Goal: Information Seeking & Learning: Check status

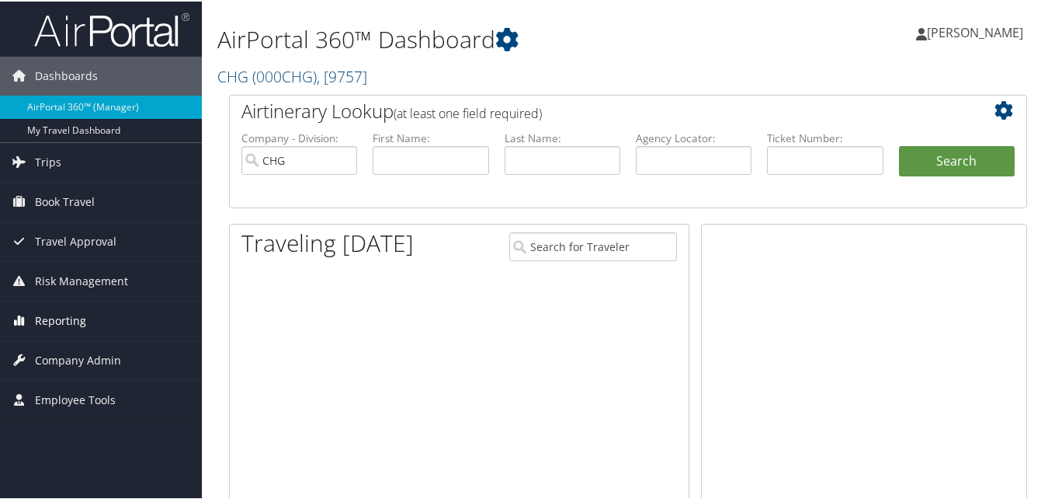
click at [78, 318] on span "Reporting" at bounding box center [60, 319] width 51 height 39
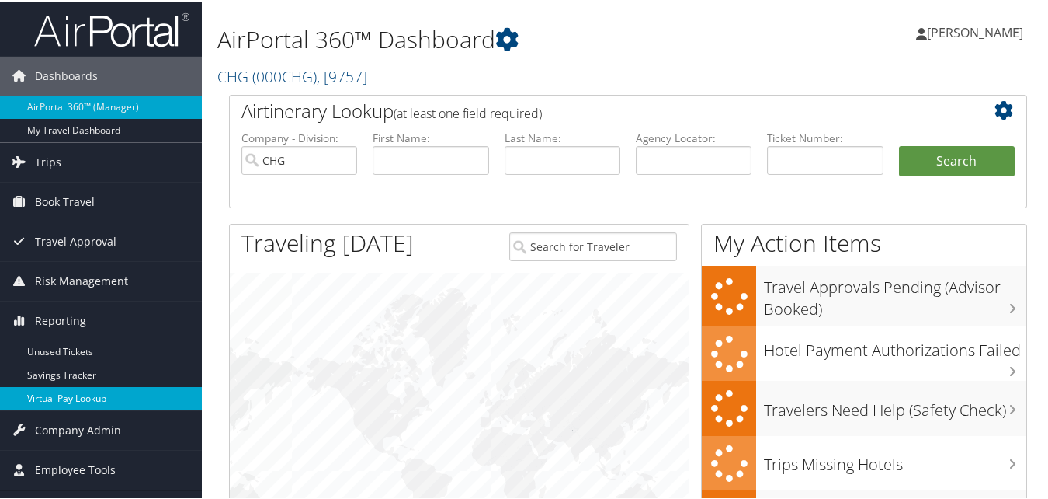
click at [88, 398] on link "Virtual Pay Lookup" at bounding box center [101, 396] width 202 height 23
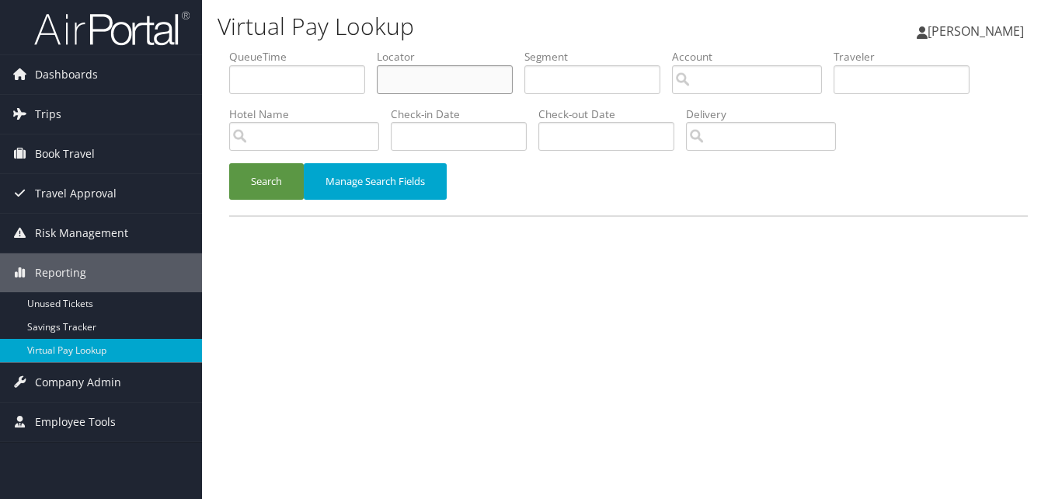
click at [455, 78] on input "text" at bounding box center [445, 79] width 136 height 29
paste input "QOMUOT"
type input "QOMUOT"
click at [261, 182] on button "Search" at bounding box center [266, 181] width 75 height 36
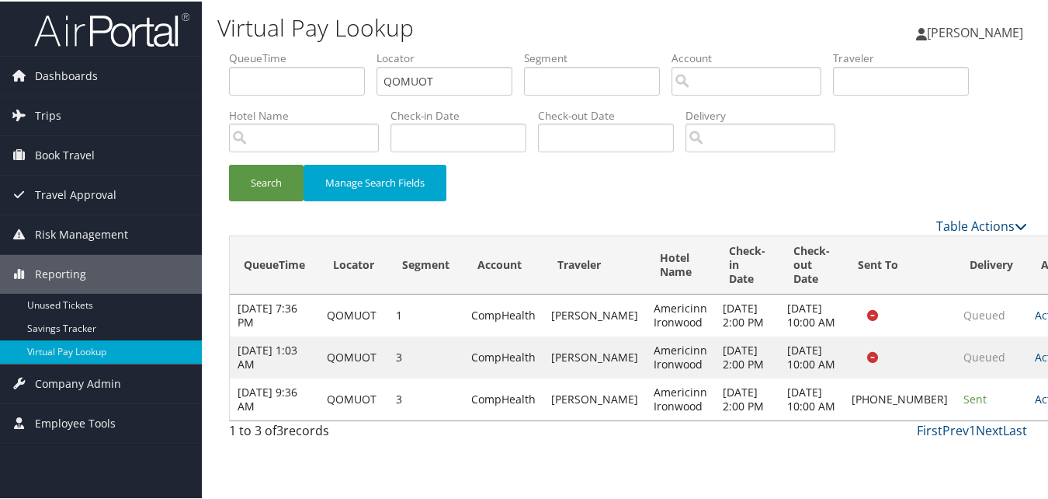
click at [1035, 405] on link "Actions" at bounding box center [1059, 397] width 49 height 15
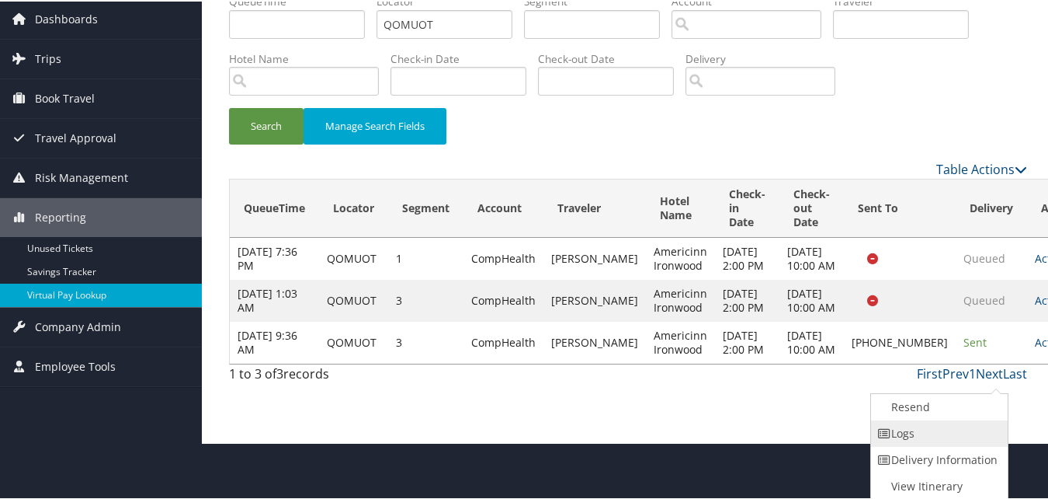
click at [913, 433] on link "Logs" at bounding box center [937, 432] width 133 height 26
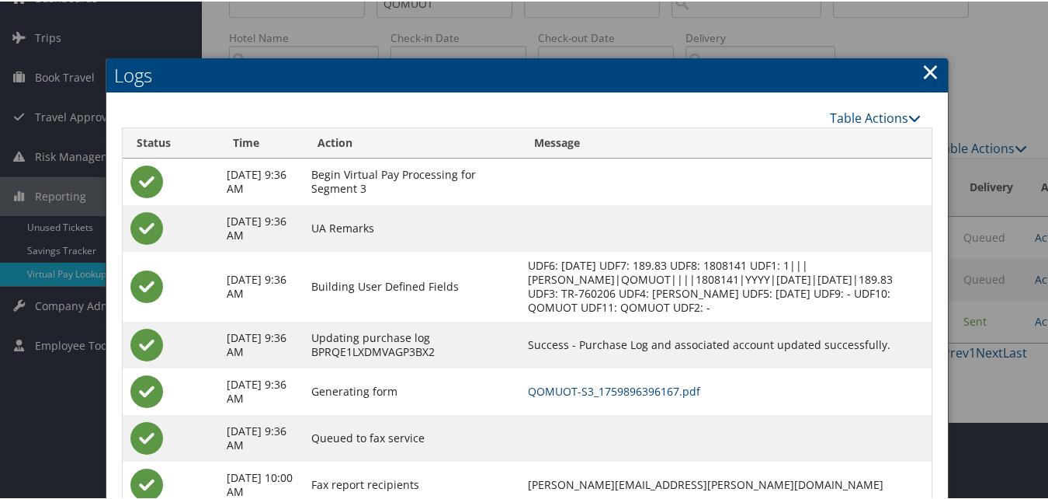
scroll to position [176, 0]
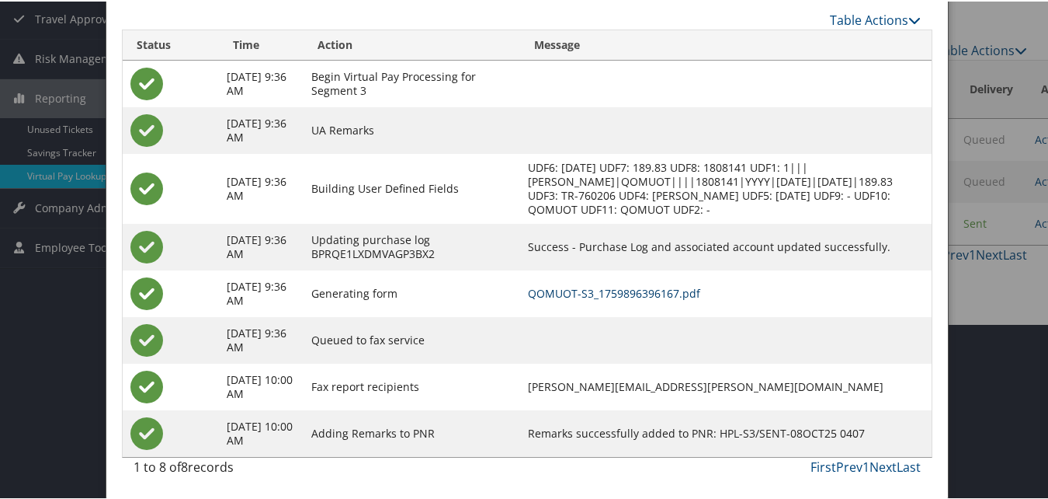
click at [653, 297] on link "QOMUOT-S3_1759896396167.pdf" at bounding box center [614, 291] width 172 height 15
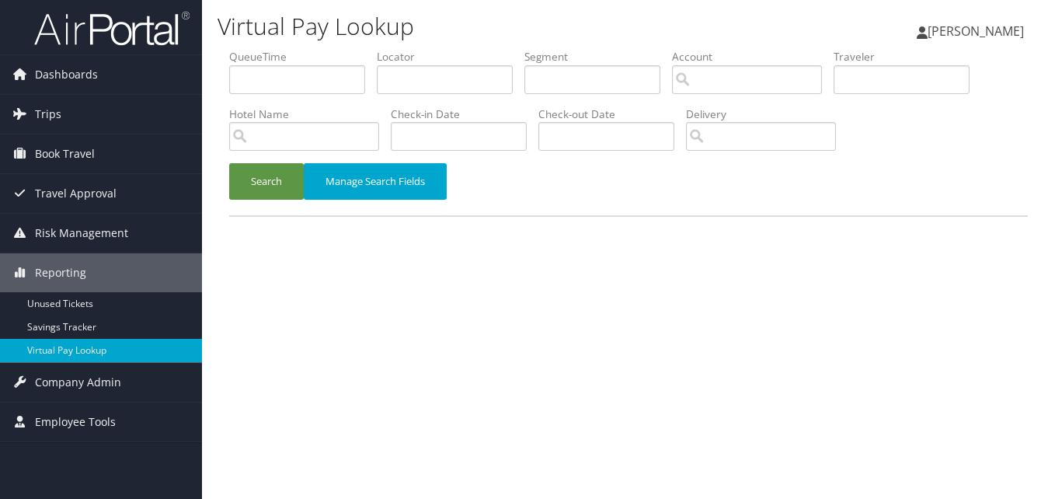
click at [407, 64] on label "Locator" at bounding box center [451, 57] width 148 height 16
click at [401, 72] on input "text" at bounding box center [445, 79] width 136 height 29
paste input "WZAJCN"
type input "WZAJCN"
click at [245, 183] on button "Search" at bounding box center [266, 181] width 75 height 36
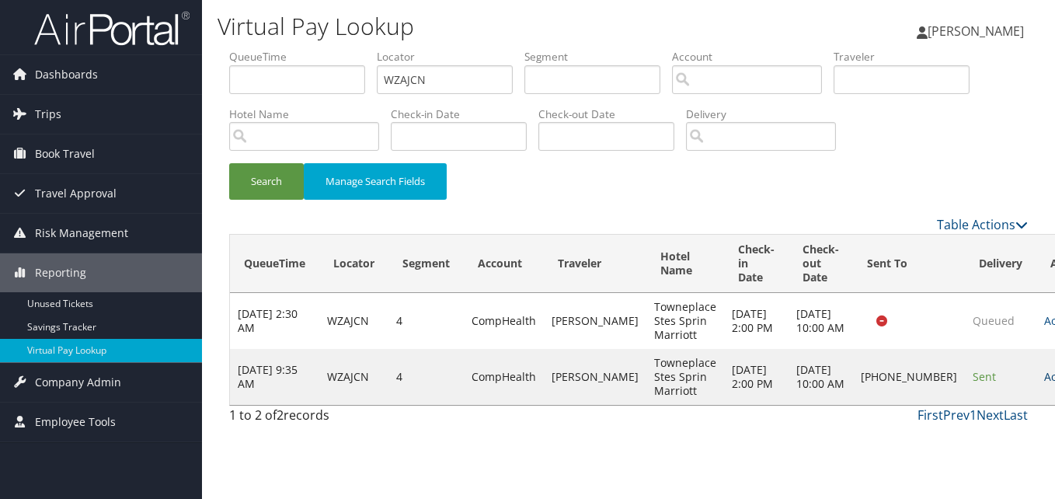
click at [1044, 384] on link "Actions" at bounding box center [1068, 376] width 49 height 15
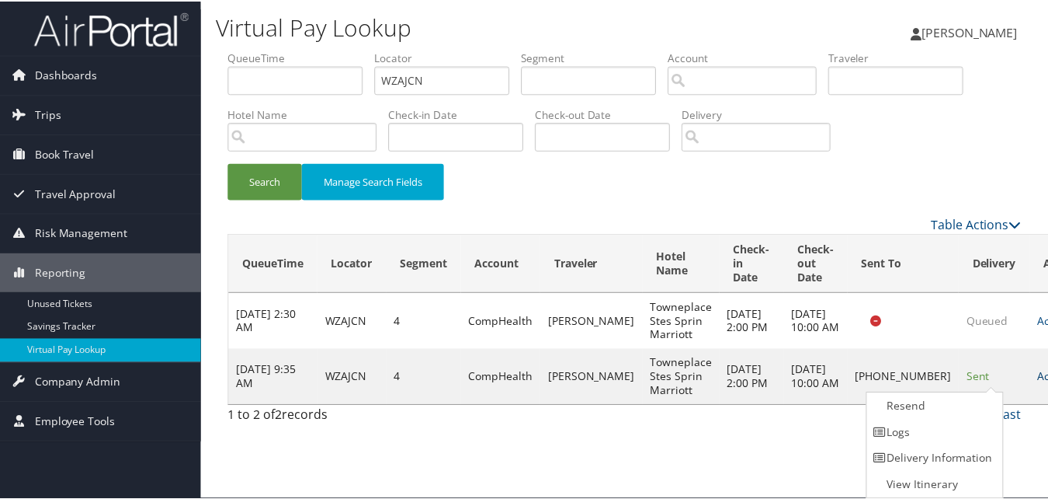
scroll to position [1, 0]
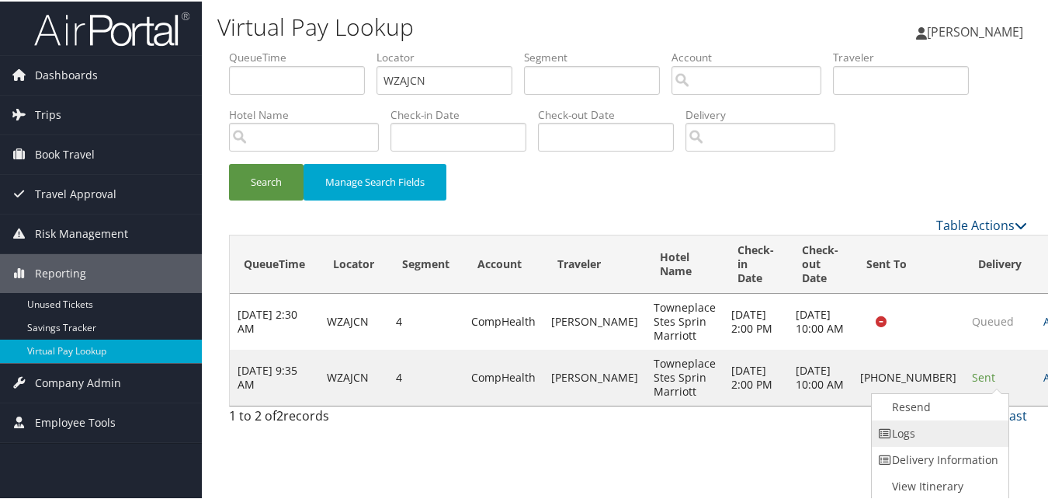
click at [919, 426] on link "Logs" at bounding box center [938, 432] width 133 height 26
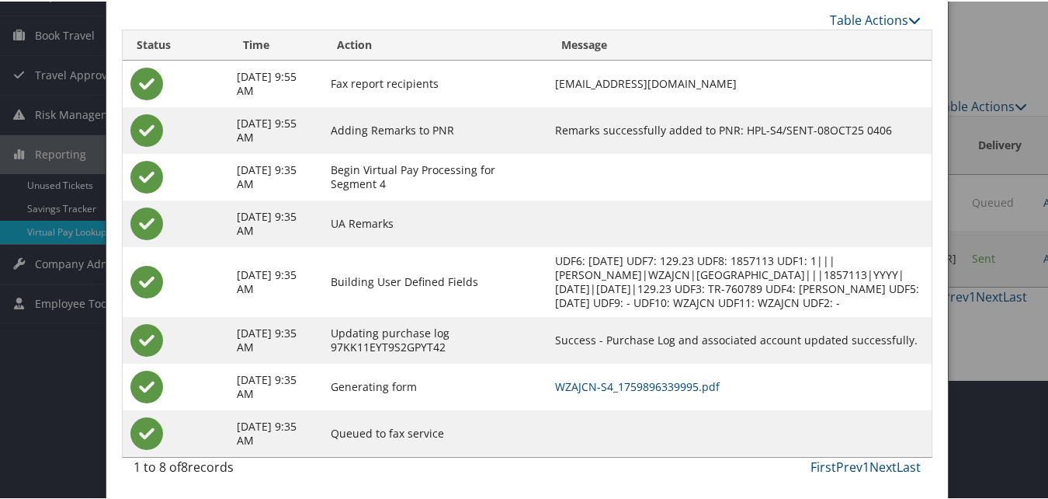
scroll to position [134, 0]
click at [688, 394] on td "WZAJCN-S4_1759896339995.pdf" at bounding box center [739, 385] width 384 height 47
click at [689, 385] on link "WZAJCN-S4_1759896339995.pdf" at bounding box center [637, 384] width 165 height 15
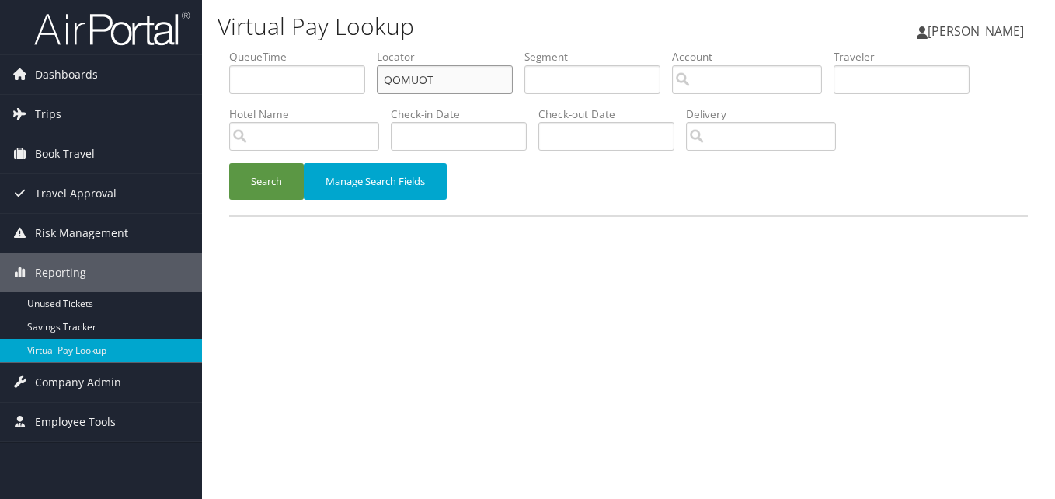
click at [291, 49] on ul "QueueTime Locator QOMUOT Segment Account Traveler Hotel Name Check-in Date Chec…" at bounding box center [628, 49] width 798 height 0
paste input "GEIIIM"
type input "GEIIIM"
click at [267, 185] on button "Search" at bounding box center [266, 181] width 75 height 36
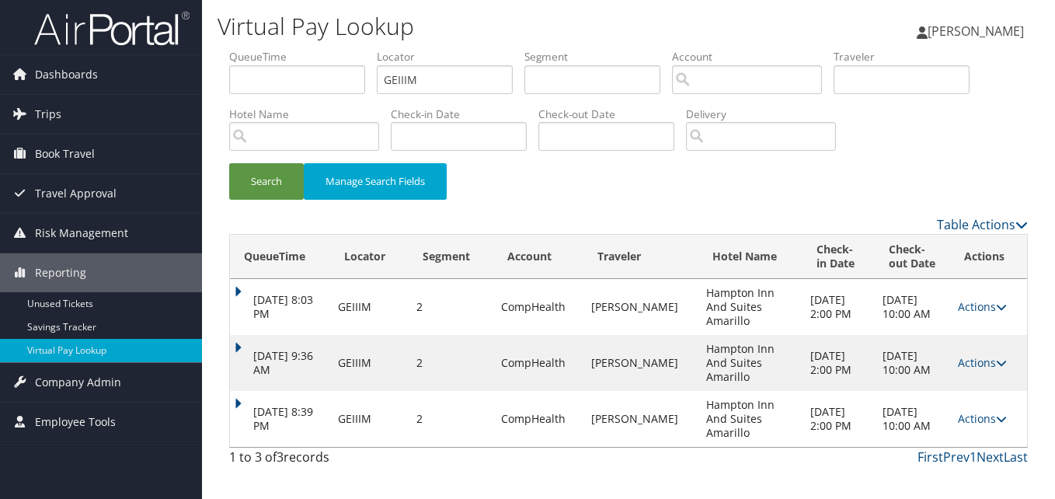
click at [978, 426] on td "Actions Resend Logs View Itinerary" at bounding box center [988, 419] width 77 height 56
click at [970, 415] on link "Actions" at bounding box center [982, 418] width 49 height 15
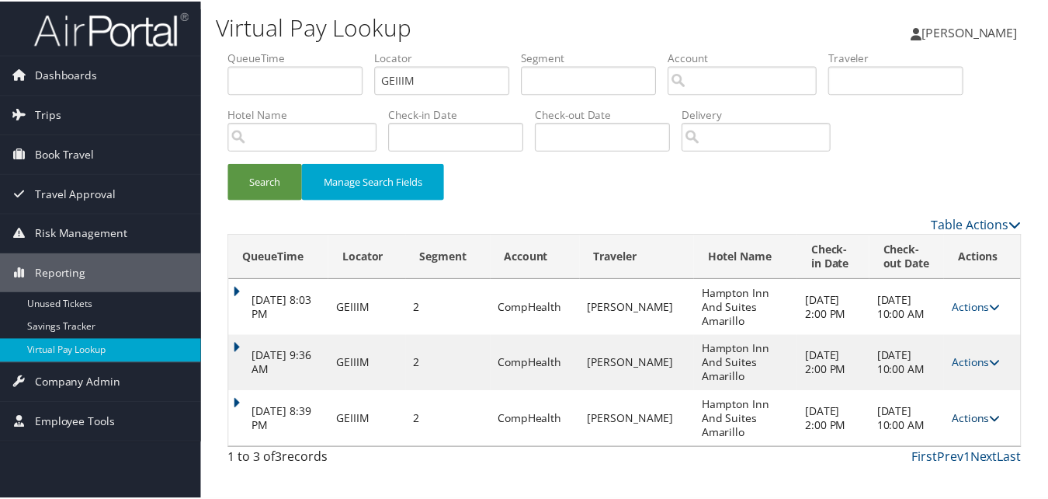
scroll to position [23, 0]
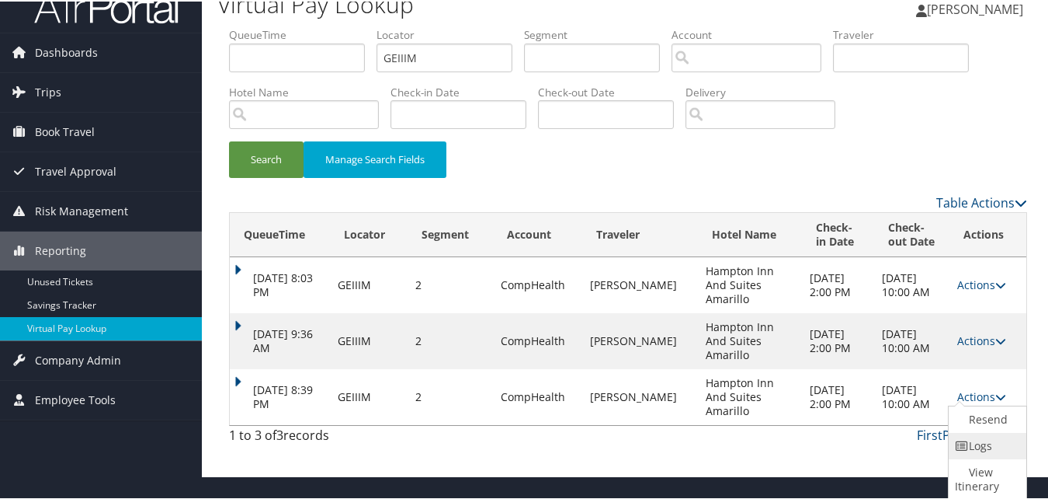
click at [975, 436] on link "Logs" at bounding box center [986, 444] width 74 height 26
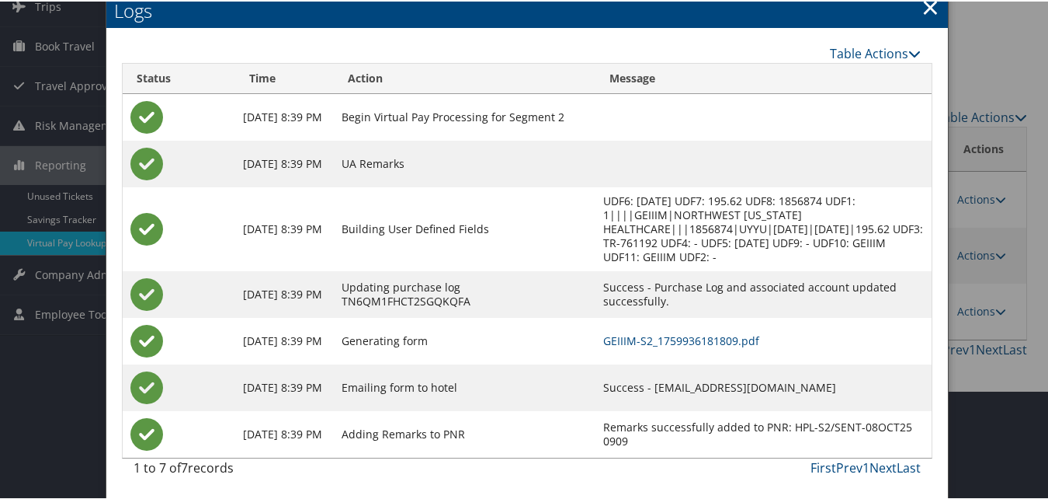
scroll to position [109, 0]
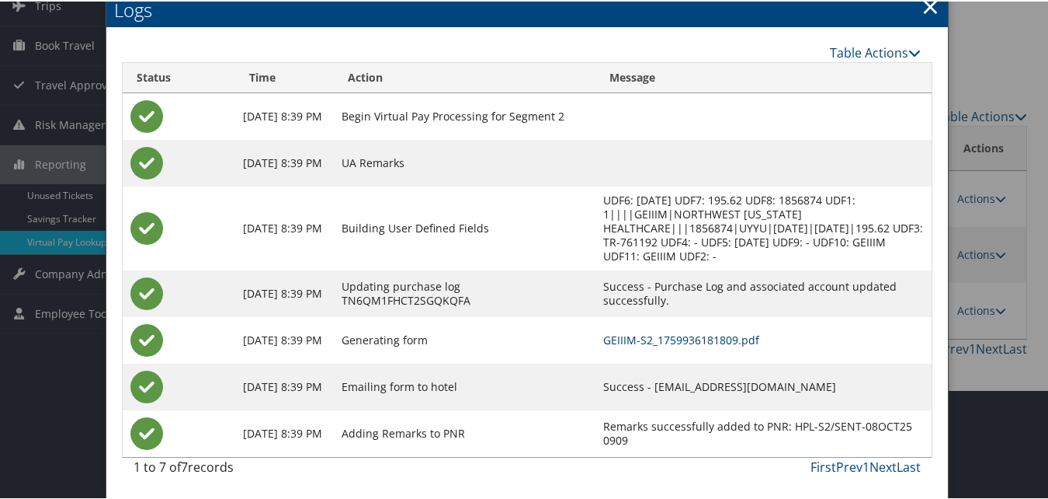
click at [690, 344] on link "GEIIIM-S2_1759936181809.pdf" at bounding box center [681, 338] width 156 height 15
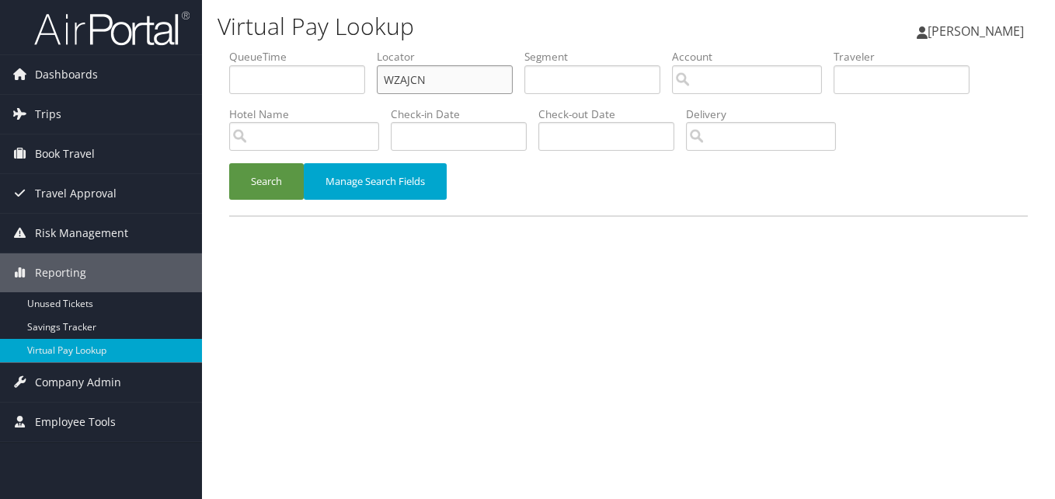
drag, startPoint x: 345, startPoint y: 90, endPoint x: 271, endPoint y: 106, distance: 75.6
click at [266, 49] on ul "QueueTime Locator WZAJCN Segment Account Traveler Hotel Name Check-in Date Chec…" at bounding box center [628, 49] width 798 height 0
paste input "JXAROL"
type input "JXAROL"
click at [266, 179] on button "Search" at bounding box center [266, 181] width 75 height 36
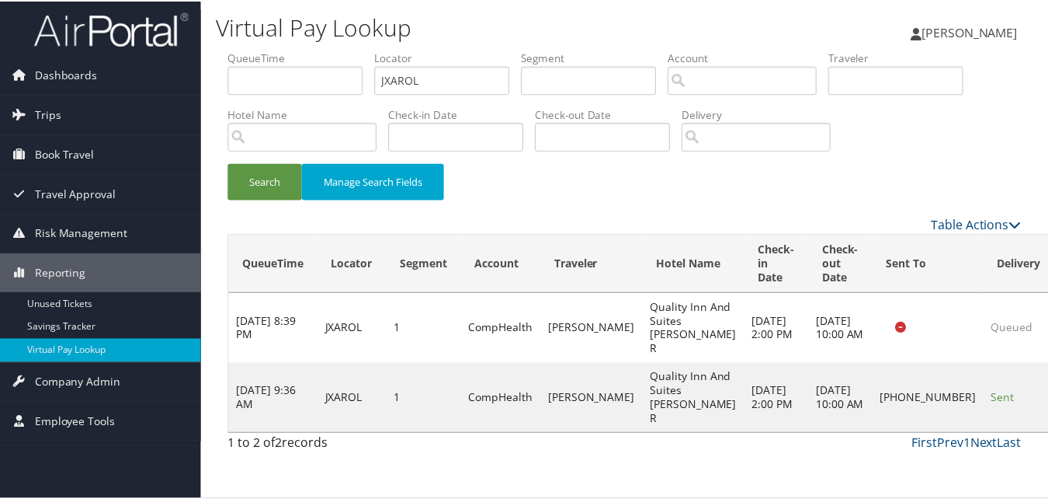
scroll to position [36, 0]
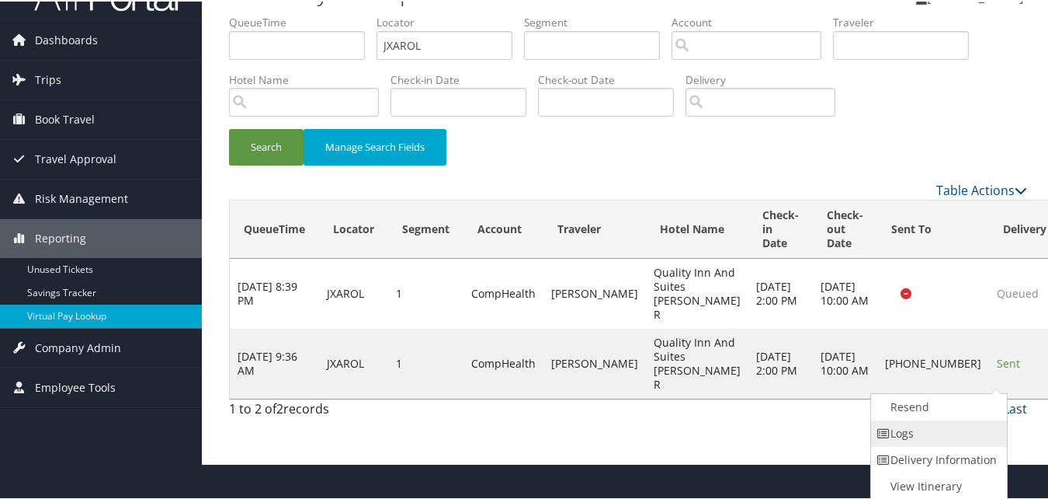
click at [903, 421] on link "Logs" at bounding box center [937, 432] width 133 height 26
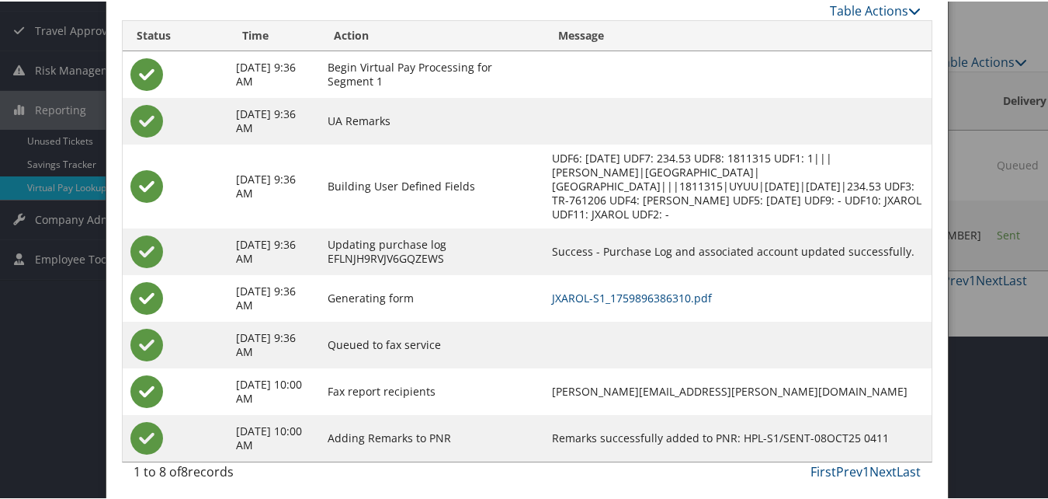
scroll to position [169, 0]
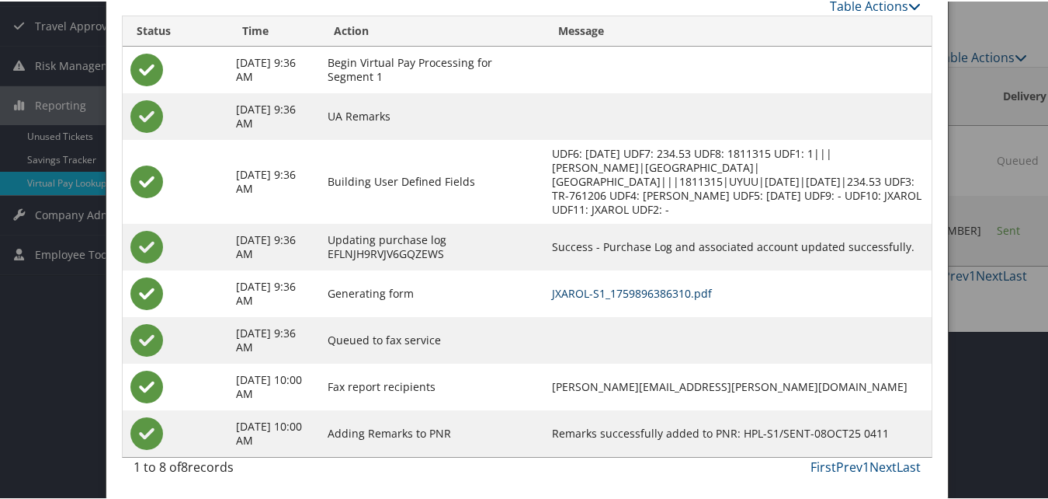
click at [666, 297] on link "JXAROL-S1_1759896386310.pdf" at bounding box center [632, 291] width 160 height 15
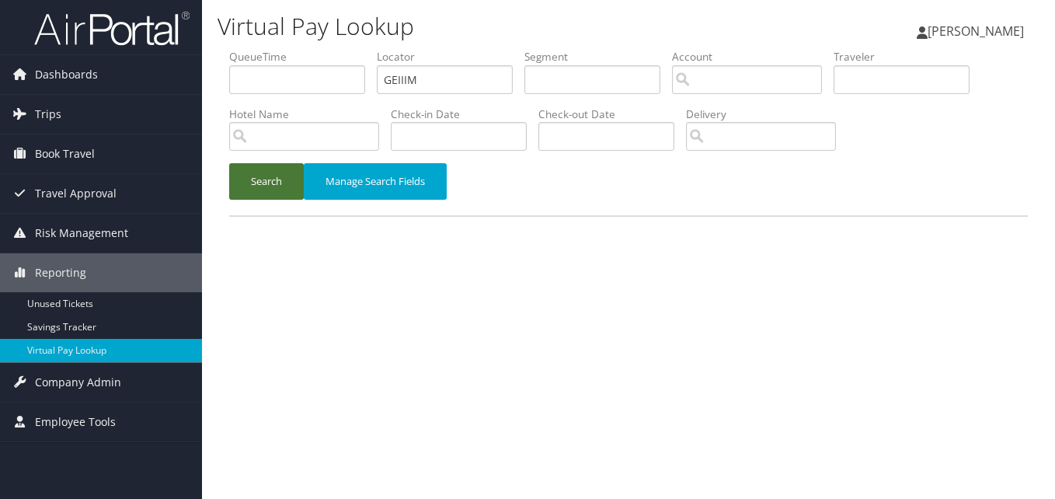
click at [286, 177] on button "Search" at bounding box center [266, 181] width 75 height 36
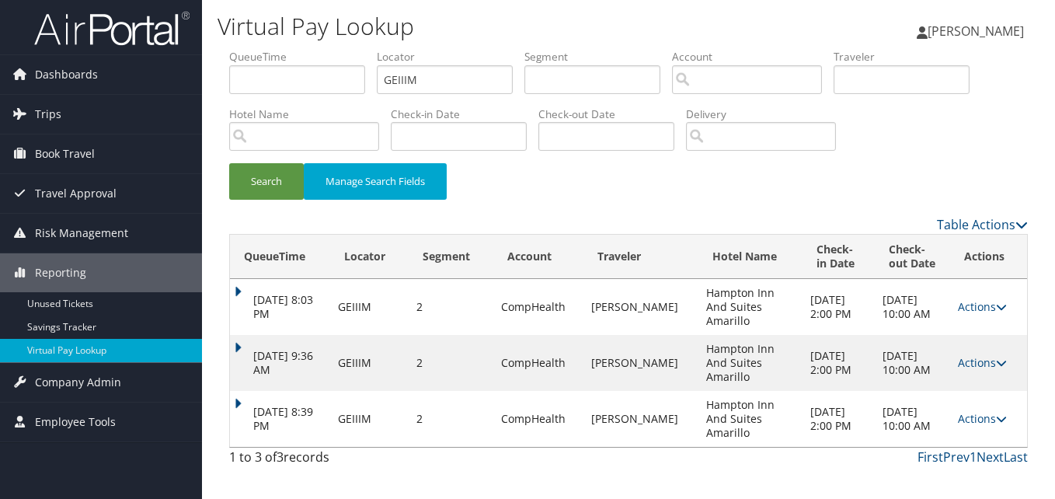
click at [250, 408] on td "[DATE] 8:39 PM" at bounding box center [280, 419] width 100 height 56
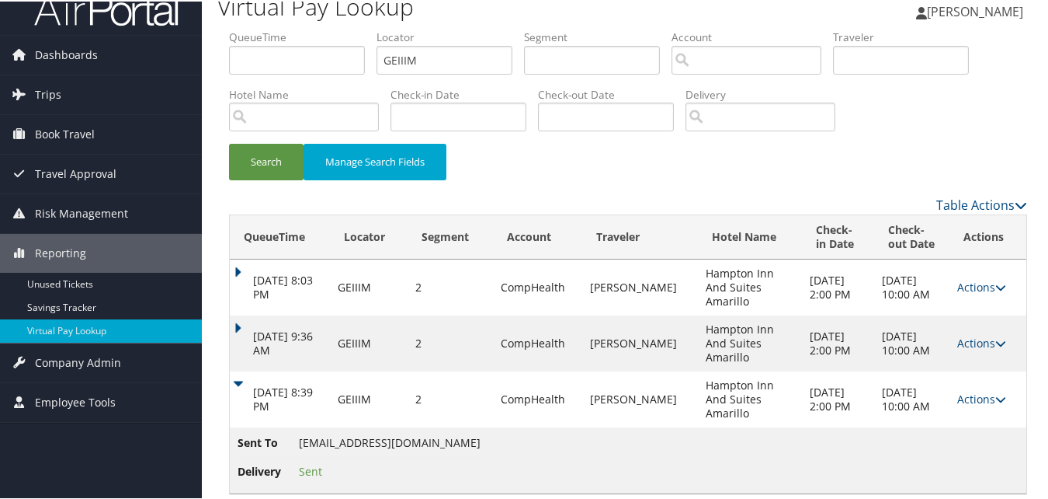
scroll to position [41, 0]
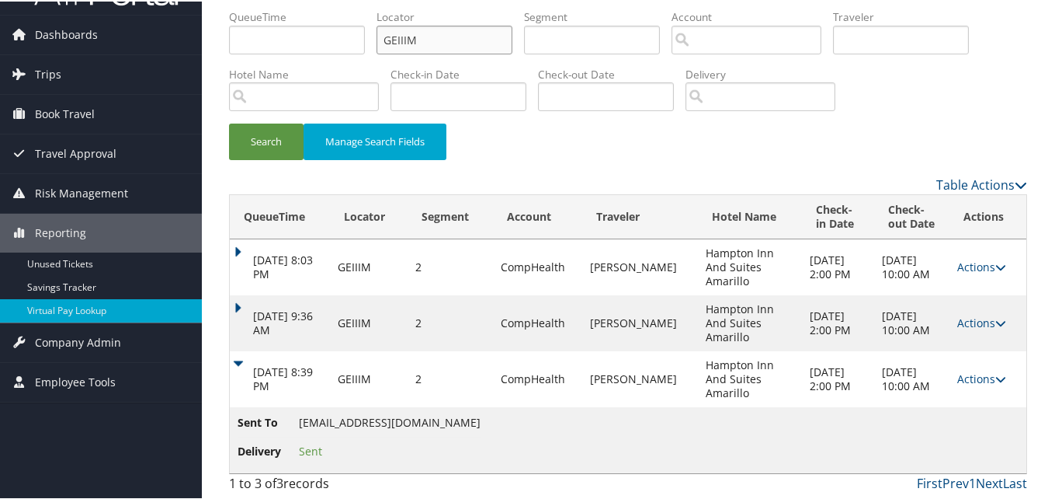
drag, startPoint x: 369, startPoint y: 38, endPoint x: 294, endPoint y: 55, distance: 76.5
click at [294, 8] on ul "QueueTime Locator GEIIIM Segment Account Traveler Hotel Name Check-in Date Chec…" at bounding box center [628, 8] width 798 height 0
paste input "JXAROL"
type input "JXAROL"
click at [257, 147] on button "Search" at bounding box center [266, 140] width 75 height 36
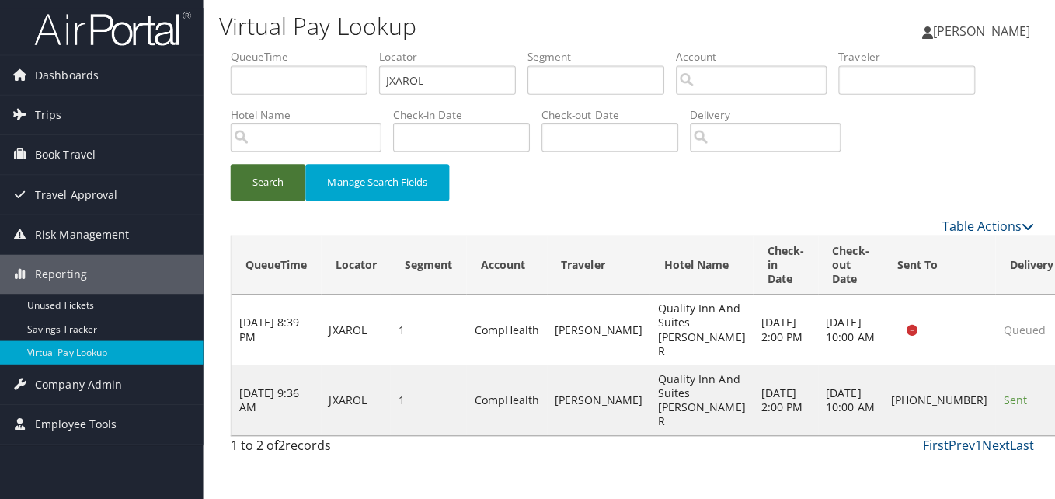
scroll to position [0, 0]
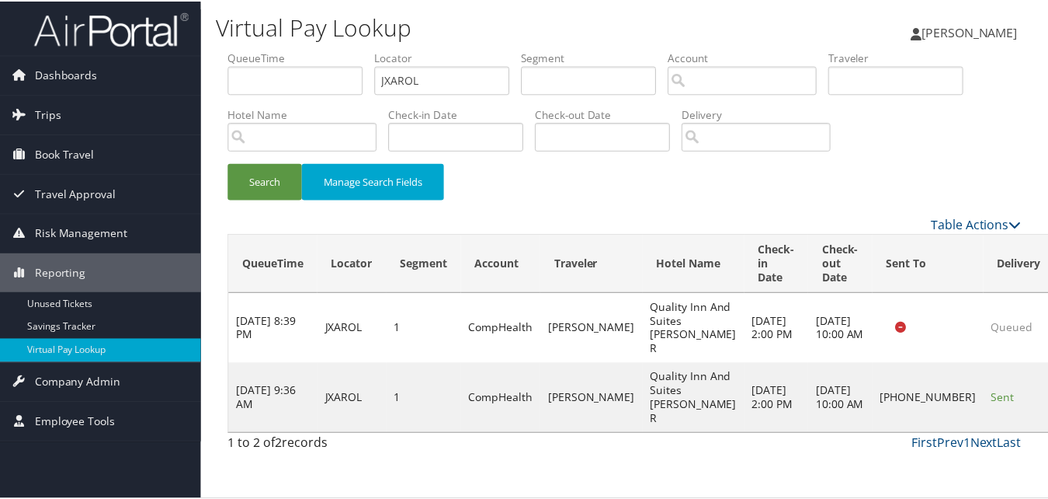
scroll to position [1, 0]
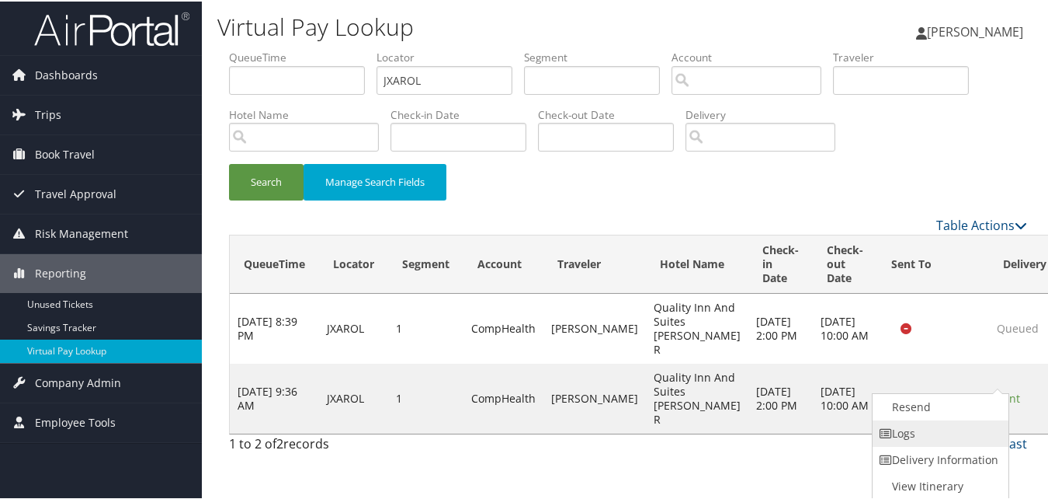
click at [925, 426] on link "Logs" at bounding box center [939, 432] width 133 height 26
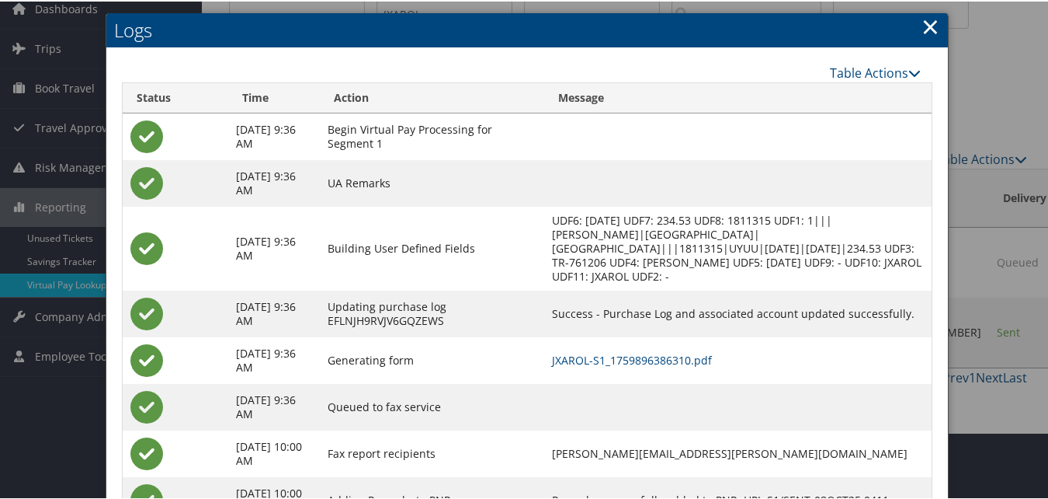
scroll to position [134, 0]
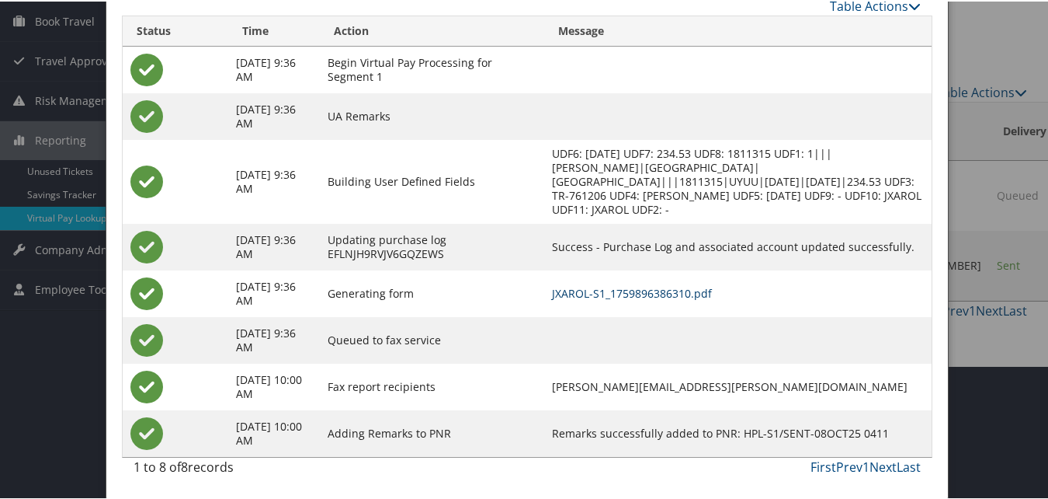
click at [659, 297] on link "JXAROL-S1_1759896386310.pdf" at bounding box center [632, 291] width 160 height 15
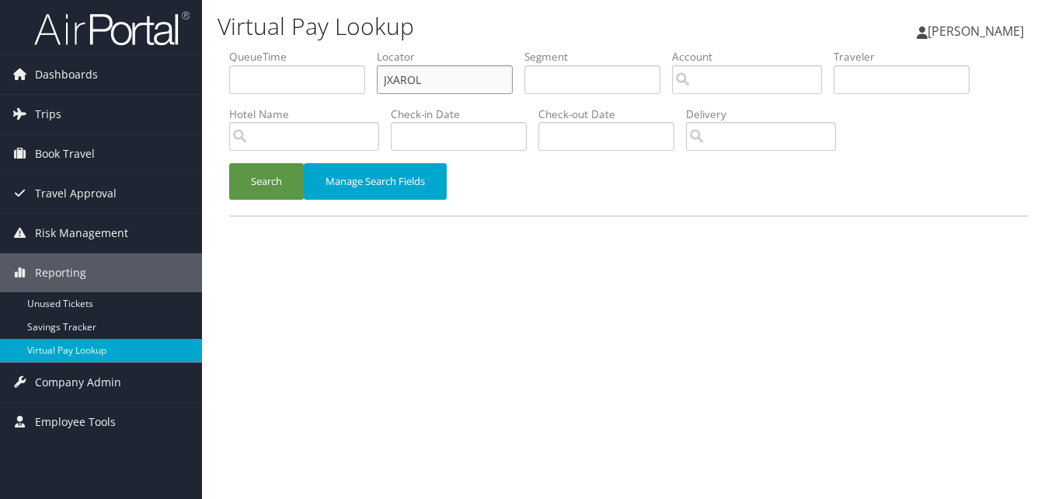
paste input "ESFQAX"
drag, startPoint x: 360, startPoint y: 94, endPoint x: 335, endPoint y: 99, distance: 25.3
click at [335, 49] on ul "QueueTime Locator ESFQAX Segment Account Traveler Hotel Name Check-in Date Chec…" at bounding box center [628, 49] width 798 height 0
type input "ESFQAX"
click at [269, 169] on button "Search" at bounding box center [266, 181] width 75 height 36
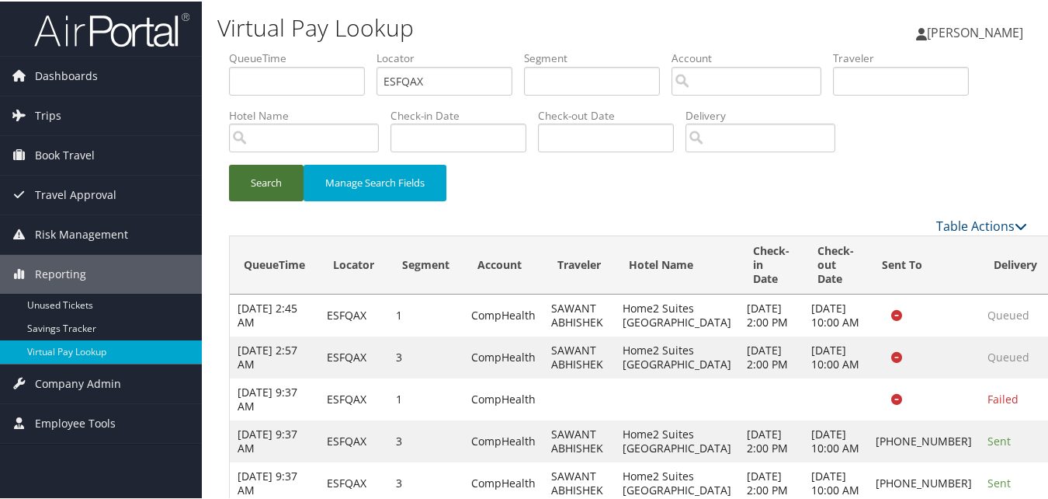
scroll to position [115, 0]
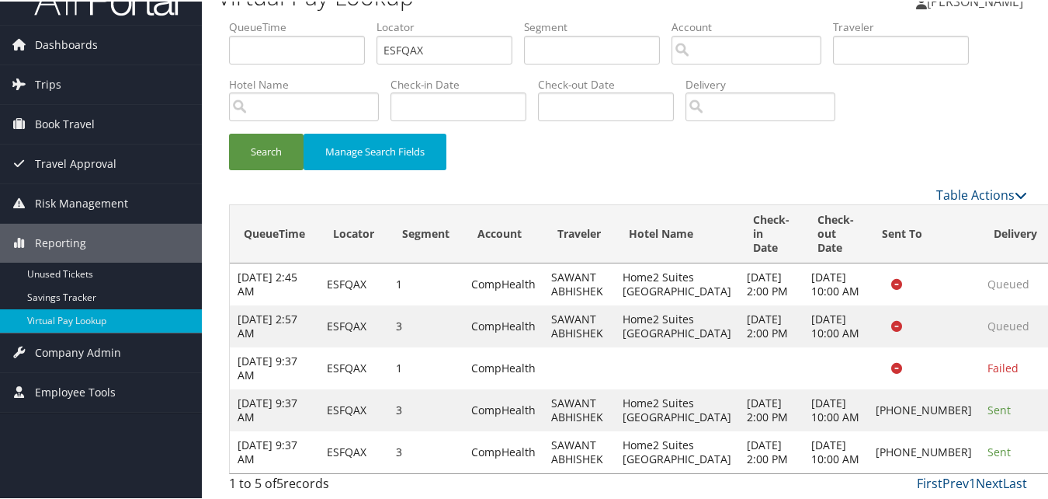
drag, startPoint x: 964, startPoint y: 435, endPoint x: 929, endPoint y: 439, distance: 35.2
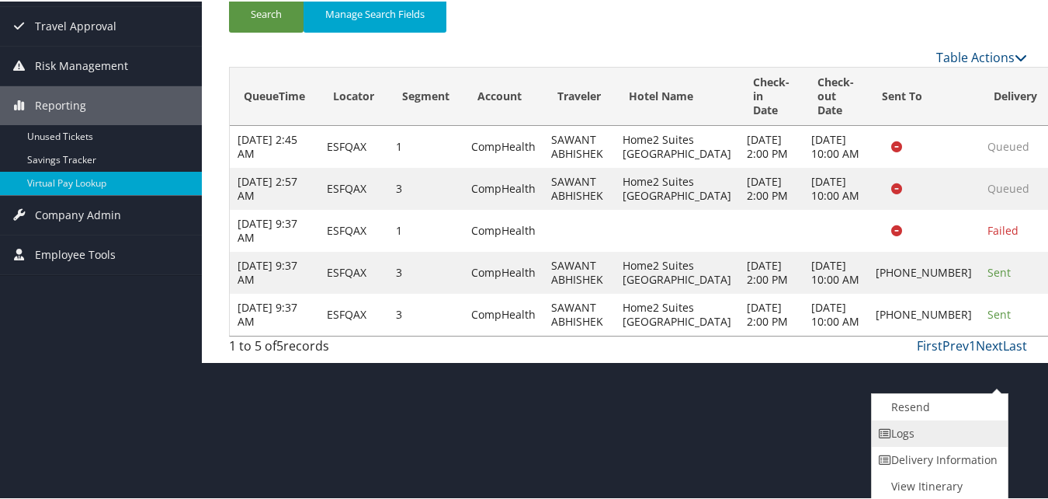
click at [927, 443] on link "Logs" at bounding box center [938, 432] width 133 height 26
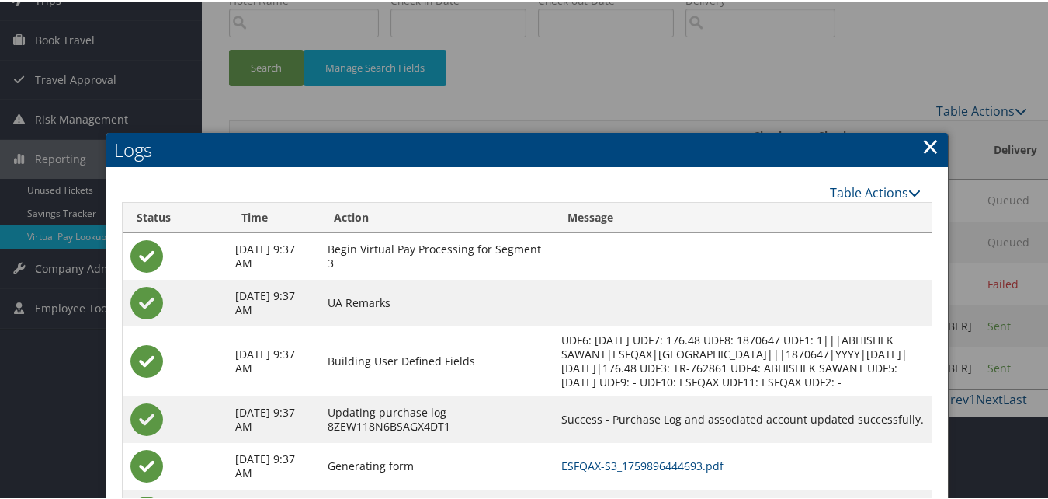
scroll to position [301, 0]
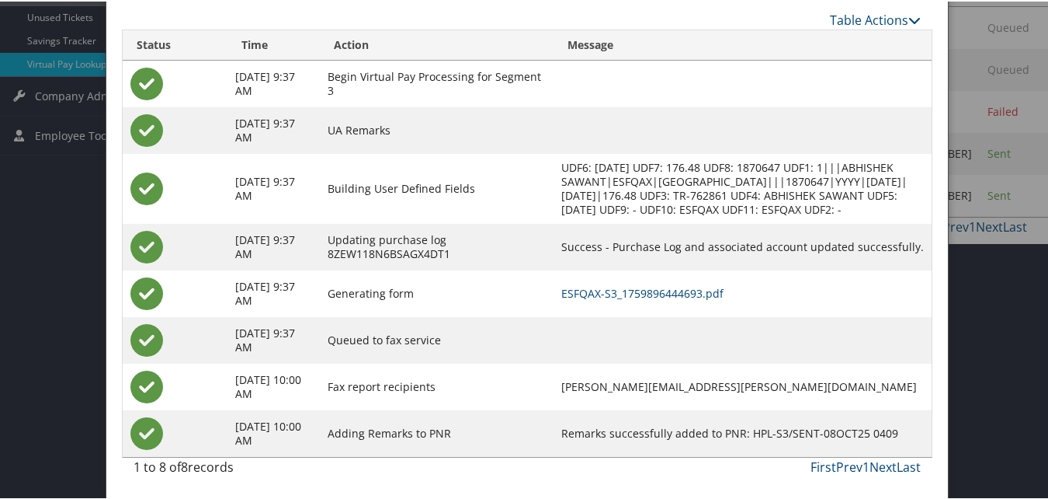
drag, startPoint x: 697, startPoint y: 304, endPoint x: 707, endPoint y: 289, distance: 18.1
click at [699, 301] on td "ESFQAX-S3_1759896444693.pdf" at bounding box center [743, 292] width 378 height 47
click at [707, 289] on link "ESFQAX-S3_1759896444693.pdf" at bounding box center [642, 291] width 162 height 15
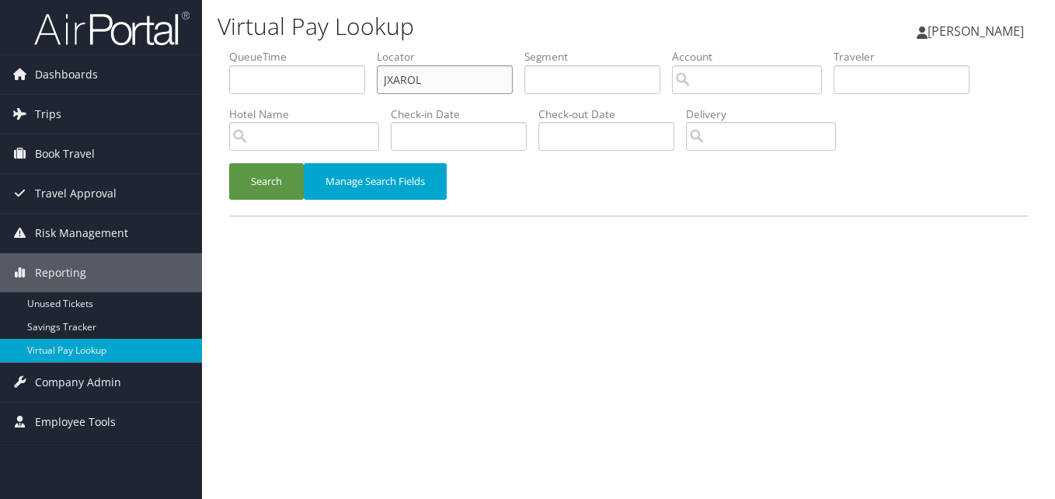
paste input "EWSQTT"
drag, startPoint x: 447, startPoint y: 86, endPoint x: 353, endPoint y: 106, distance: 95.4
click at [355, 49] on ul "QueueTime Locator EWSQTT Segment Account Traveler Hotel Name Check-in Date Chec…" at bounding box center [628, 49] width 798 height 0
type input "EWSQTT"
click at [277, 169] on button "Search" at bounding box center [266, 181] width 75 height 36
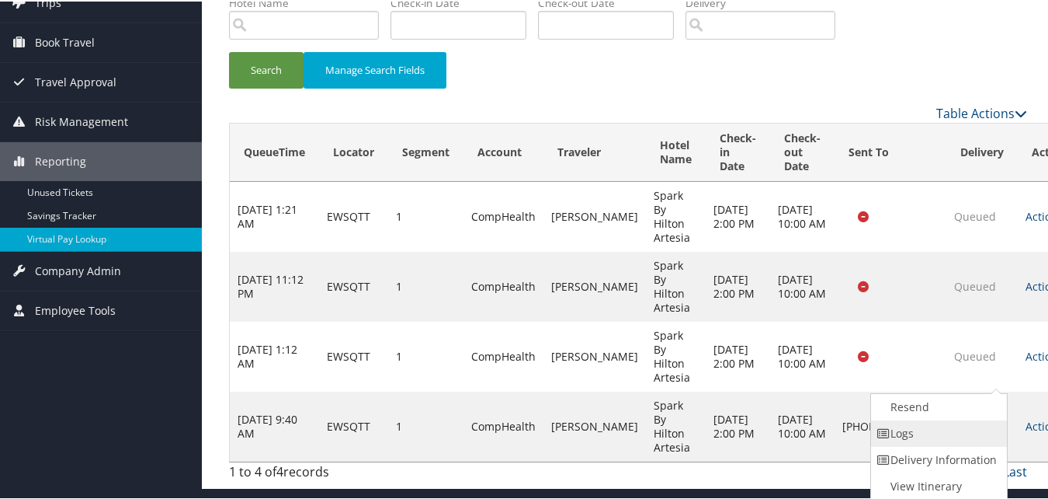
click at [914, 432] on link "Logs" at bounding box center [937, 432] width 133 height 26
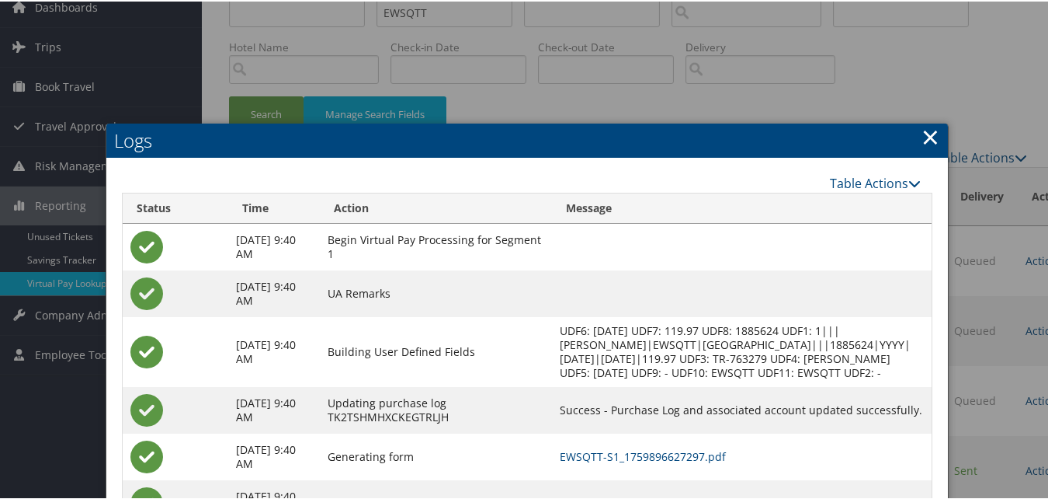
scroll to position [59, 0]
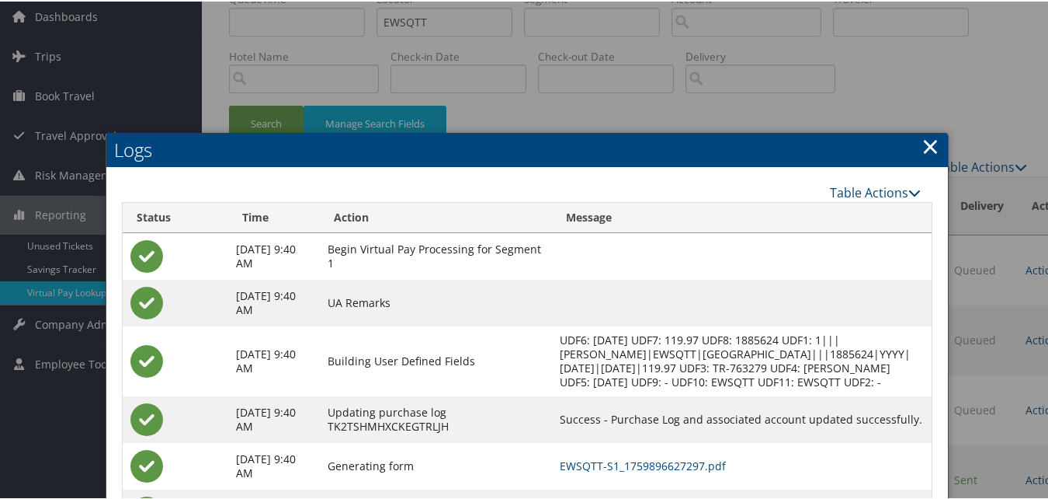
click at [666, 438] on td "Success - Purchase Log and associated account updated successfully." at bounding box center [742, 417] width 380 height 47
click at [673, 455] on td "EWSQTT-S1_1759896627297.pdf" at bounding box center [742, 464] width 380 height 47
click at [675, 461] on link "EWSQTT-S1_1759896627297.pdf" at bounding box center [643, 464] width 166 height 15
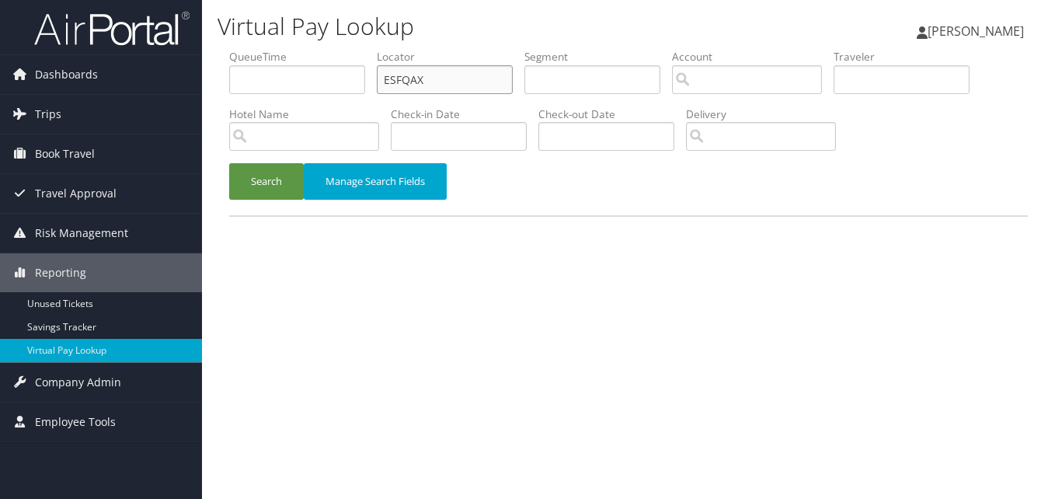
paste input "WSQTT"
drag, startPoint x: 432, startPoint y: 77, endPoint x: 268, endPoint y: 94, distance: 164.7
click at [268, 49] on ul "QueueTime Locator EWSQTT Segment Account Traveler Hotel Name Check-in Date Chec…" at bounding box center [628, 49] width 798 height 0
type input "EWSQTT"
click at [248, 178] on button "Search" at bounding box center [266, 181] width 75 height 36
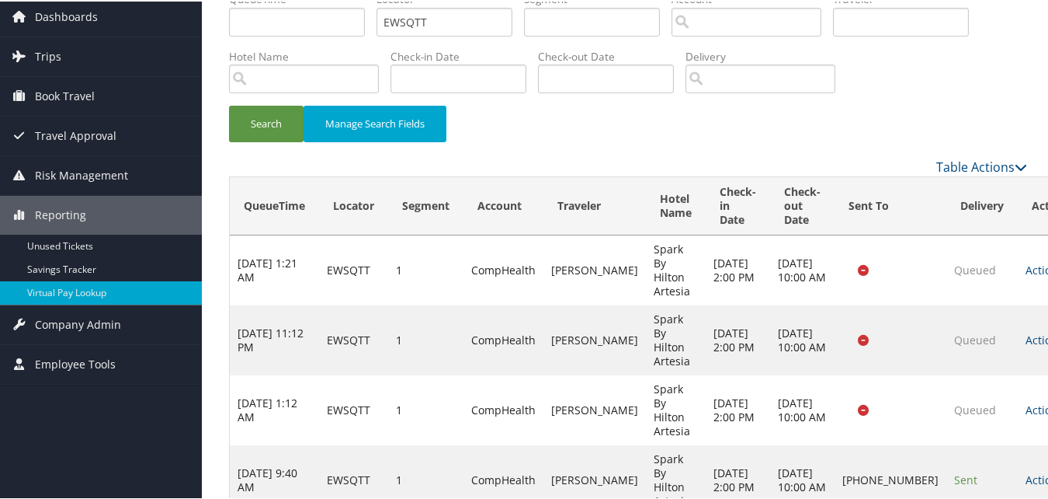
click at [1026, 471] on link "Actions" at bounding box center [1050, 478] width 49 height 15
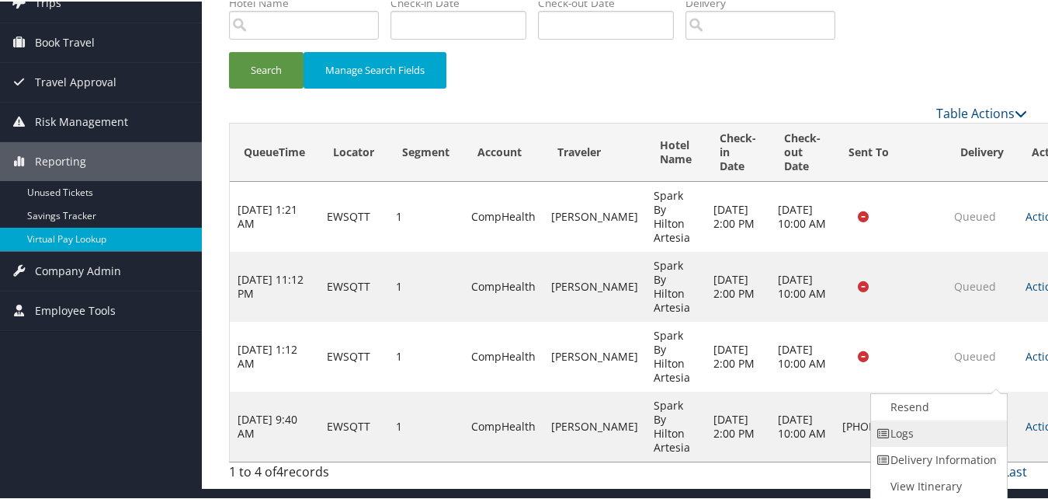
click at [911, 435] on link "Logs" at bounding box center [937, 432] width 133 height 26
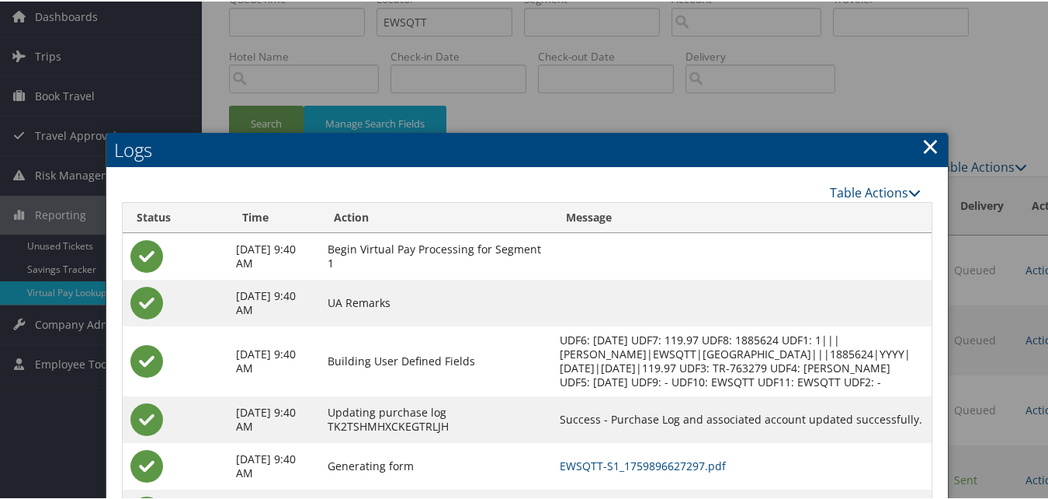
scroll to position [137, 0]
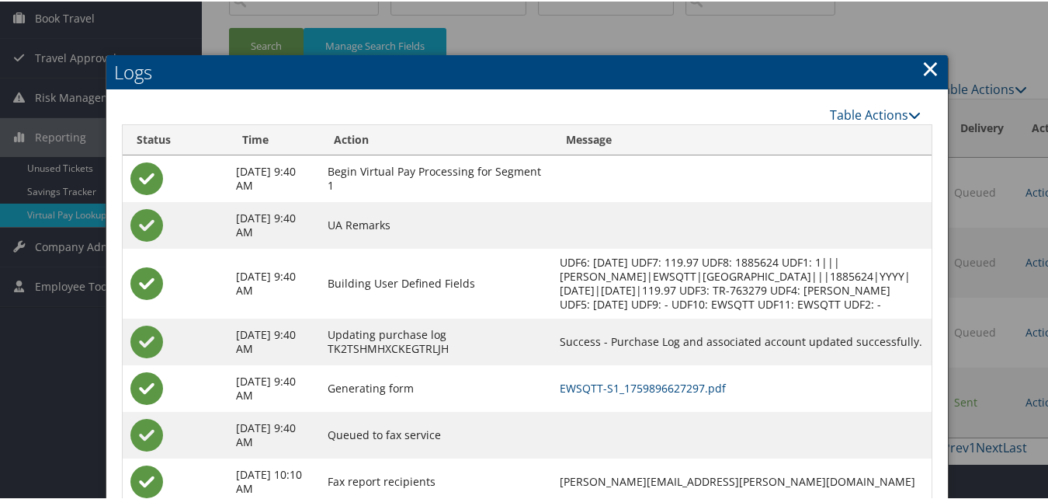
click at [648, 372] on td "EWSQTT-S1_1759896627297.pdf" at bounding box center [742, 386] width 380 height 47
click at [654, 385] on link "EWSQTT-S1_1759896627297.pdf" at bounding box center [643, 386] width 166 height 15
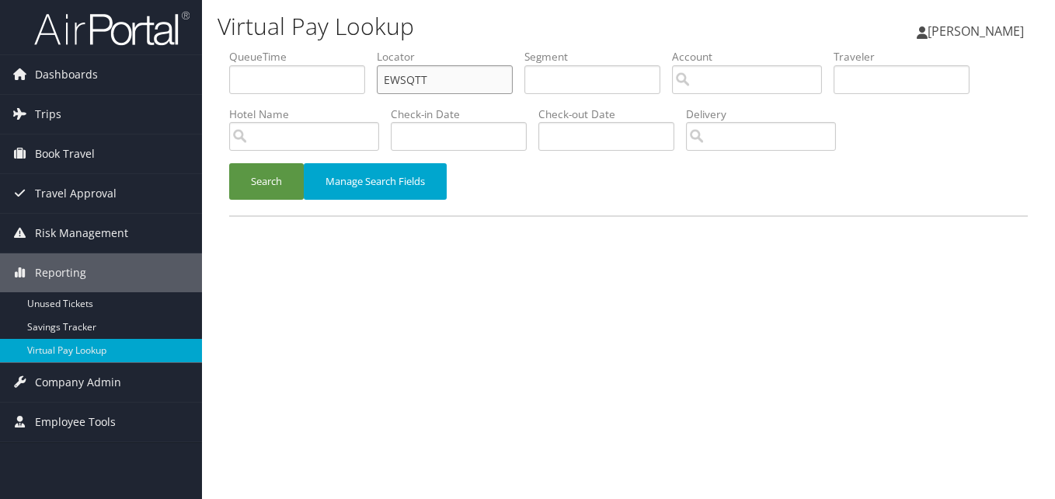
paste input "DHMYWZ"
drag, startPoint x: 432, startPoint y: 75, endPoint x: 365, endPoint y: 98, distance: 70.7
click at [365, 49] on ul "QueueTime Locator EWSQTT Segment Account Traveler Hotel Name Check-in Date Chec…" at bounding box center [628, 49] width 798 height 0
type input "DHMYWZ"
click at [271, 174] on button "Search" at bounding box center [266, 181] width 75 height 36
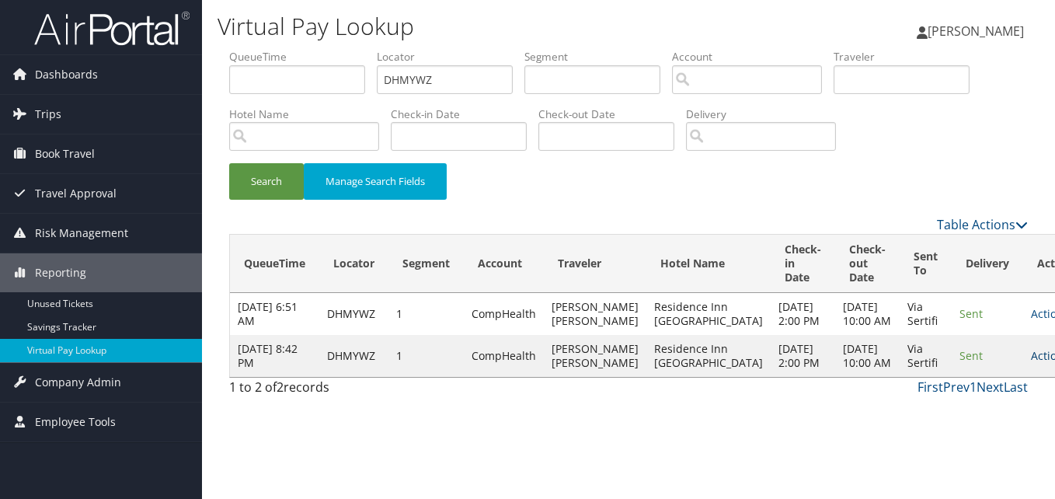
click at [1031, 363] on link "Actions" at bounding box center [1055, 355] width 49 height 15
click at [951, 443] on link "Logs" at bounding box center [961, 446] width 98 height 26
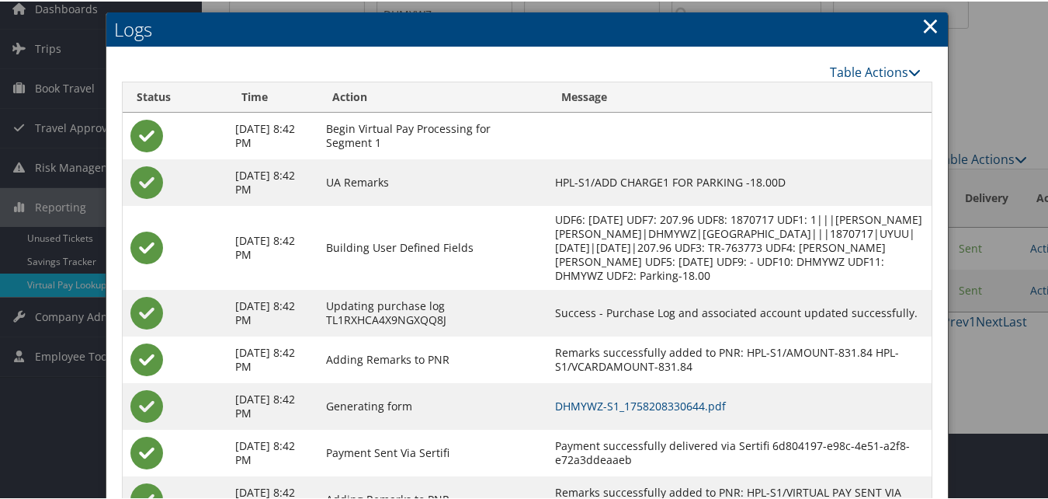
scroll to position [133, 0]
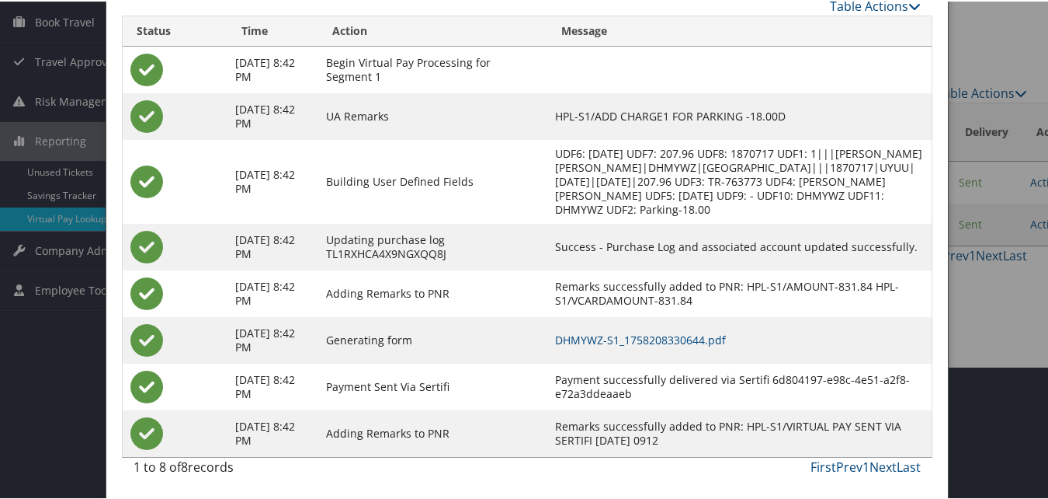
click at [721, 348] on td "DHMYWZ-S1_1758208330644.pdf" at bounding box center [739, 338] width 384 height 47
click at [721, 342] on link "DHMYWZ-S1_1758208330644.pdf" at bounding box center [640, 338] width 171 height 15
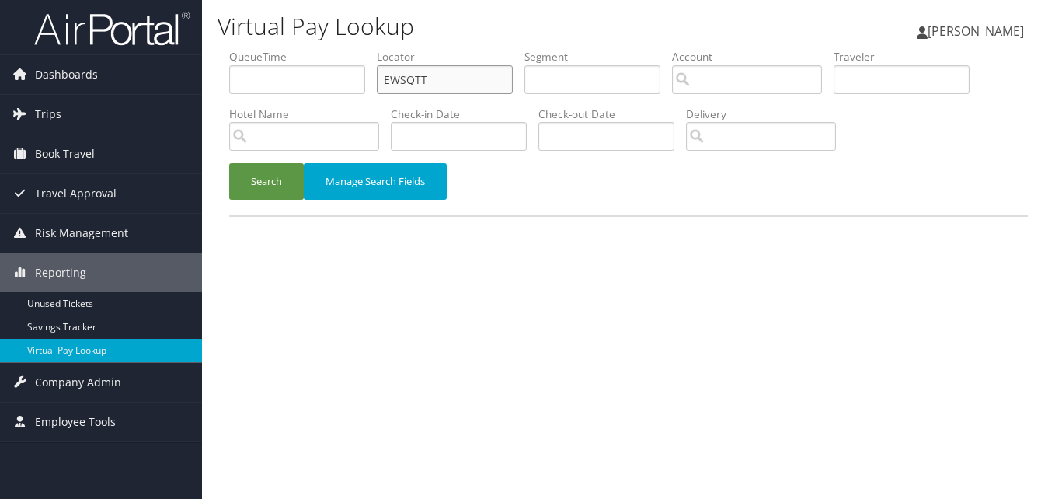
paste input "OEATRD"
drag, startPoint x: 401, startPoint y: 83, endPoint x: 354, endPoint y: 89, distance: 47.8
click at [356, 49] on ul "QueueTime Locator OEATRD Segment Account Traveler Hotel Name Check-in Date Chec…" at bounding box center [628, 49] width 798 height 0
type input "OEATRD"
click at [287, 189] on button "Search" at bounding box center [266, 181] width 75 height 36
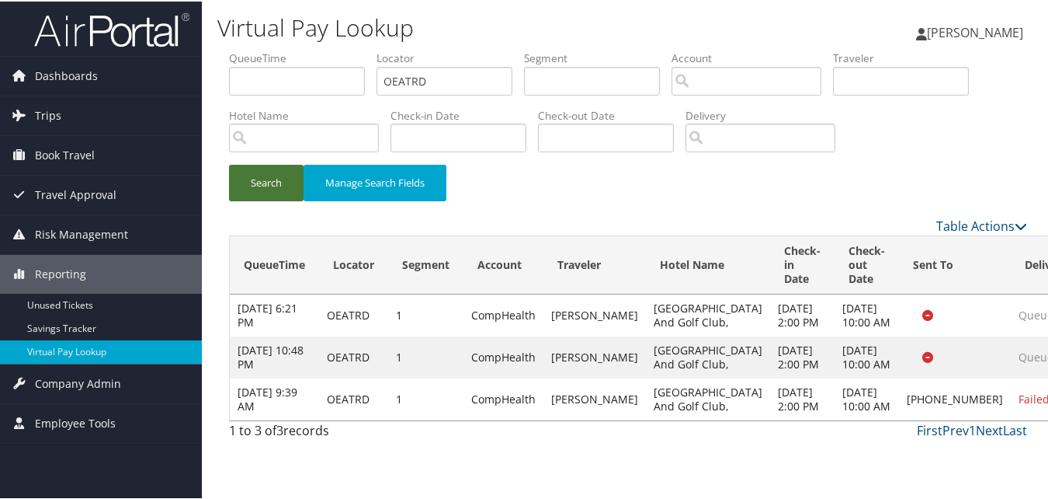
scroll to position [3, 0]
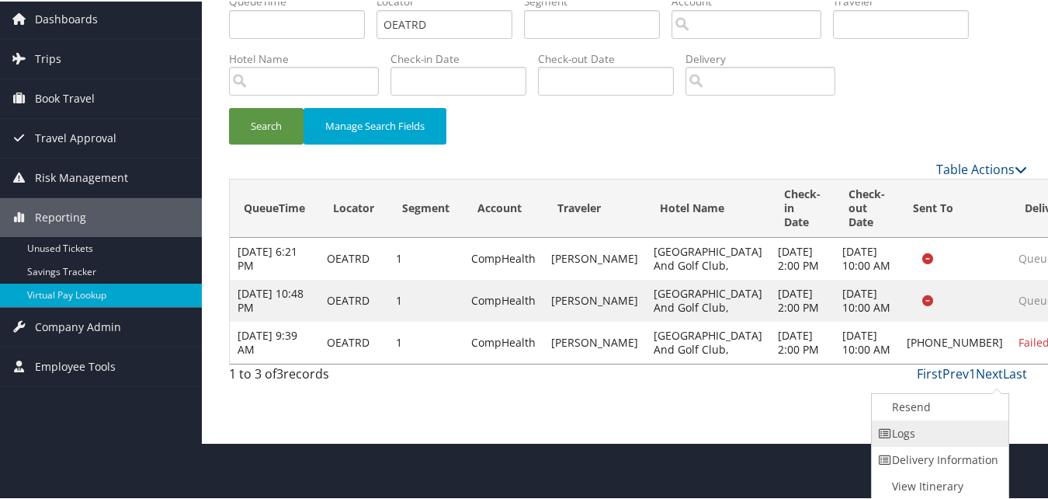
click at [913, 436] on link "Logs" at bounding box center [938, 432] width 133 height 26
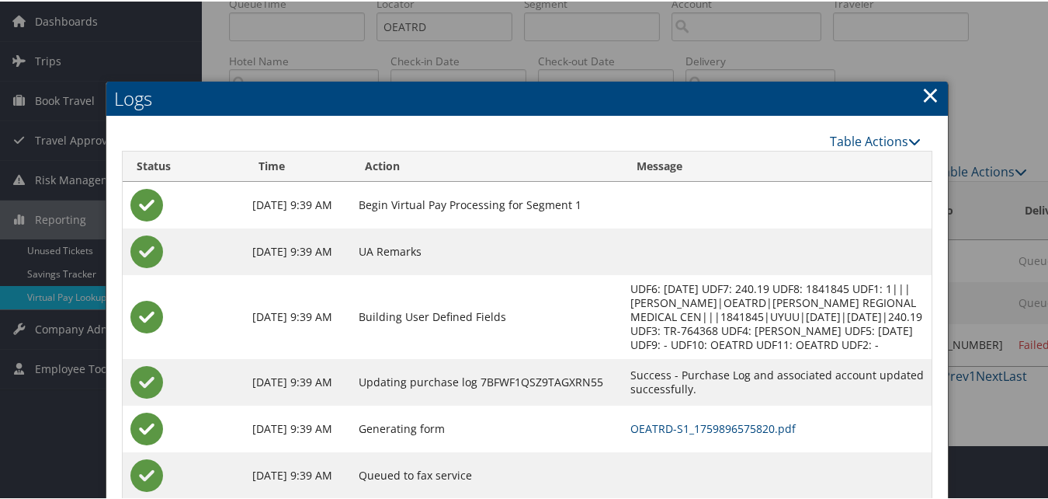
scroll to position [143, 0]
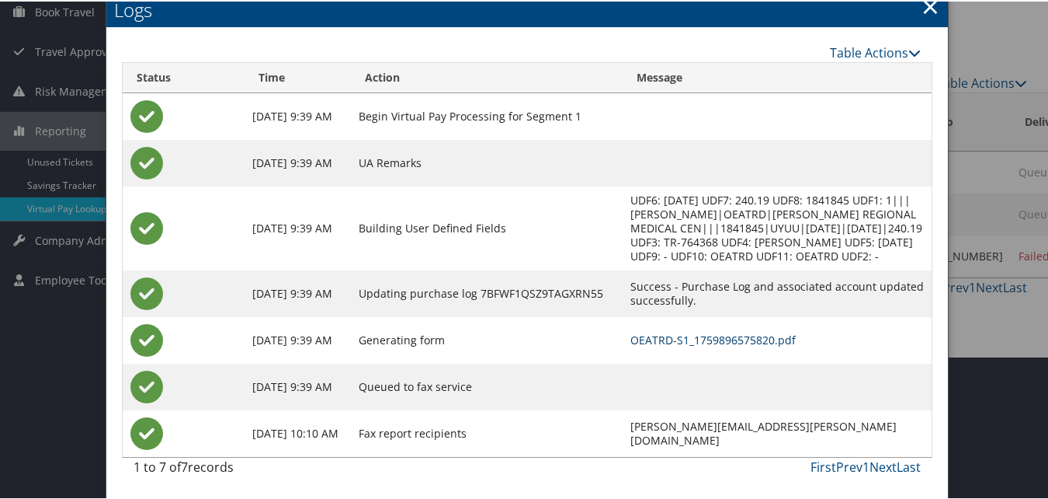
click at [666, 340] on link "OEATRD-S1_1759896575820.pdf" at bounding box center [713, 338] width 165 height 15
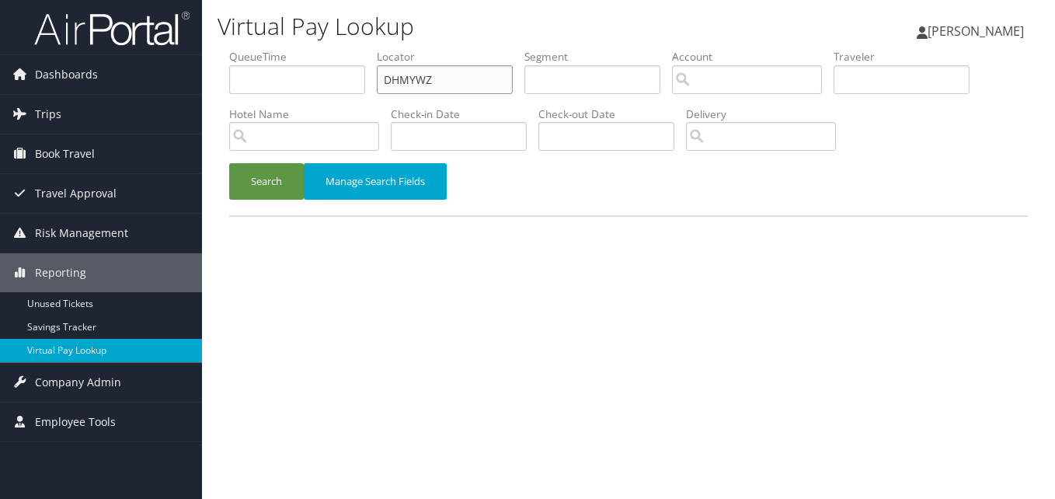
drag, startPoint x: 454, startPoint y: 79, endPoint x: 339, endPoint y: 85, distance: 114.3
click at [339, 49] on ul "QueueTime Locator DHMYWZ Segment Account Traveler Hotel Name Check-in Date Chec…" at bounding box center [628, 49] width 798 height 0
paste input "MGCAWE"
type input "MGCAWE"
click at [274, 189] on button "Search" at bounding box center [266, 181] width 75 height 36
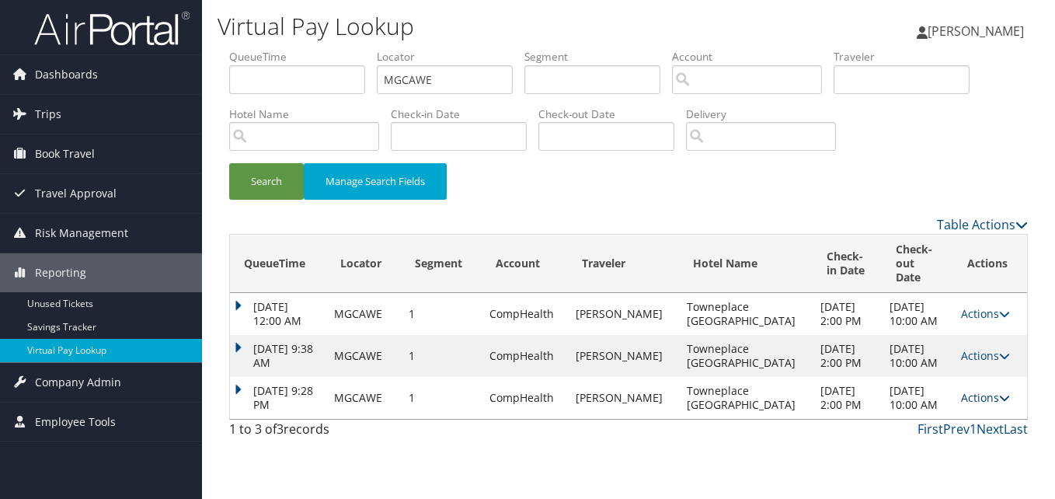
click at [967, 405] on link "Actions" at bounding box center [985, 397] width 49 height 15
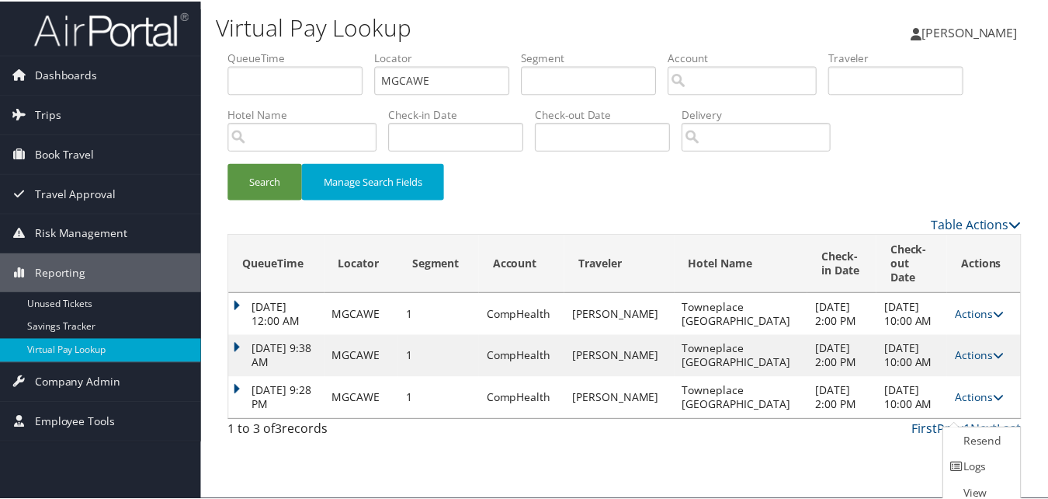
scroll to position [23, 0]
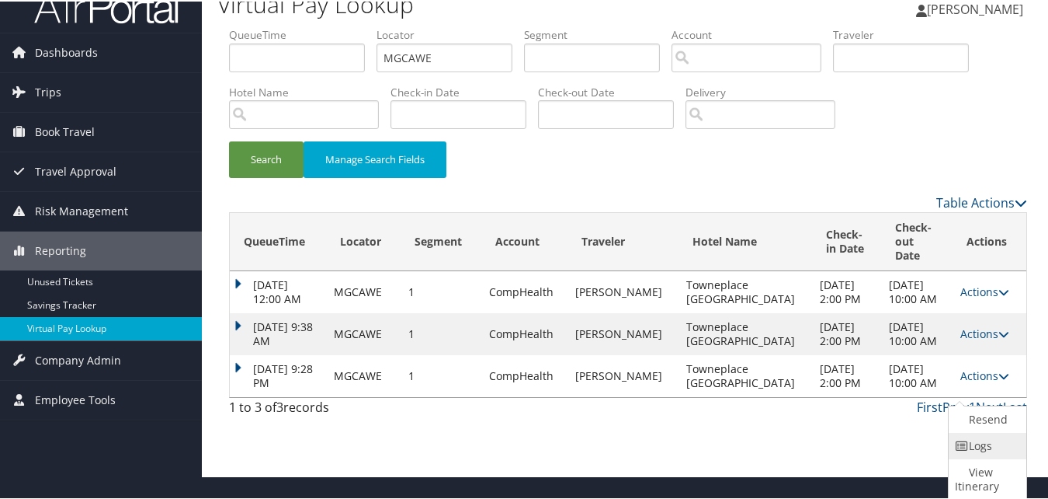
click at [963, 434] on link "Logs" at bounding box center [986, 444] width 74 height 26
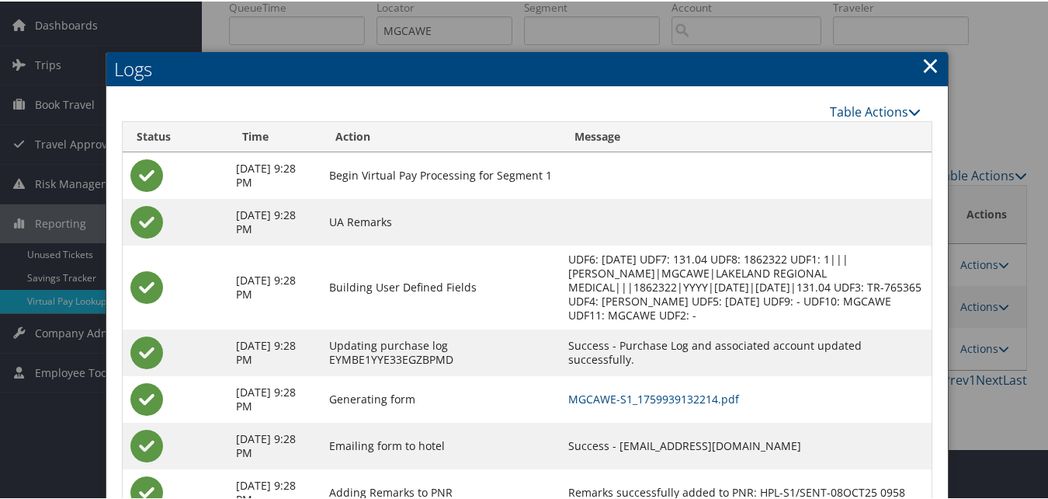
scroll to position [78, 0]
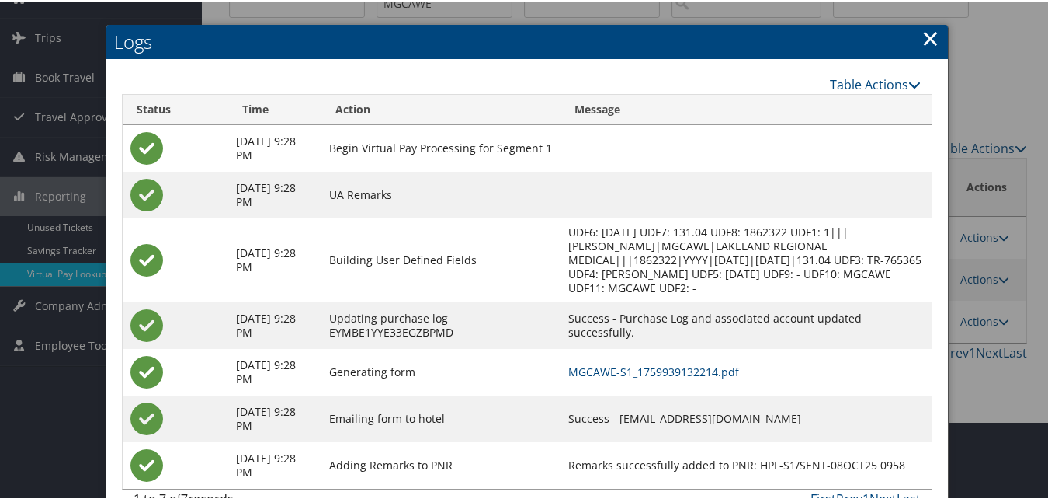
click at [922, 40] on link "×" at bounding box center [931, 36] width 18 height 31
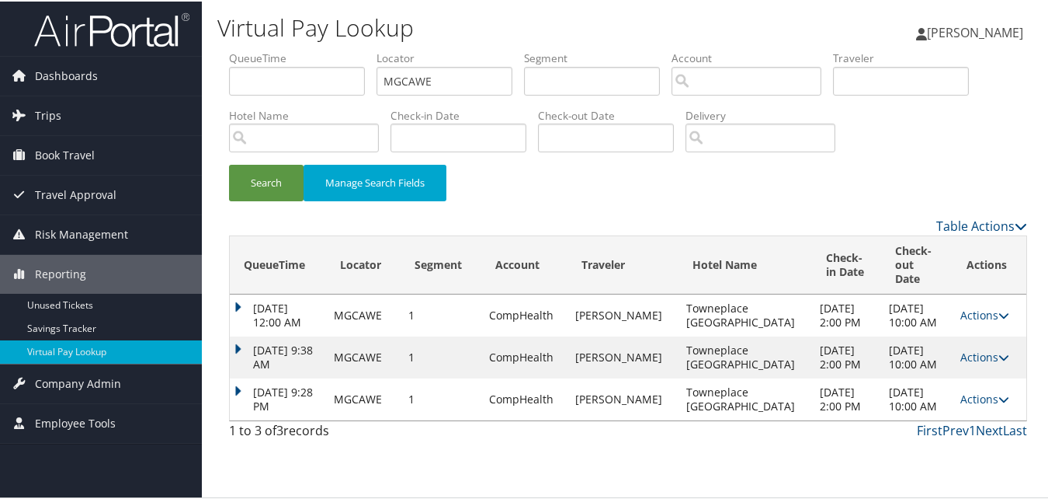
scroll to position [0, 0]
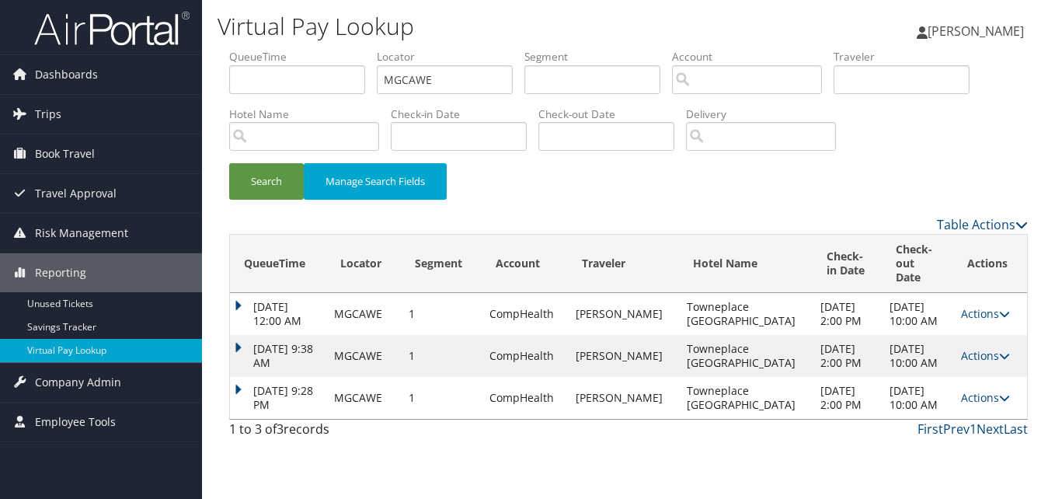
click at [244, 402] on td "Oct 8, 2025 9:28 PM" at bounding box center [278, 398] width 96 height 42
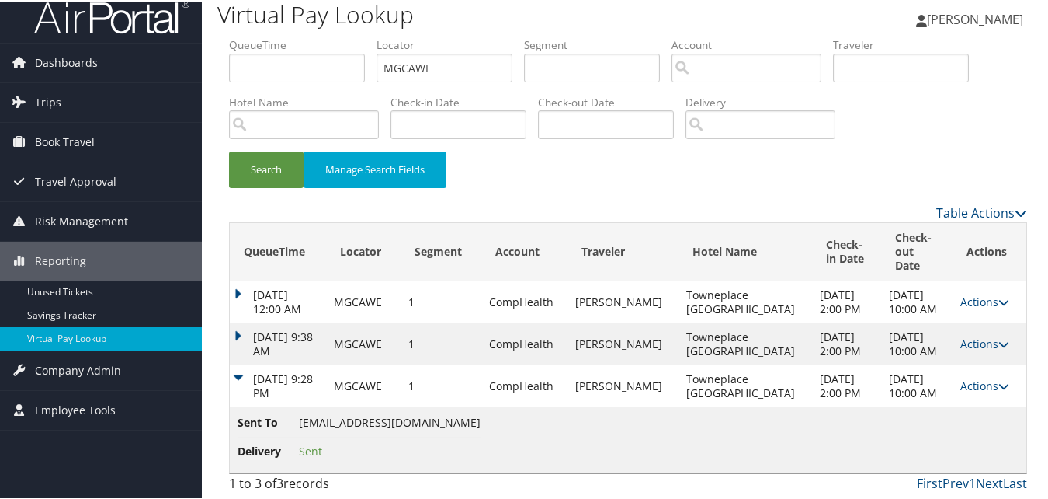
scroll to position [41, 0]
click at [999, 381] on icon at bounding box center [1004, 384] width 11 height 11
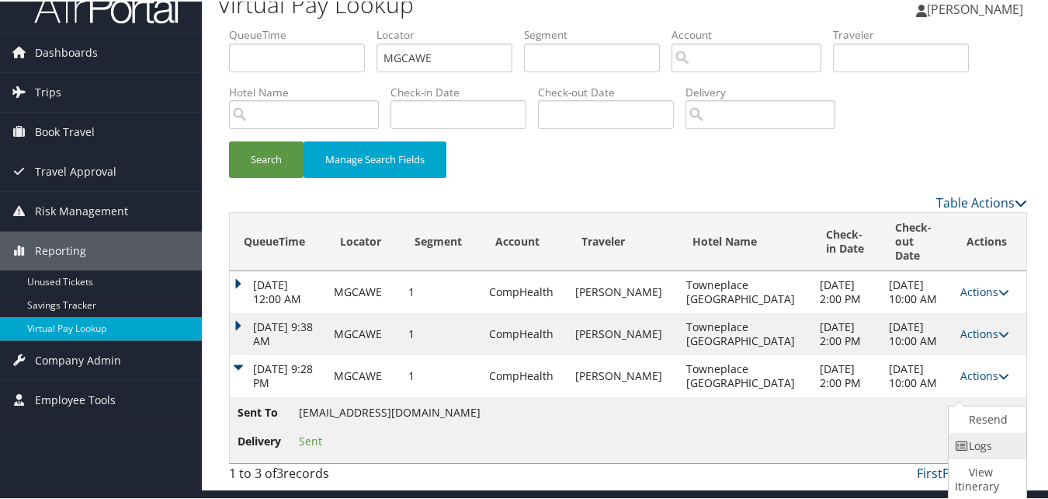
click at [956, 439] on icon at bounding box center [962, 444] width 14 height 11
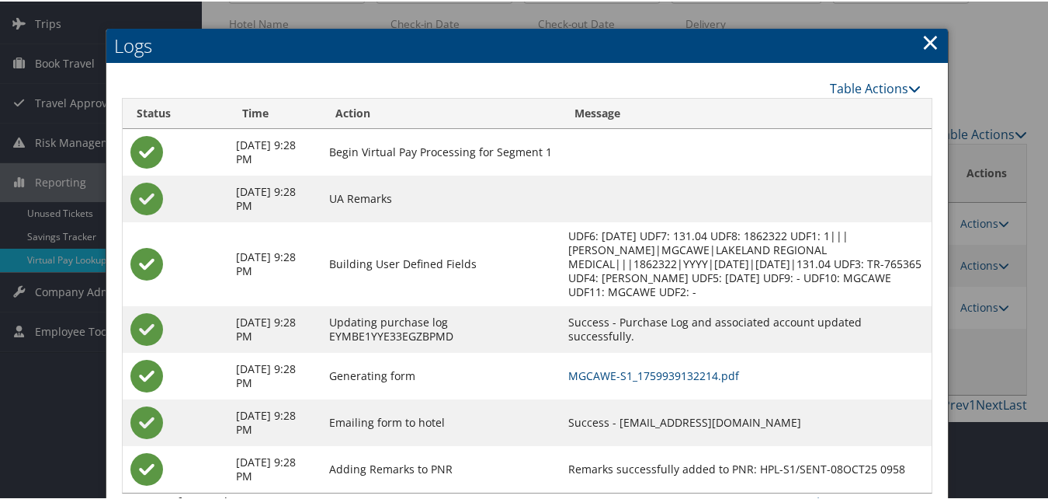
scroll to position [127, 0]
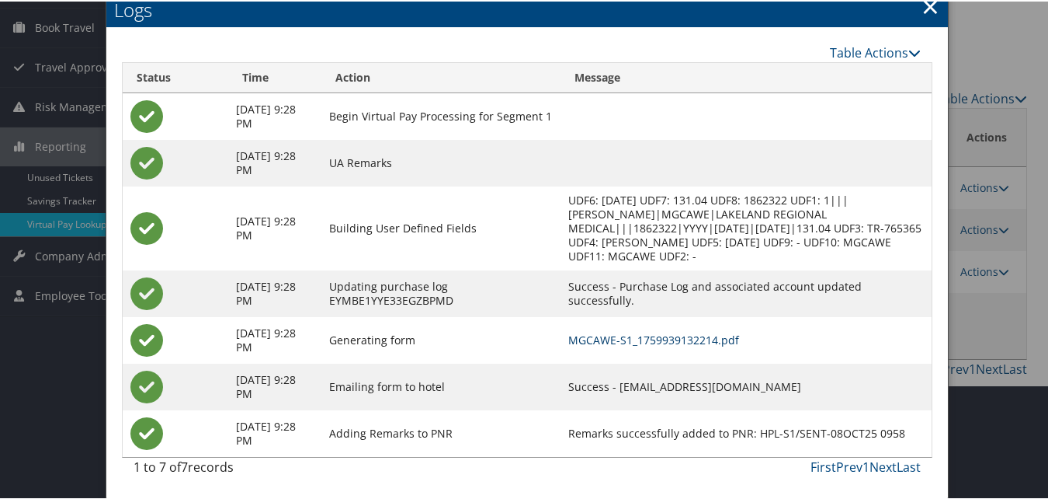
click at [739, 332] on link "MGCAWE-S1_1759939132214.pdf" at bounding box center [653, 338] width 171 height 15
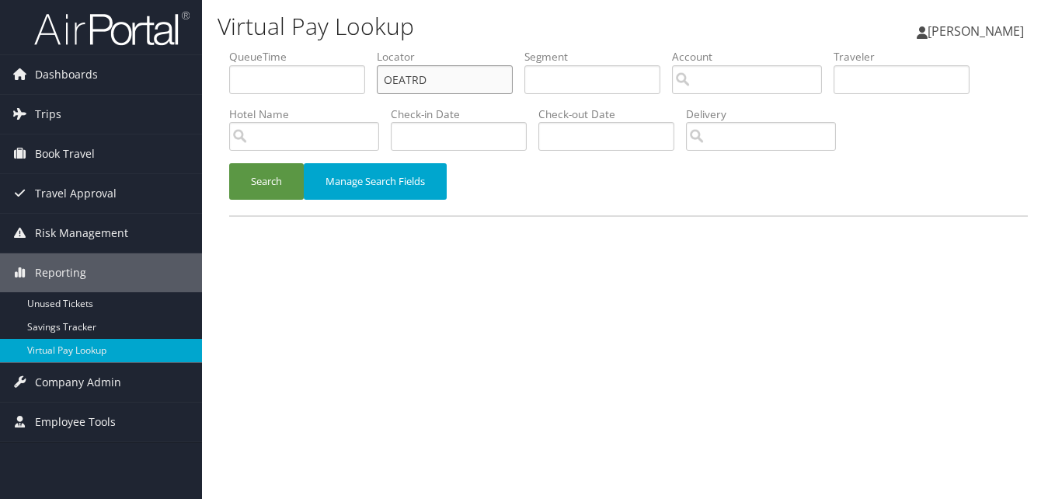
drag, startPoint x: 442, startPoint y: 81, endPoint x: 374, endPoint y: 94, distance: 69.6
click at [375, 49] on ul "QueueTime Locator OEATRD Segment Account Traveler Hotel Name Check-in Date Chec…" at bounding box center [628, 49] width 798 height 0
paste input "YYGSVI"
type input "YYGSVI"
click at [290, 170] on button "Search" at bounding box center [266, 181] width 75 height 36
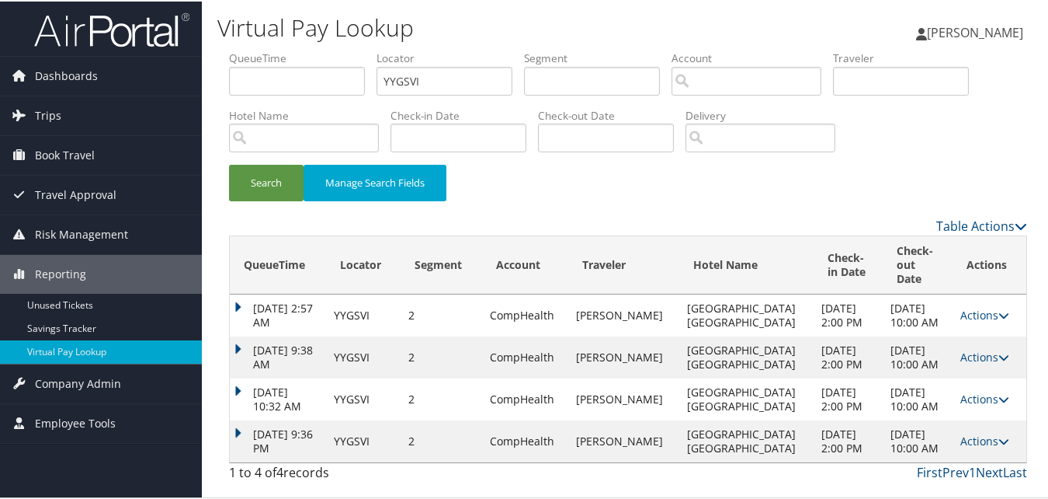
drag, startPoint x: 964, startPoint y: 440, endPoint x: 940, endPoint y: 442, distance: 24.2
click at [961, 440] on link "Actions" at bounding box center [985, 439] width 49 height 15
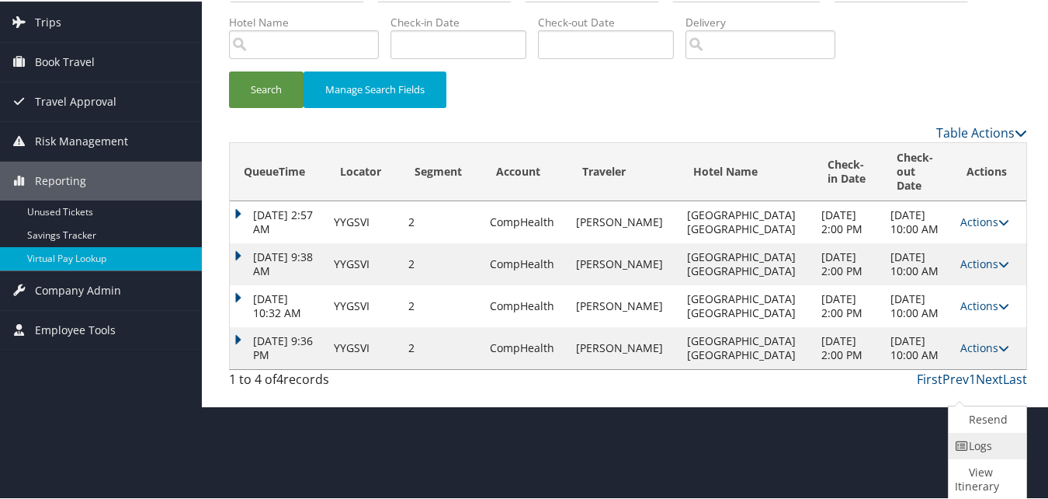
drag, startPoint x: 940, startPoint y: 442, endPoint x: 982, endPoint y: 441, distance: 41.9
click at [982, 441] on link "Logs" at bounding box center [986, 444] width 74 height 26
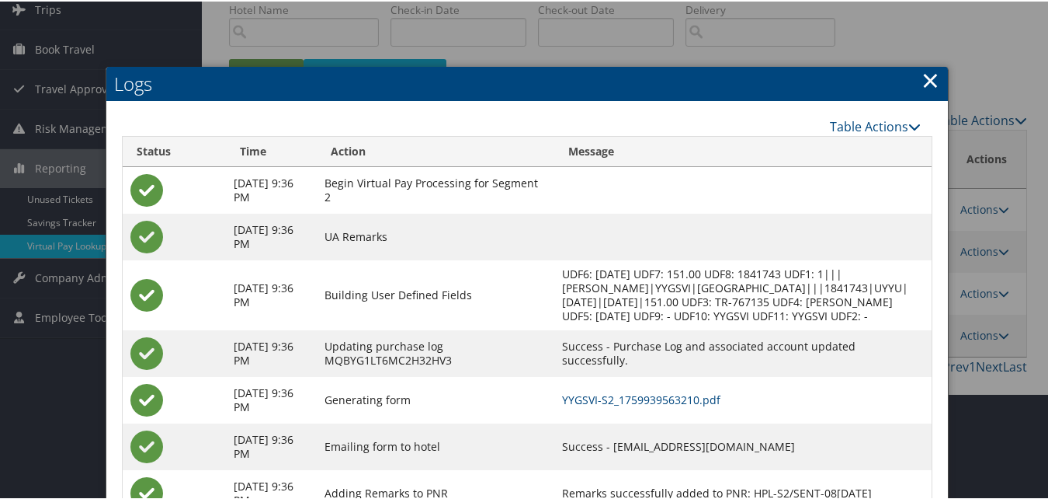
scroll to position [179, 0]
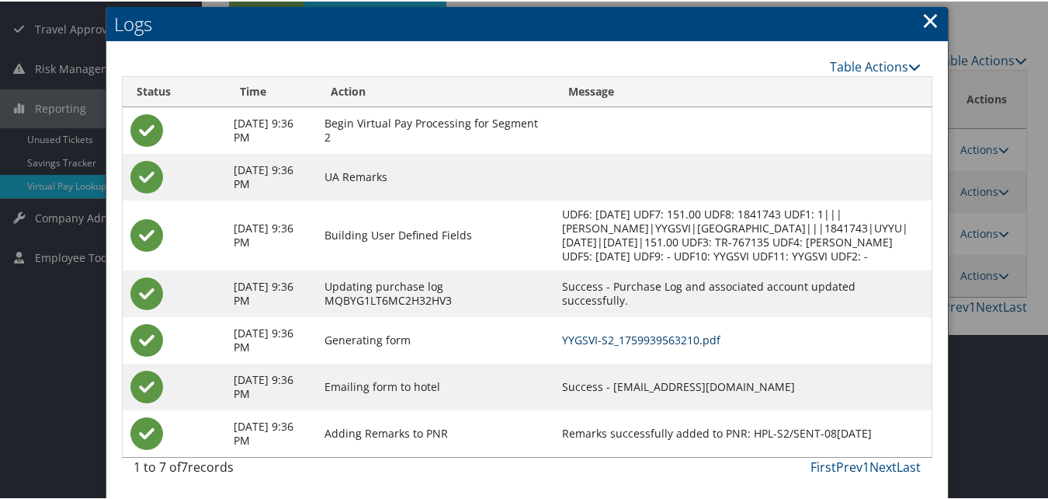
click at [669, 339] on link "YYGSVI-S2_1759939563210.pdf" at bounding box center [641, 338] width 158 height 15
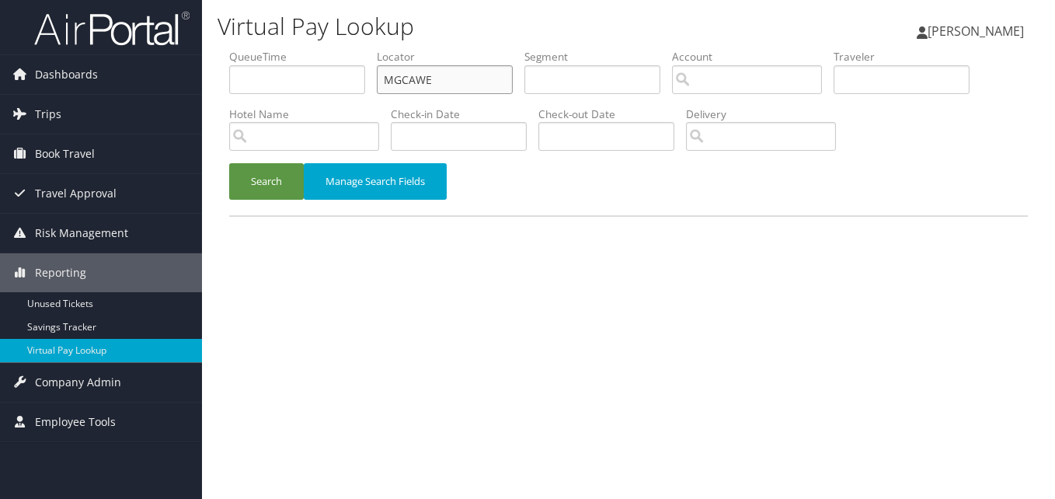
drag, startPoint x: 436, startPoint y: 78, endPoint x: 353, endPoint y: 107, distance: 88.9
click at [355, 49] on ul "QueueTime Locator MGCAWE Segment Account Traveler Hotel Name Check-in Date Chec…" at bounding box center [628, 49] width 798 height 0
paste input "HUWXID"
type input "HUWXID"
click at [247, 193] on button "Search" at bounding box center [266, 181] width 75 height 36
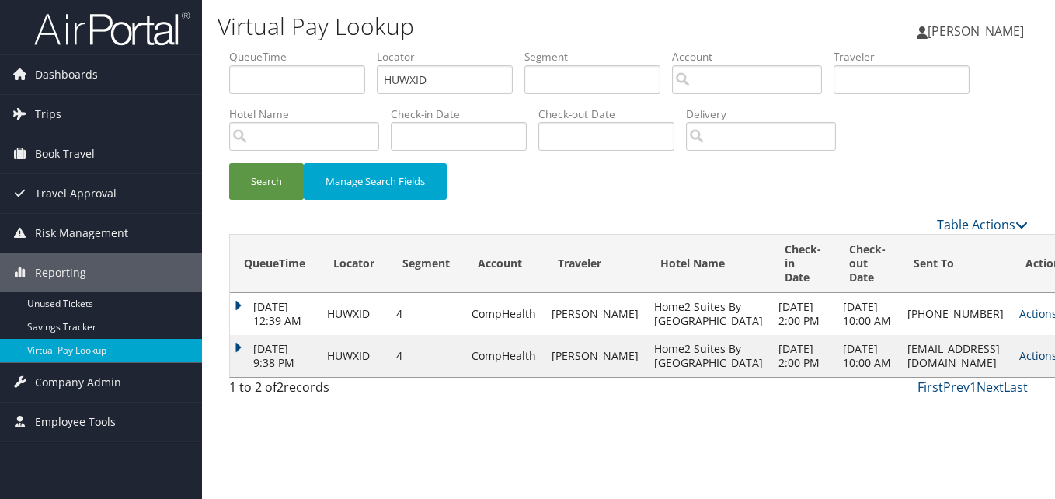
click at [1019, 363] on link "Actions" at bounding box center [1043, 355] width 49 height 15
click at [946, 440] on link "Logs" at bounding box center [963, 446] width 98 height 26
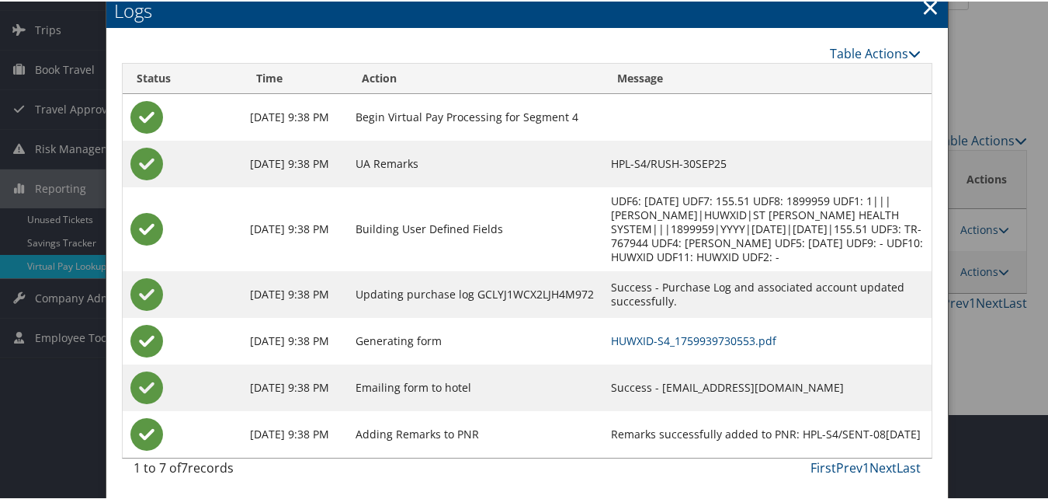
scroll to position [86, 0]
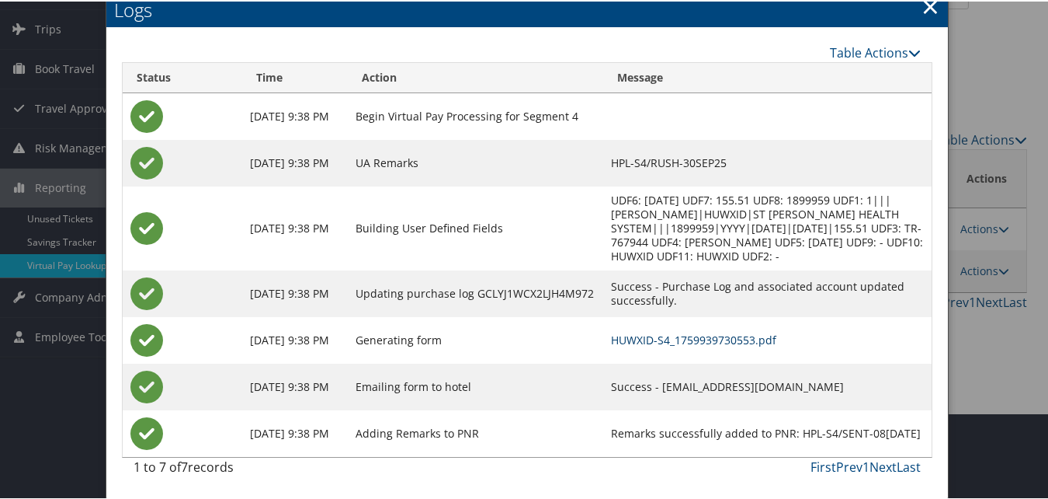
click at [645, 345] on link "HUWXID-S4_1759939730553.pdf" at bounding box center [693, 338] width 165 height 15
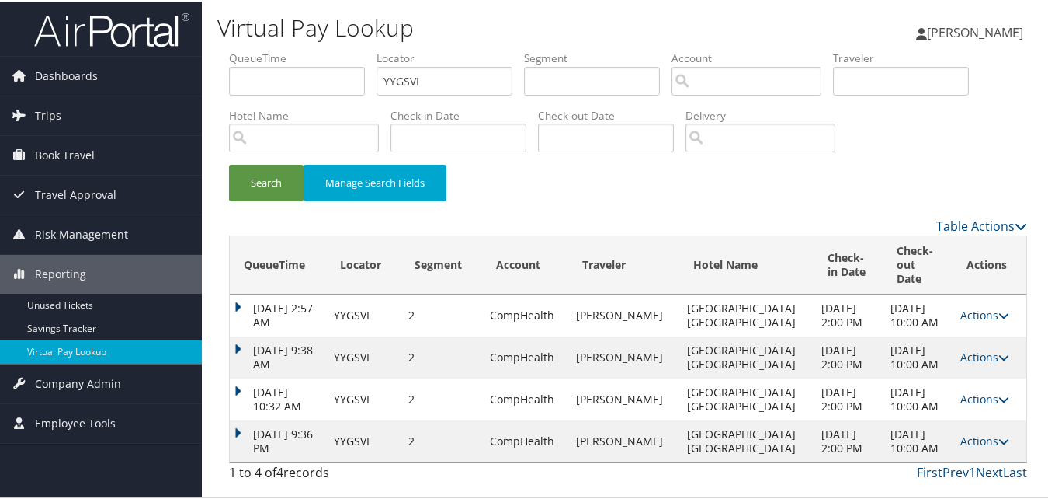
click at [231, 419] on td "[DATE] 9:36 PM" at bounding box center [278, 440] width 96 height 42
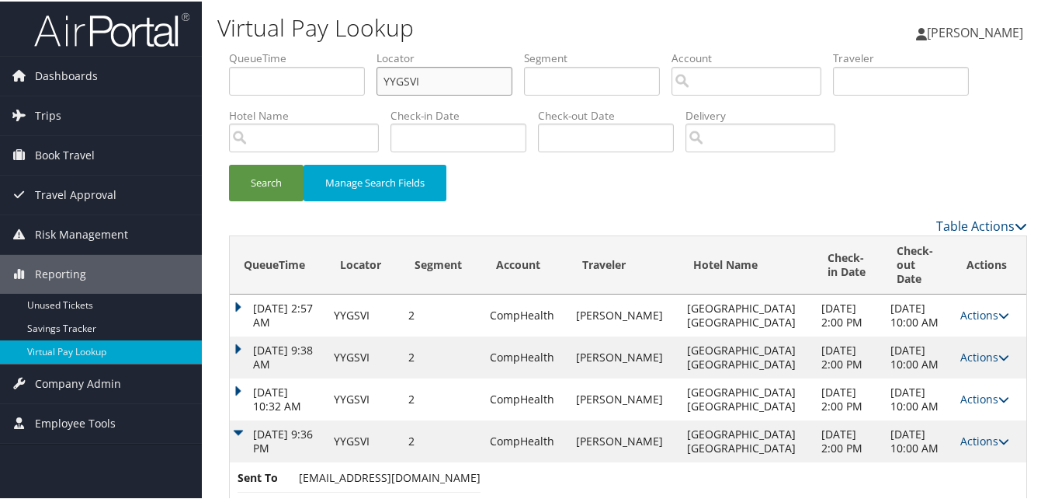
drag, startPoint x: 452, startPoint y: 80, endPoint x: 347, endPoint y: 78, distance: 104.8
click at [347, 49] on ul "QueueTime Locator YYGSVI Segment Account Traveler Hotel Name Check-in Date Chec…" at bounding box center [628, 49] width 798 height 0
paste input "KNZZNO"
type input "KNZZNO"
click at [295, 169] on button "Search" at bounding box center [266, 181] width 75 height 36
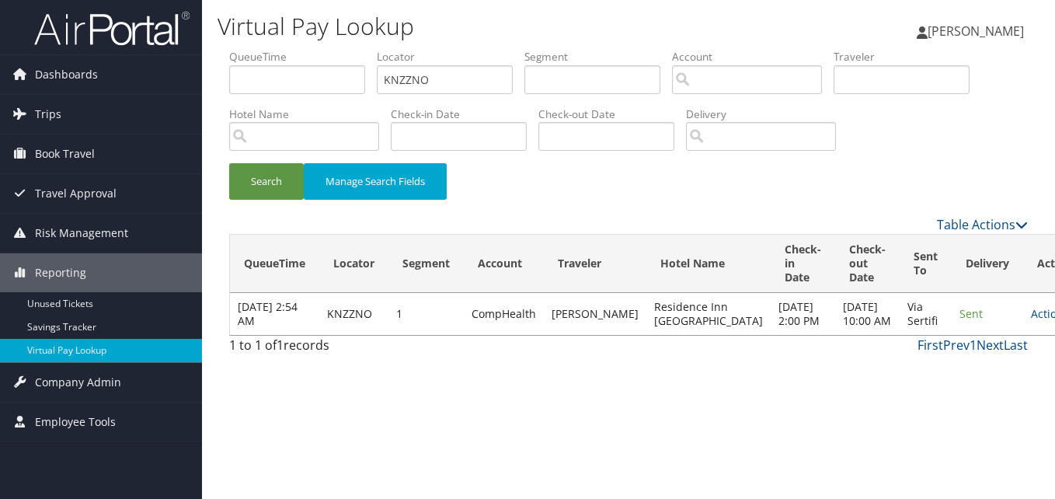
click at [1023, 332] on td "Actions Resend Logs View Itinerary" at bounding box center [1057, 314] width 68 height 42
click at [1031, 320] on link "Actions" at bounding box center [1055, 313] width 49 height 15
click at [968, 370] on link "Logs" at bounding box center [963, 369] width 98 height 26
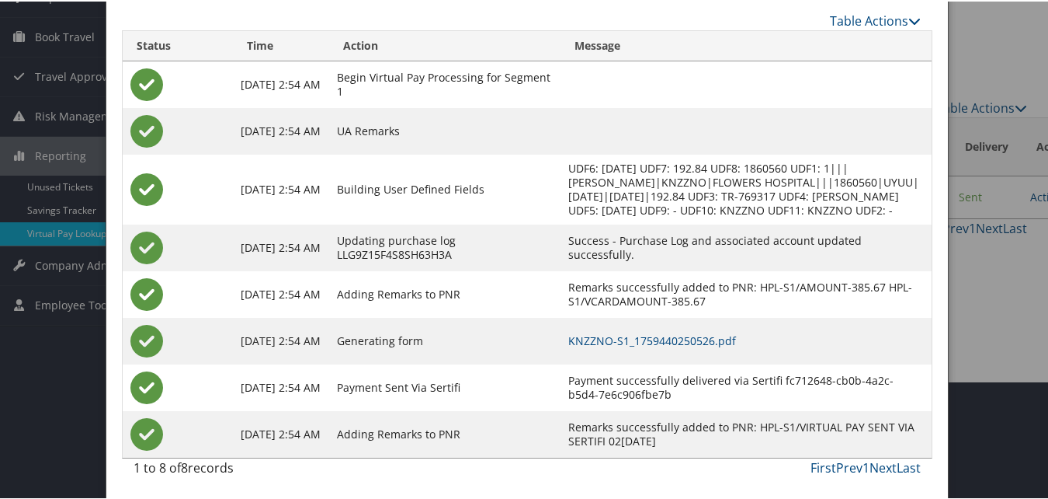
scroll to position [133, 0]
click at [718, 342] on link "KNZZNO-S1_1759440250526.pdf" at bounding box center [652, 338] width 168 height 15
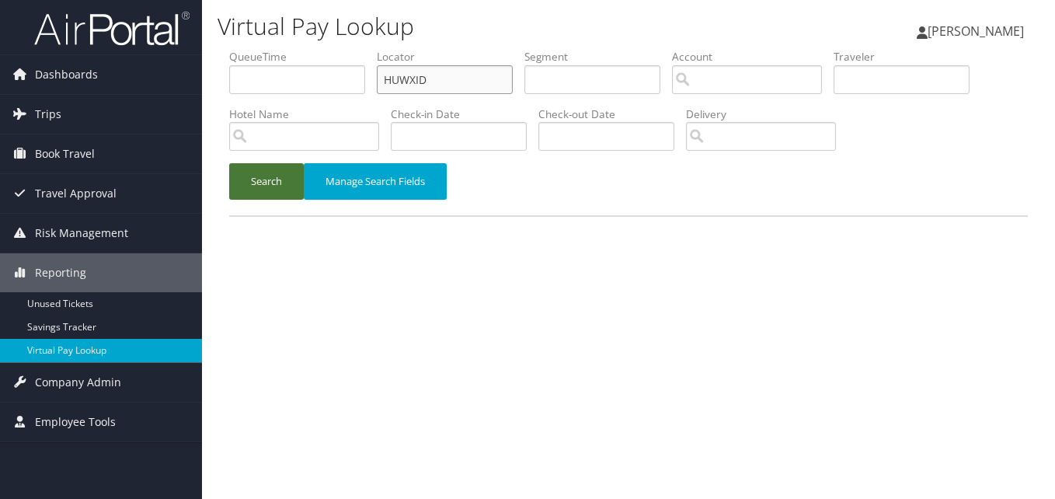
drag, startPoint x: 441, startPoint y: 72, endPoint x: 267, endPoint y: 188, distance: 208.9
click at [281, 49] on ul "QueueTime Locator HUWXID Segment Account Traveler Hotel Name Check-in Date Chec…" at bounding box center [628, 49] width 798 height 0
paste input "JTKQRY"
type input "JTKQRY"
click at [252, 207] on div "Search Manage Search Fields" at bounding box center [628, 189] width 822 height 52
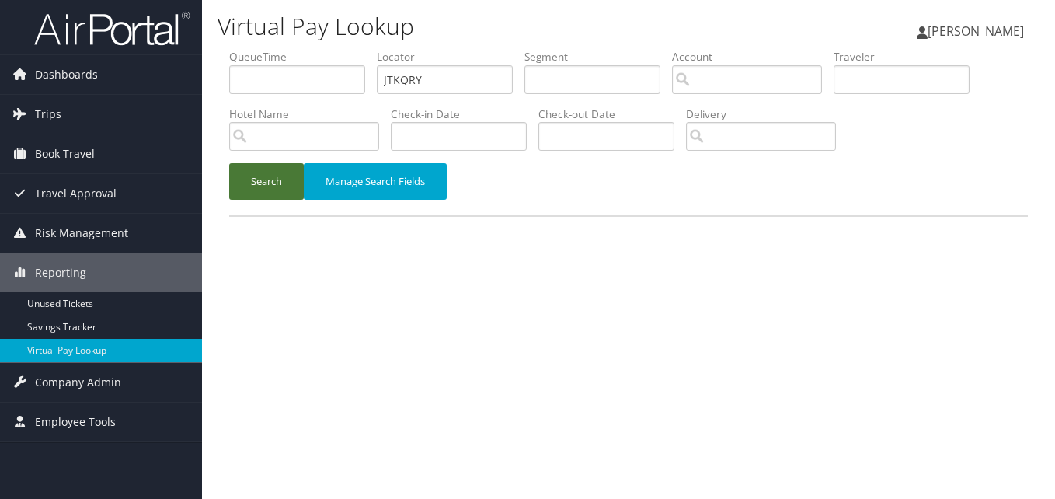
click at [287, 175] on button "Search" at bounding box center [266, 181] width 75 height 36
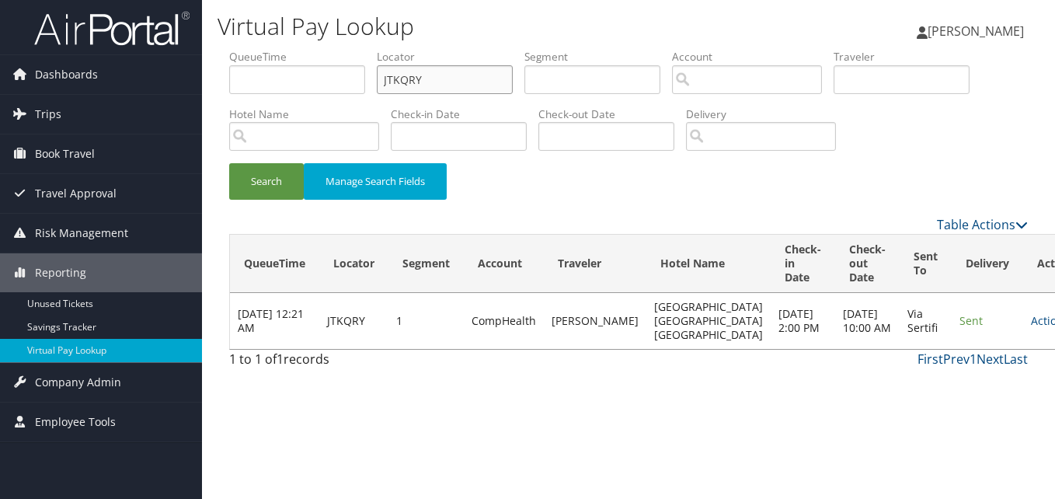
drag, startPoint x: 450, startPoint y: 71, endPoint x: 294, endPoint y: 140, distance: 170.4
click at [326, 49] on ul "QueueTime Locator JTKQRY Segment Account Traveler Hotel Name Check-in Date Chec…" at bounding box center [628, 49] width 798 height 0
paste input "SGQJY"
type input "SGQJYY"
click at [249, 182] on button "Search" at bounding box center [266, 181] width 75 height 36
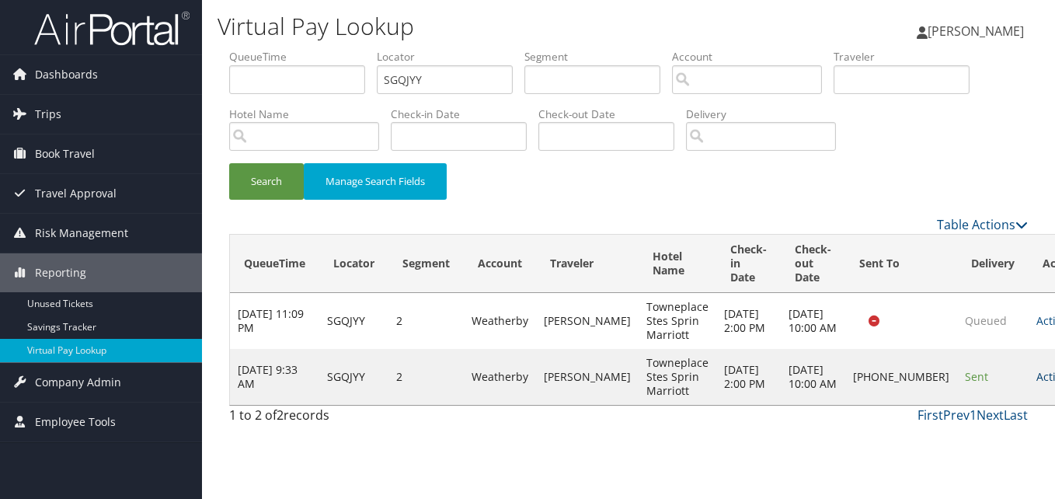
click at [1036, 380] on link "Actions" at bounding box center [1060, 376] width 49 height 15
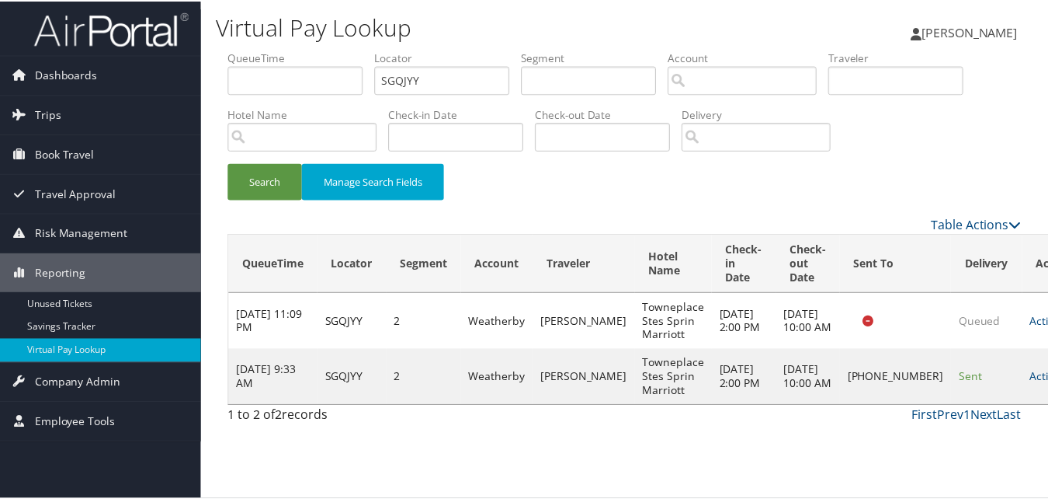
scroll to position [1, 0]
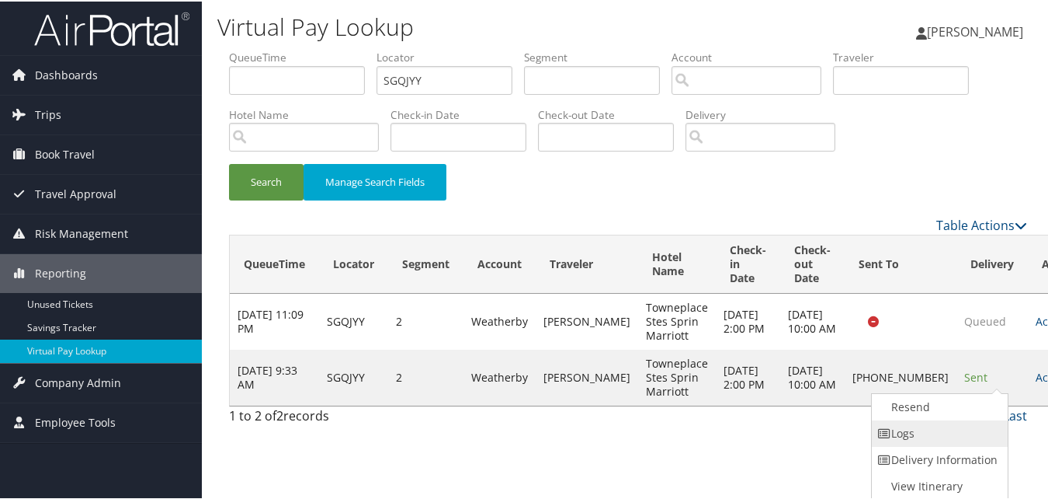
click at [931, 436] on link "Logs" at bounding box center [938, 432] width 133 height 26
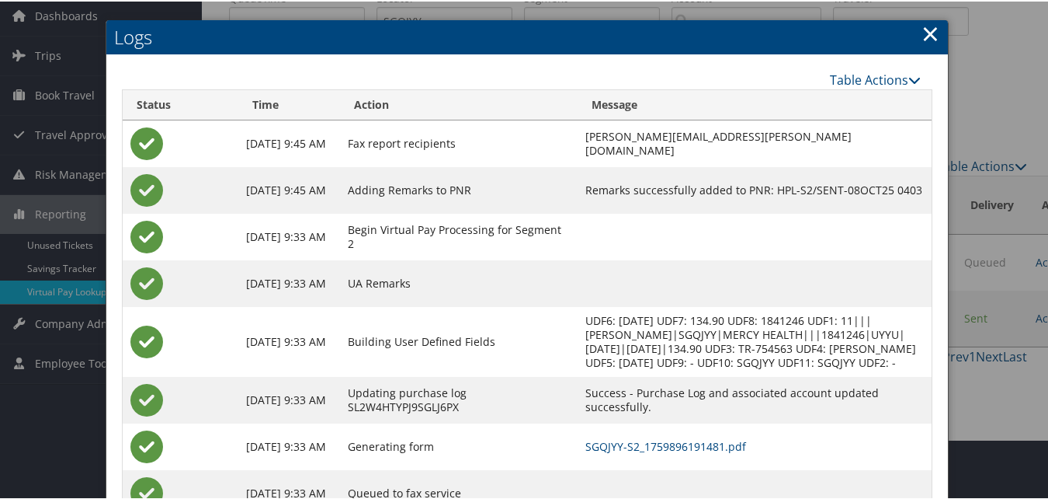
scroll to position [120, 0]
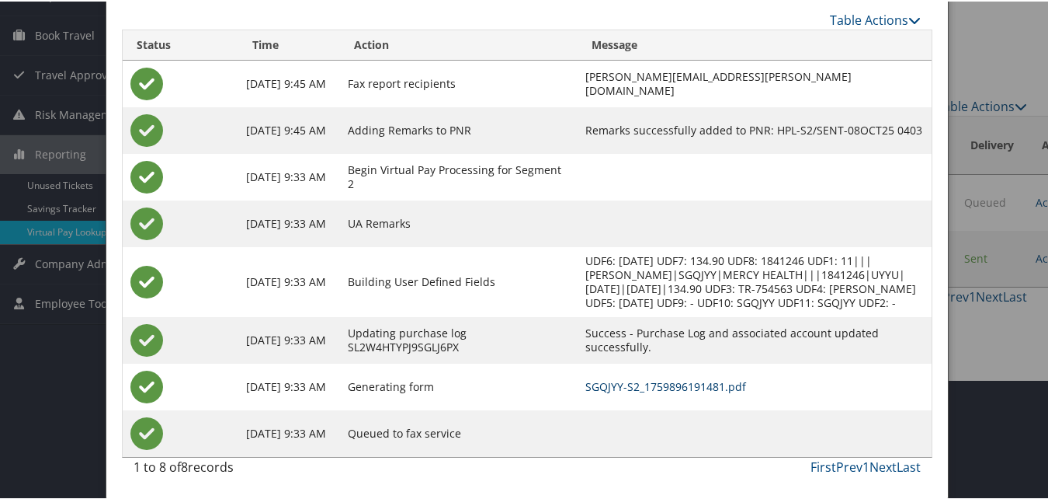
click at [681, 389] on link "SGQJYY-S2_1759896191481.pdf" at bounding box center [666, 384] width 161 height 15
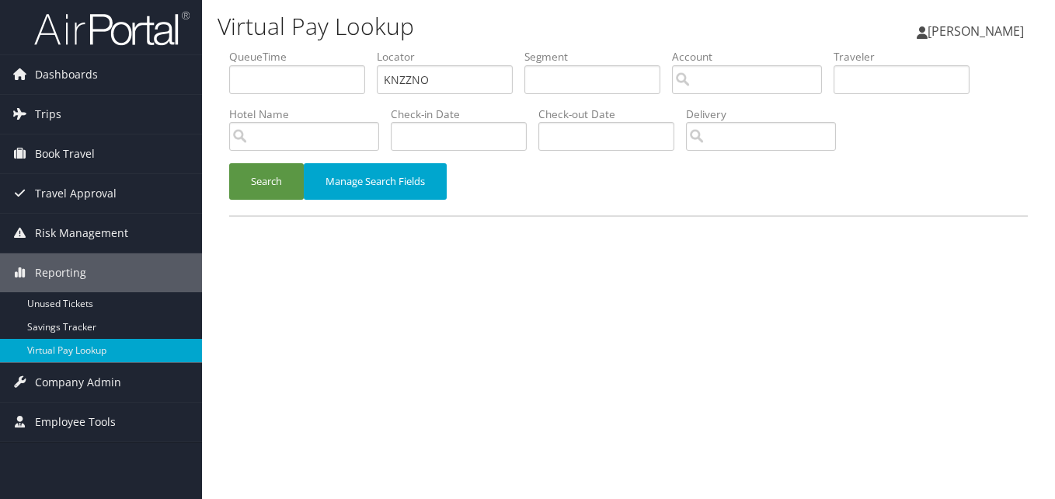
drag, startPoint x: 389, startPoint y: 64, endPoint x: 419, endPoint y: 94, distance: 42.3
click at [391, 64] on li "Locator KNZZNO" at bounding box center [451, 77] width 148 height 57
drag, startPoint x: 440, startPoint y: 77, endPoint x: 275, endPoint y: 114, distance: 168.8
click at [275, 49] on ul "QueueTime Locator KNZZNO Segment Account Traveler Hotel Name Check-in Date Chec…" at bounding box center [628, 49] width 798 height 0
paste input "IFJSUB"
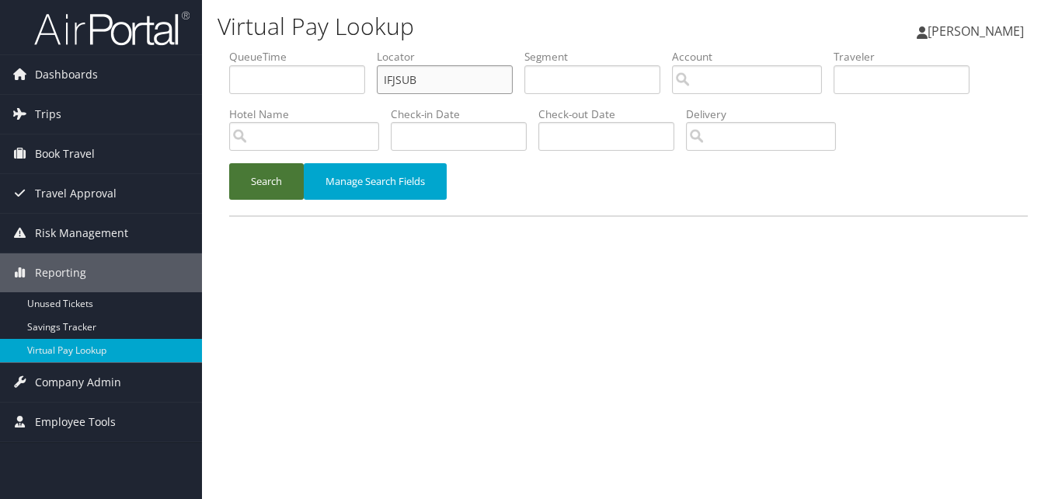
type input "IFJSUB"
click at [246, 191] on button "Search" at bounding box center [266, 181] width 75 height 36
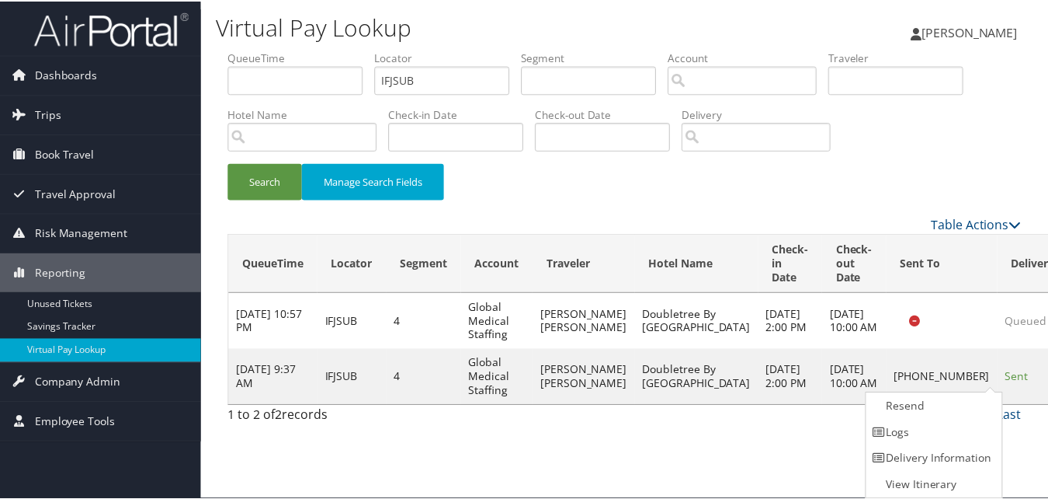
scroll to position [1, 0]
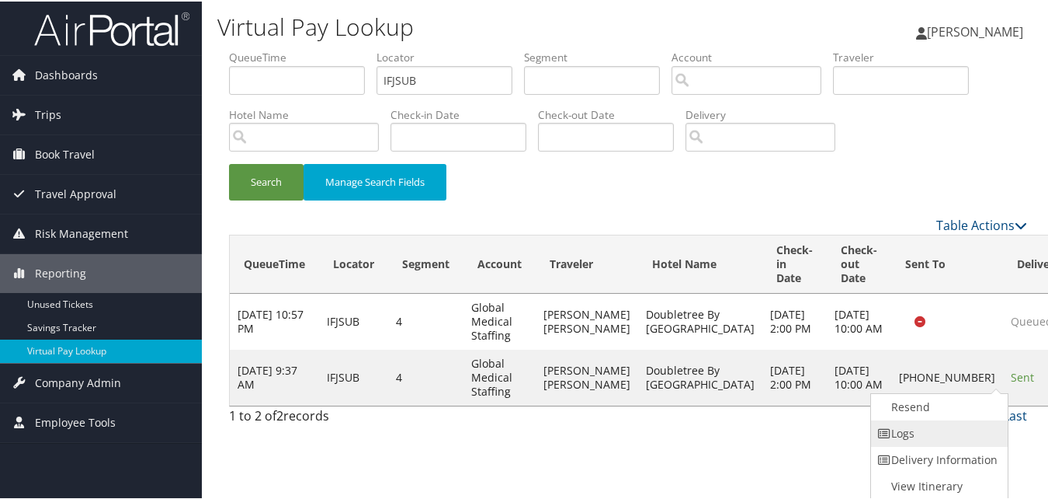
click at [901, 429] on link "Logs" at bounding box center [937, 432] width 133 height 26
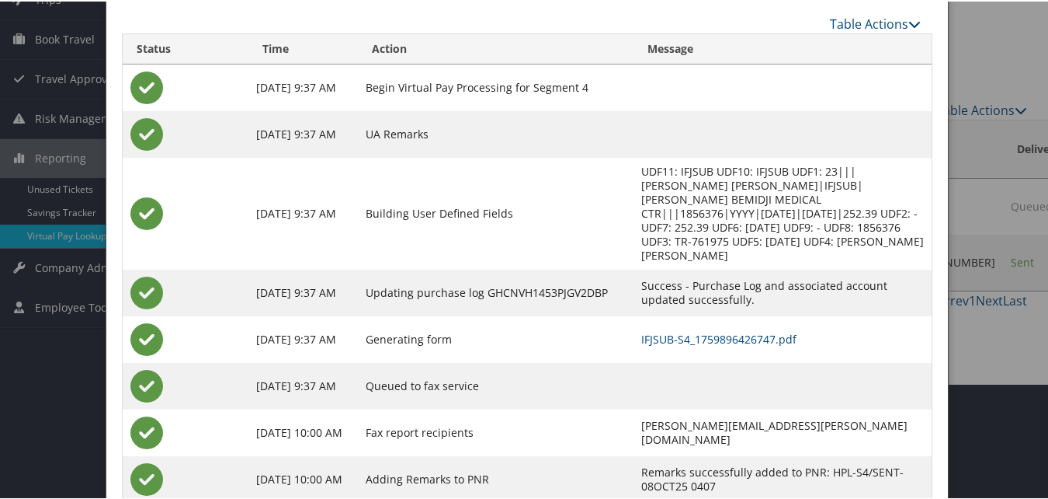
scroll to position [134, 0]
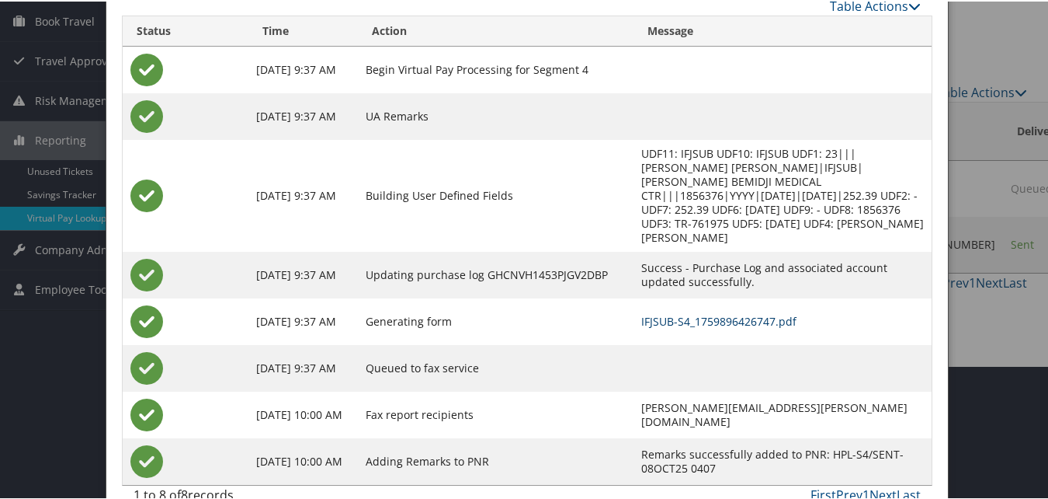
click at [641, 312] on link "IFJSUB-S4_1759896426747.pdf" at bounding box center [718, 319] width 155 height 15
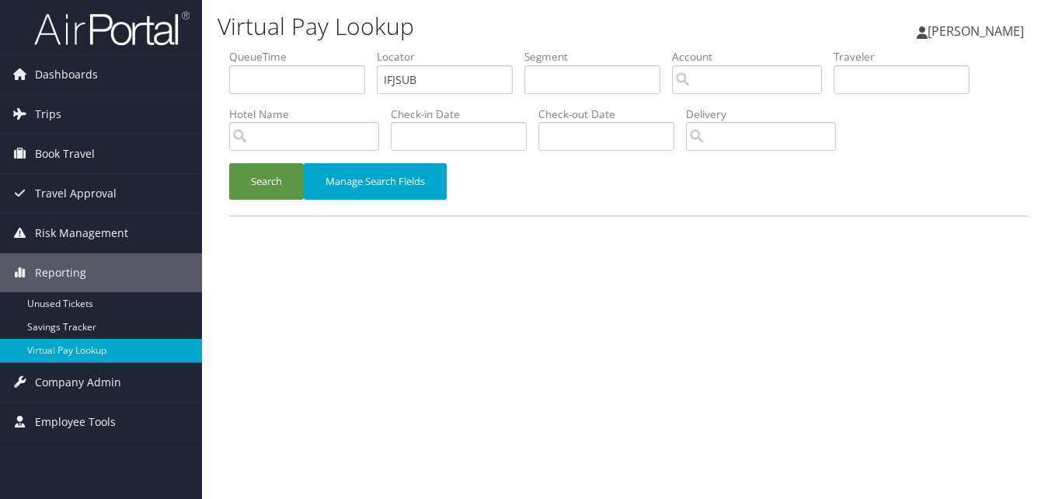
click at [353, 49] on ul "QueueTime Locator IFJSUB Segment Account Traveler Hotel Name Check-in Date Chec…" at bounding box center [628, 49] width 798 height 0
click at [266, 174] on button "Search" at bounding box center [266, 181] width 75 height 36
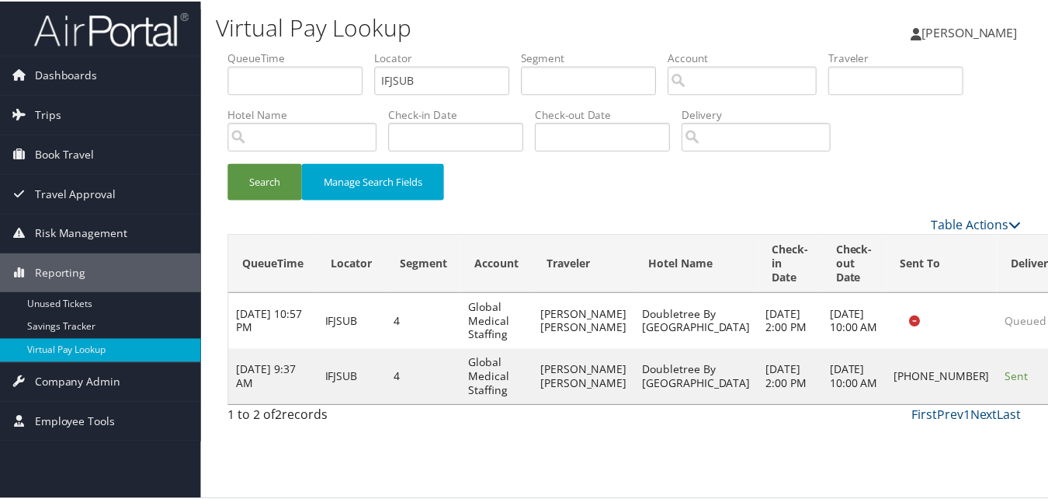
scroll to position [1, 0]
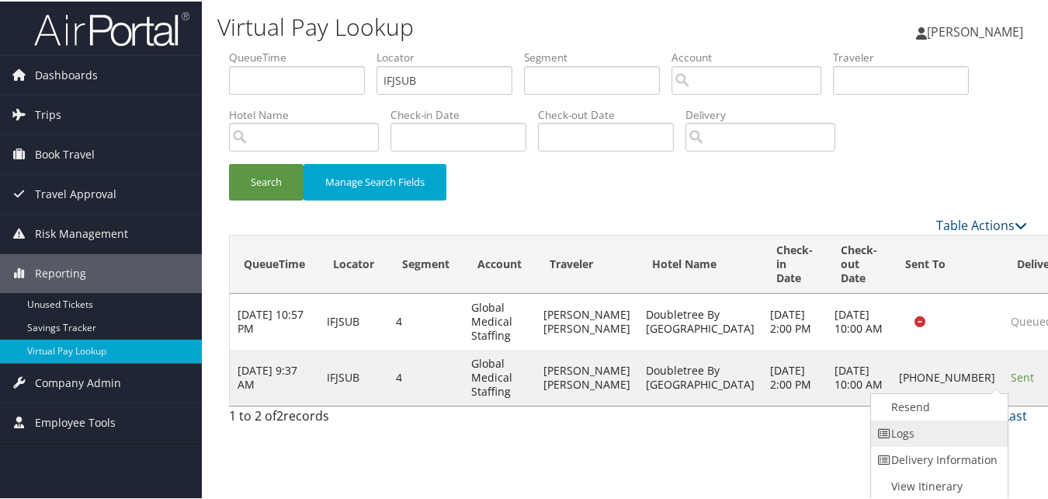
click at [909, 433] on link "Logs" at bounding box center [937, 432] width 133 height 26
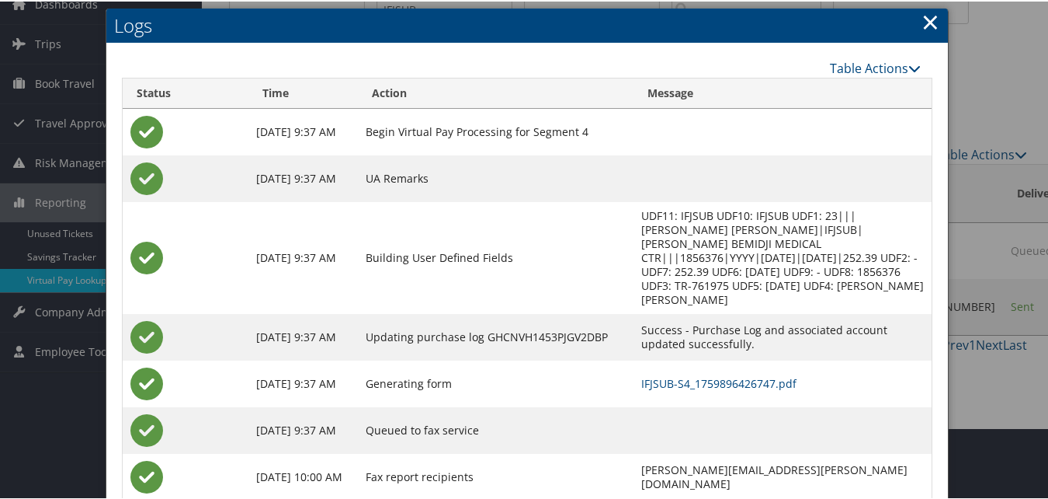
scroll to position [134, 0]
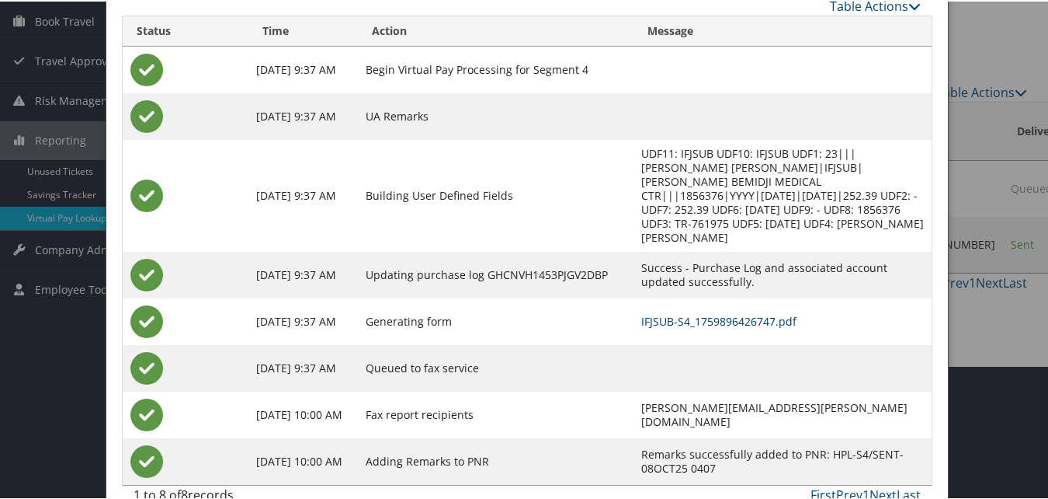
click at [641, 312] on link "IFJSUB-S4_1759896426747.pdf" at bounding box center [718, 319] width 155 height 15
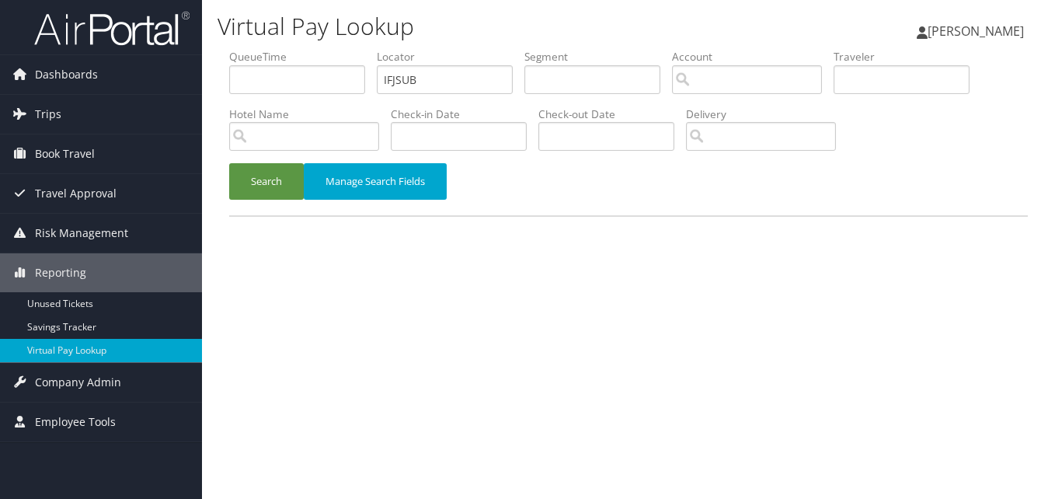
click at [327, 49] on ul "QueueTime Locator IFJSUB Segment Account Traveler Hotel Name Check-in Date Chec…" at bounding box center [628, 49] width 798 height 0
type input "LQUAXX"
click at [273, 171] on button "Search" at bounding box center [266, 181] width 75 height 36
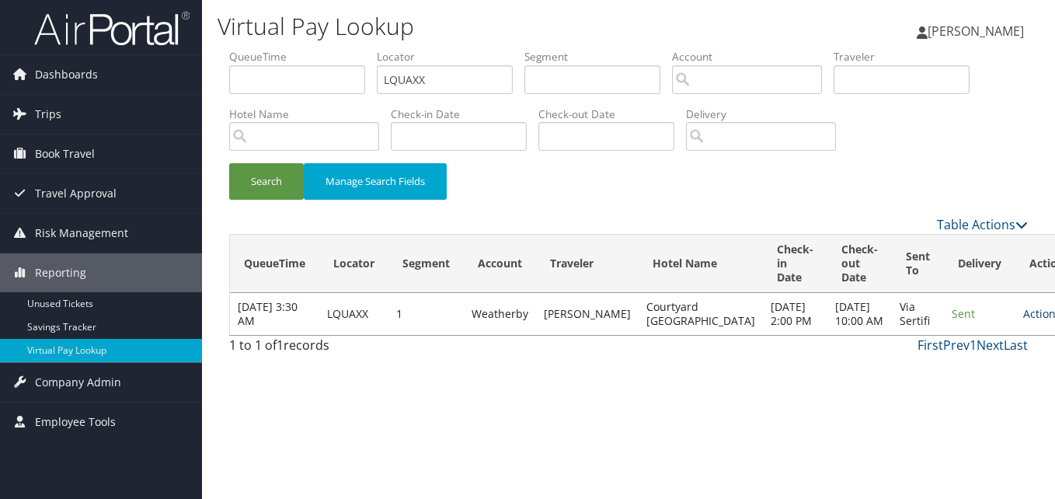
click at [1023, 318] on link "Actions" at bounding box center [1047, 313] width 49 height 15
click at [947, 378] on link "Logs" at bounding box center [961, 369] width 98 height 26
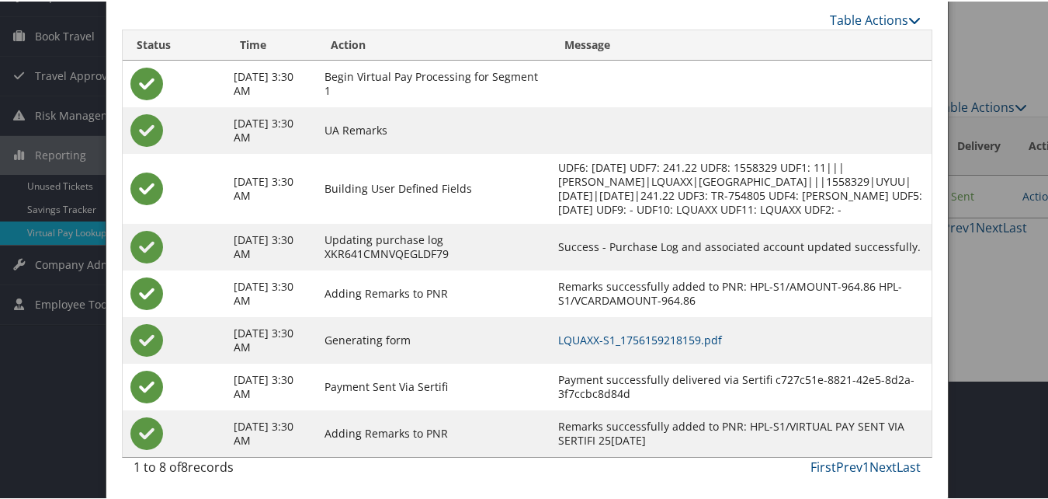
scroll to position [55, 0]
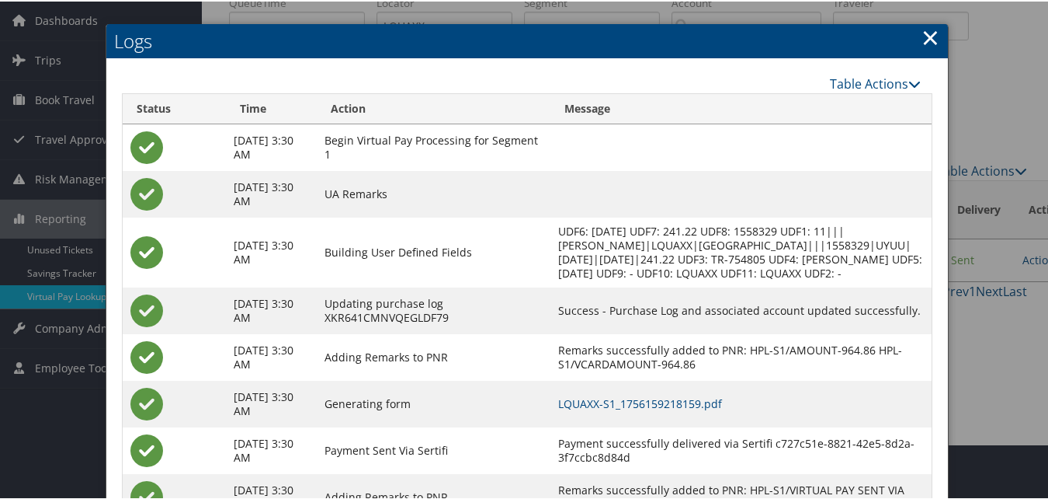
click at [663, 332] on td "Success - Purchase Log and associated account updated successfully." at bounding box center [741, 309] width 381 height 47
click at [679, 409] on link "LQUAXX-S1_1756159218159.pdf" at bounding box center [640, 401] width 164 height 15
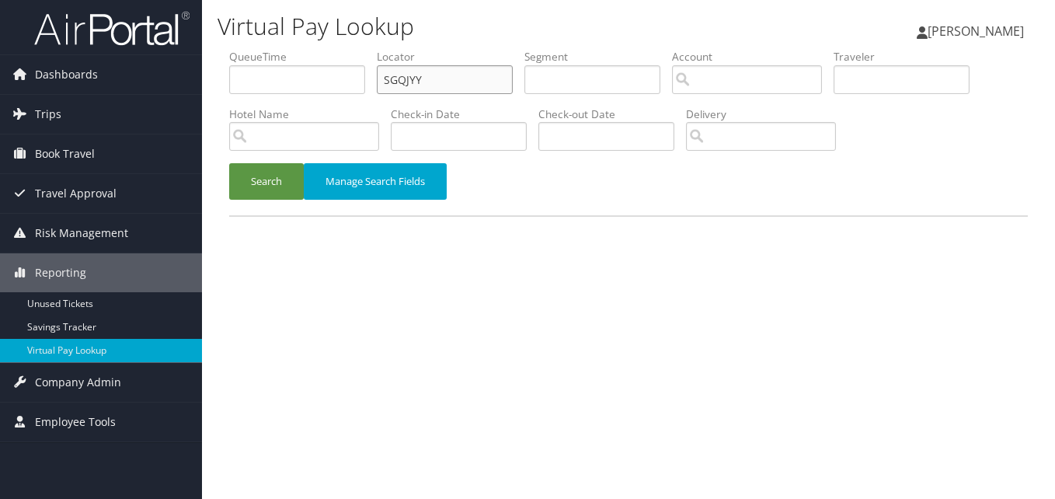
paste input "AIJKTO"
drag, startPoint x: 413, startPoint y: 86, endPoint x: 323, endPoint y: 86, distance: 90.1
click at [323, 49] on ul "QueueTime Locator SGQJYY Segment Account Traveler Hotel Name Check-in Date Chec…" at bounding box center [628, 49] width 798 height 0
type input "AIJKTO"
click at [291, 184] on button "Search" at bounding box center [266, 181] width 75 height 36
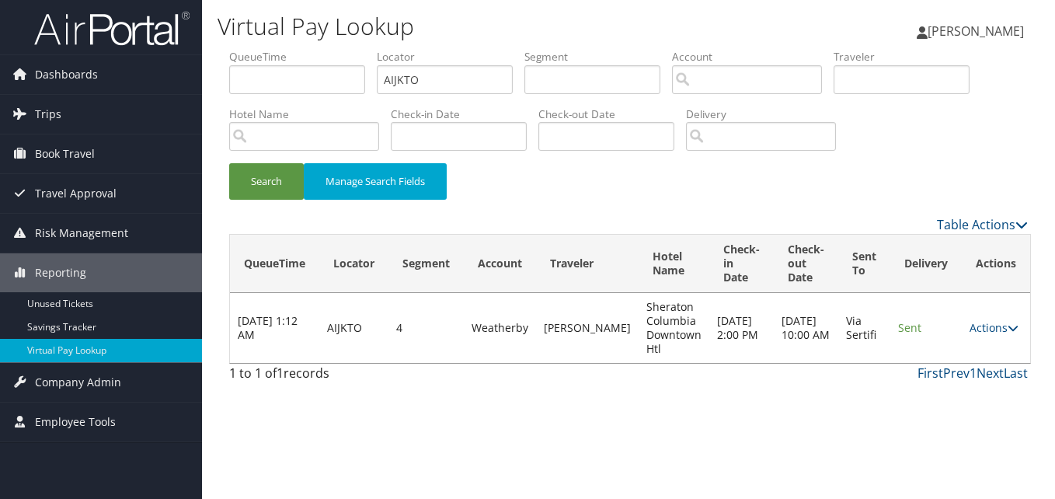
click at [984, 341] on td "Actions Resend Logs View Itinerary" at bounding box center [995, 328] width 68 height 70
click at [984, 328] on link "Actions" at bounding box center [993, 327] width 49 height 15
click at [941, 370] on link "Logs" at bounding box center [961, 376] width 98 height 26
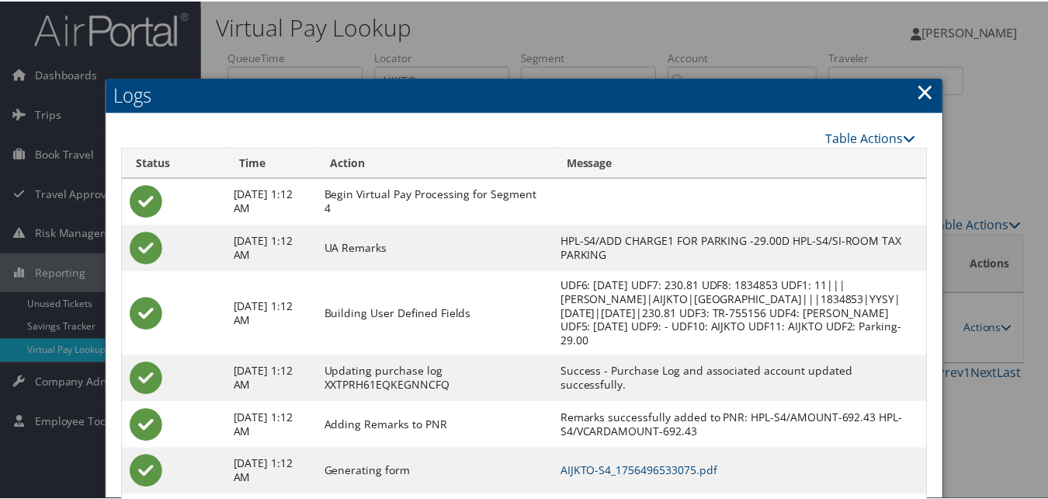
scroll to position [133, 0]
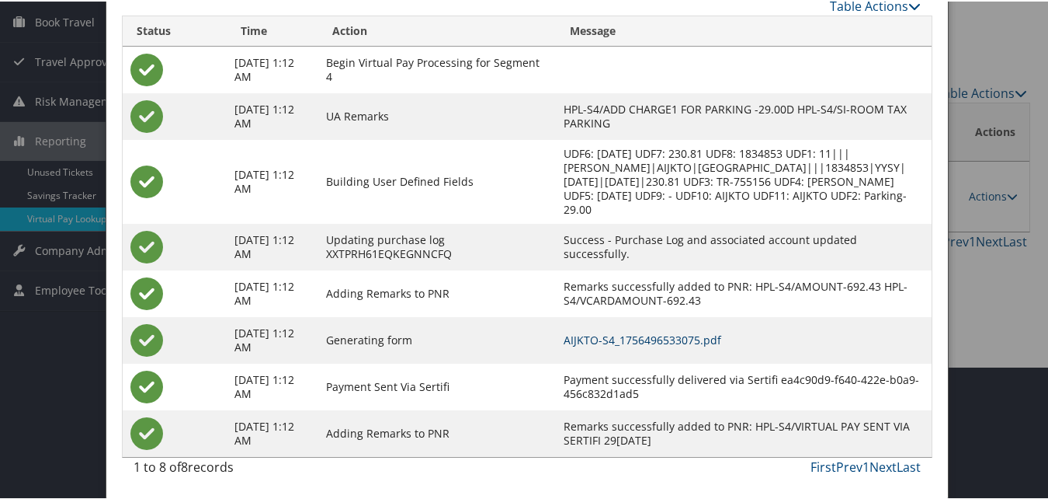
click at [717, 331] on link "AIJKTO-S4_1756496533075.pdf" at bounding box center [643, 338] width 158 height 15
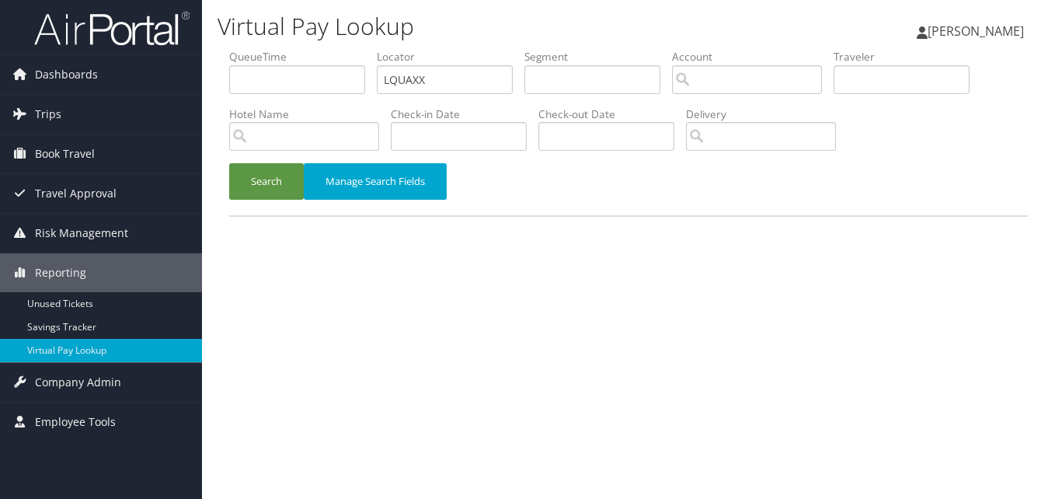
click at [328, 49] on ul "QueueTime Locator LQUAXX Segment Account Traveler Hotel Name Check-in Date Chec…" at bounding box center [628, 49] width 798 height 0
type input "GWMFHX"
click at [268, 174] on button "Search" at bounding box center [266, 181] width 75 height 36
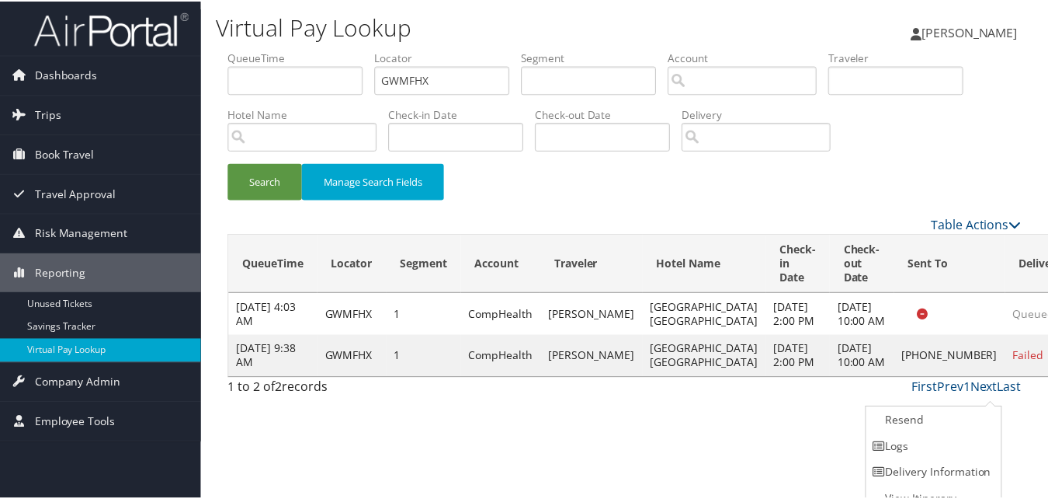
scroll to position [15, 0]
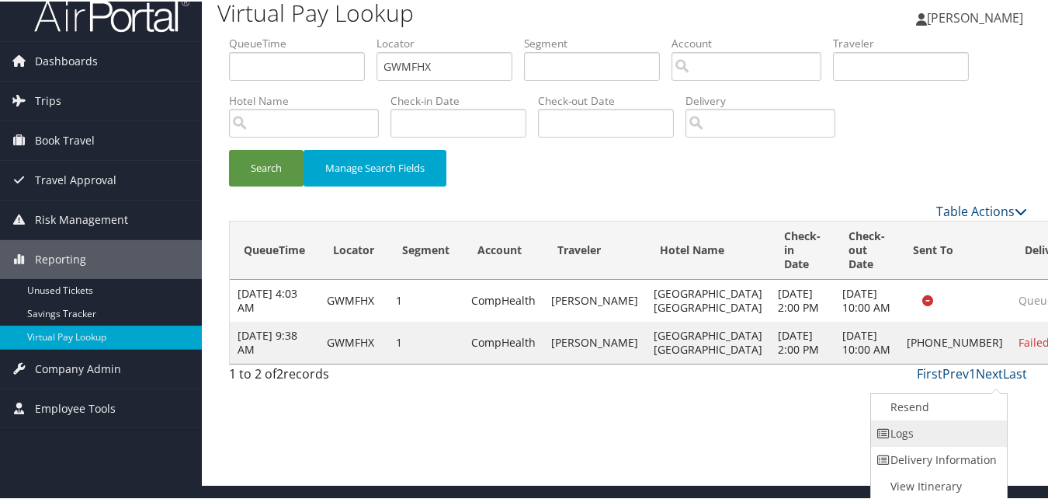
click at [951, 432] on link "Logs" at bounding box center [937, 432] width 133 height 26
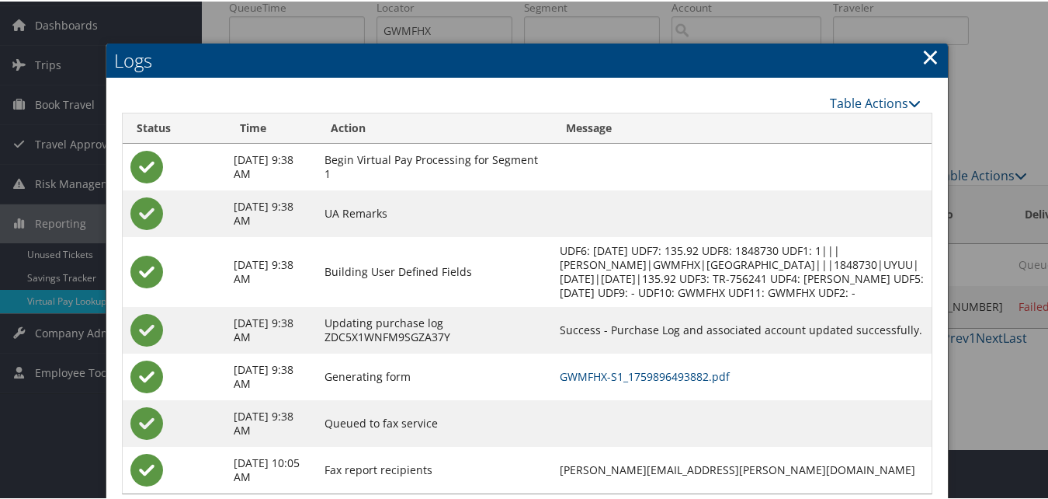
scroll to position [78, 0]
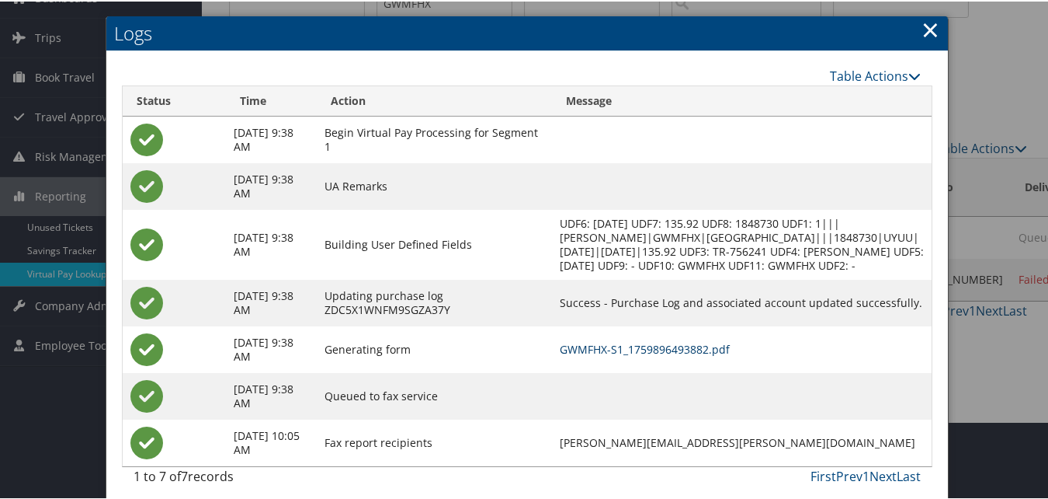
click at [700, 355] on link "GWMFHX-S1_1759896493882.pdf" at bounding box center [645, 347] width 170 height 15
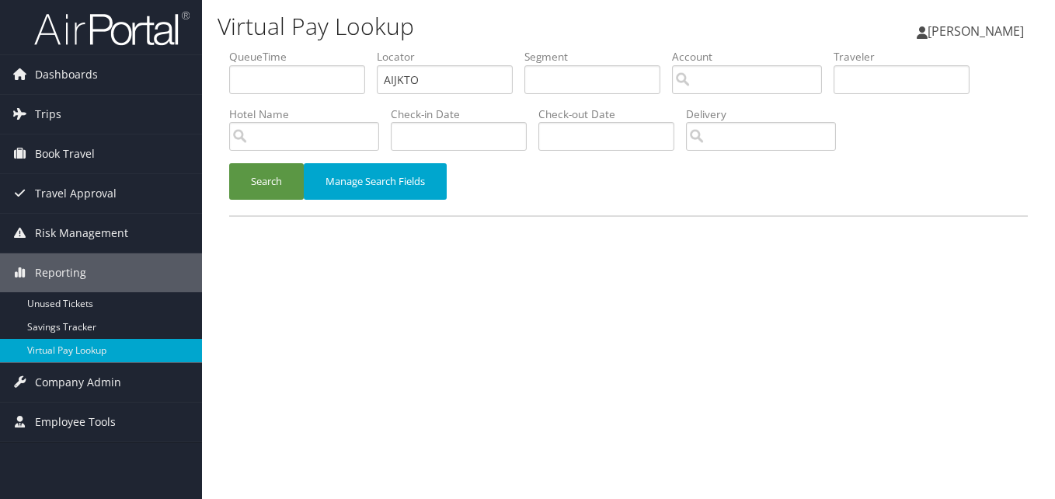
click at [356, 49] on ul "QueueTime Locator AIJKTO Segment Account Traveler Hotel Name Check-in Date Chec…" at bounding box center [628, 49] width 798 height 0
type input "NDLRSF"
click at [266, 174] on button "Search" at bounding box center [266, 181] width 75 height 36
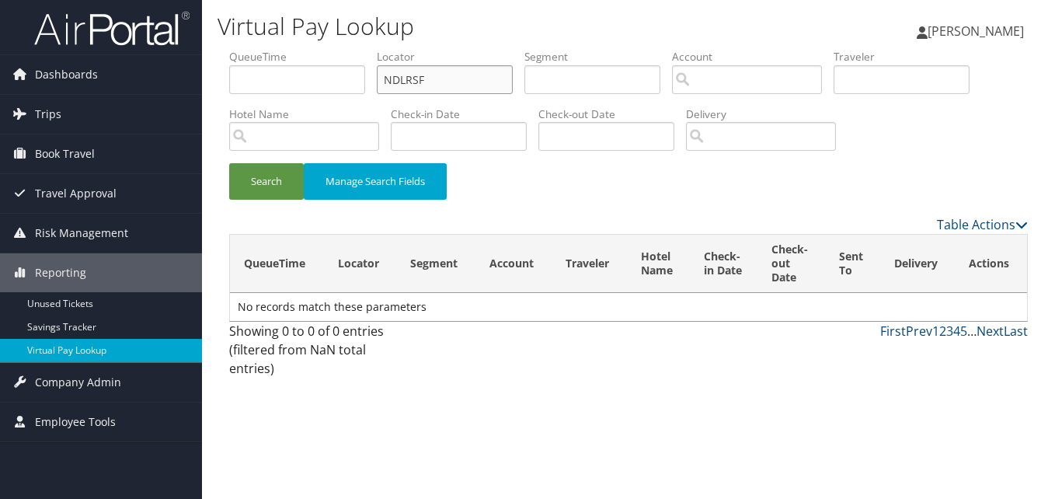
click at [415, 81] on input "NDLRSF" at bounding box center [445, 79] width 136 height 29
type input "NDLRSF"
click at [229, 163] on button "Search" at bounding box center [266, 181] width 75 height 36
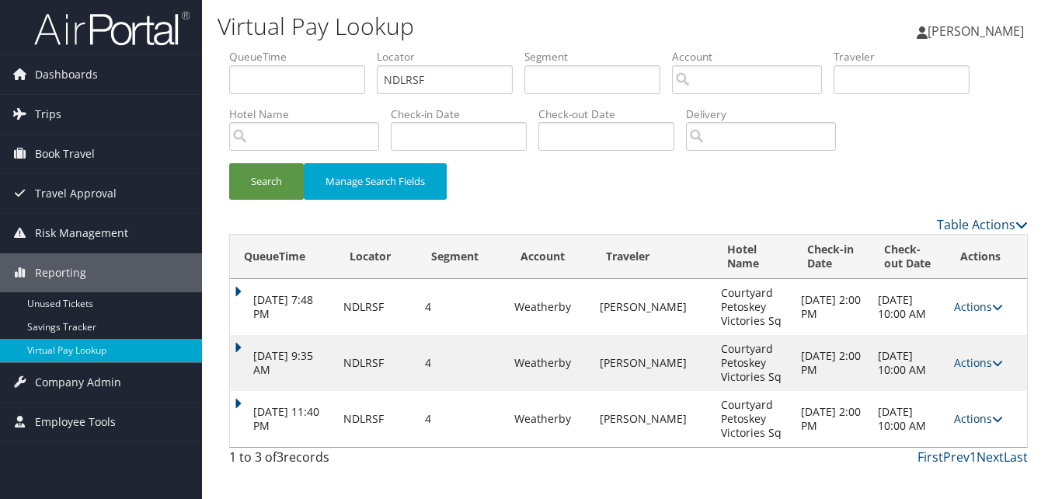
click at [987, 425] on link "Actions" at bounding box center [978, 418] width 49 height 15
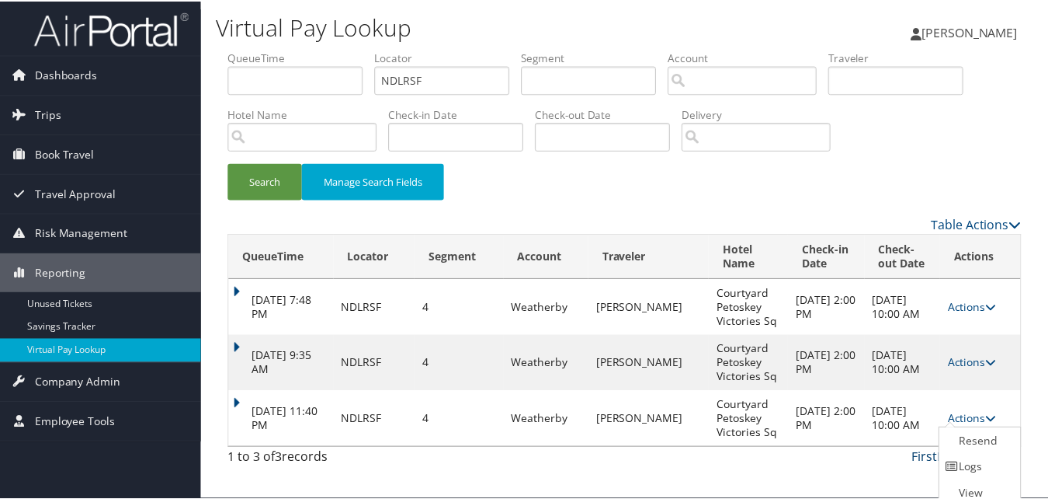
scroll to position [23, 0]
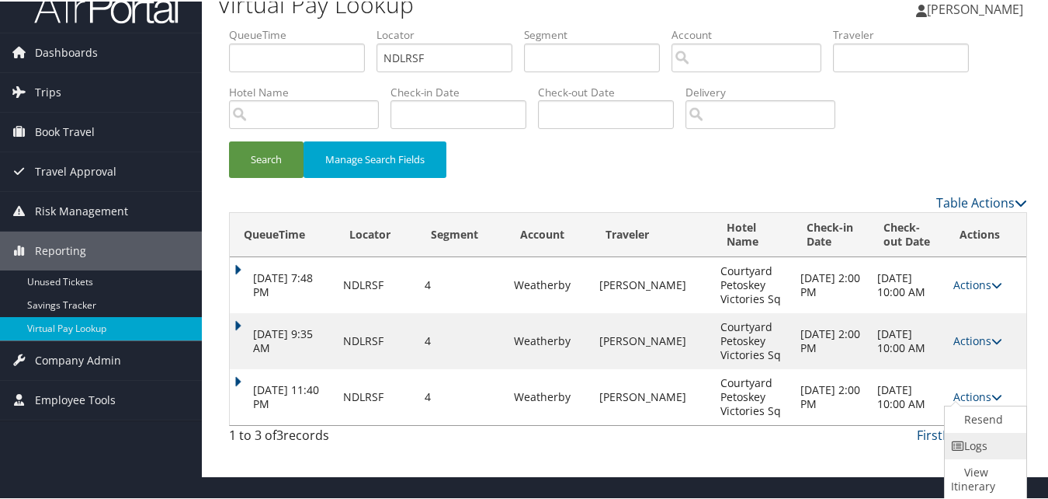
click at [958, 446] on icon at bounding box center [958, 444] width 14 height 11
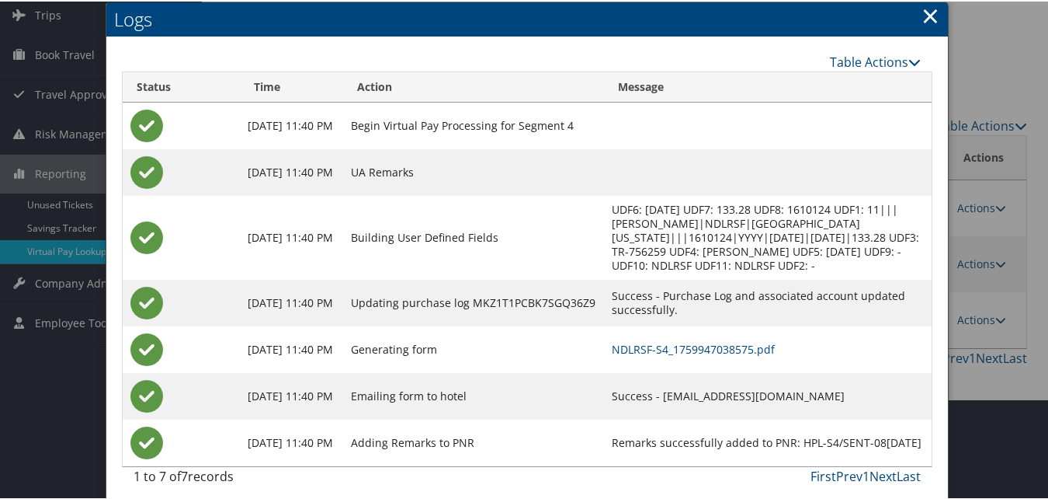
scroll to position [109, 0]
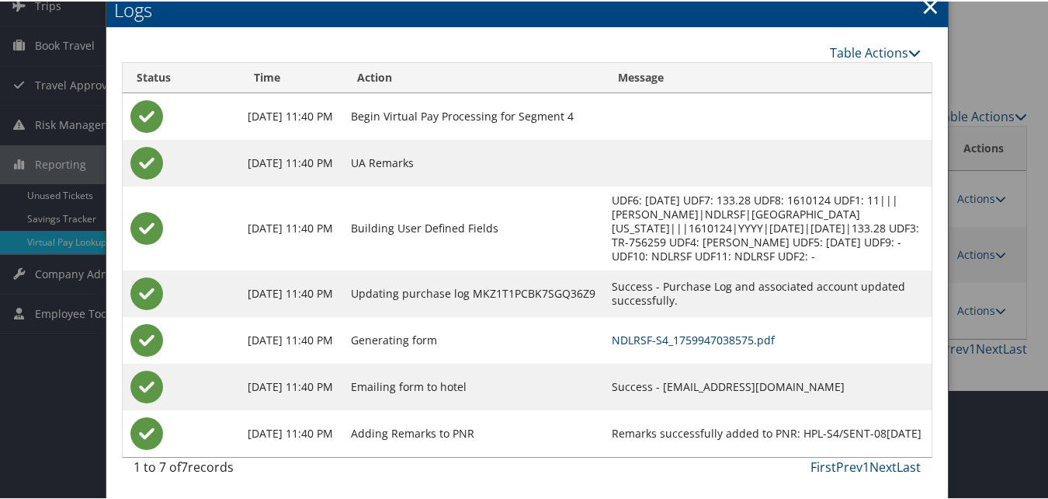
click at [646, 339] on link "NDLRSF-S4_1759947038575.pdf" at bounding box center [693, 338] width 163 height 15
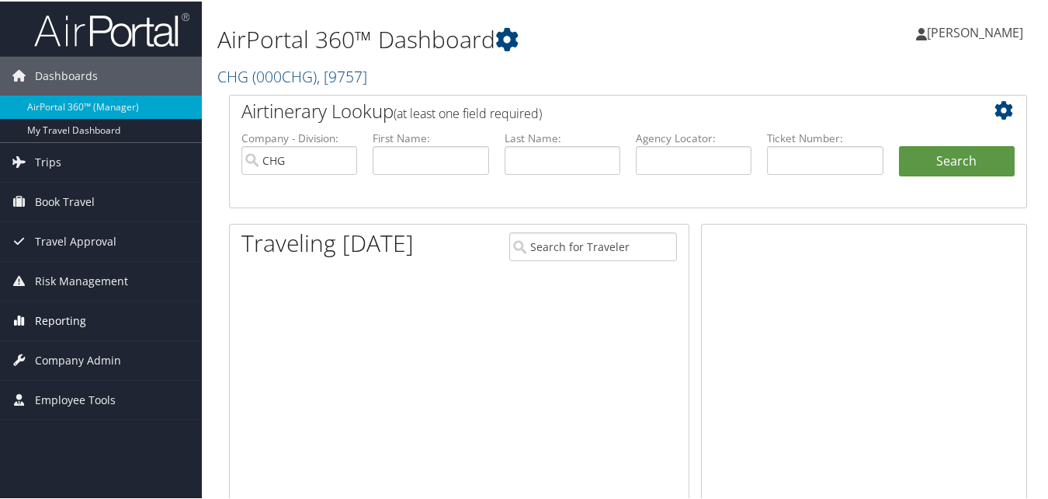
click at [40, 310] on span "Reporting" at bounding box center [60, 319] width 51 height 39
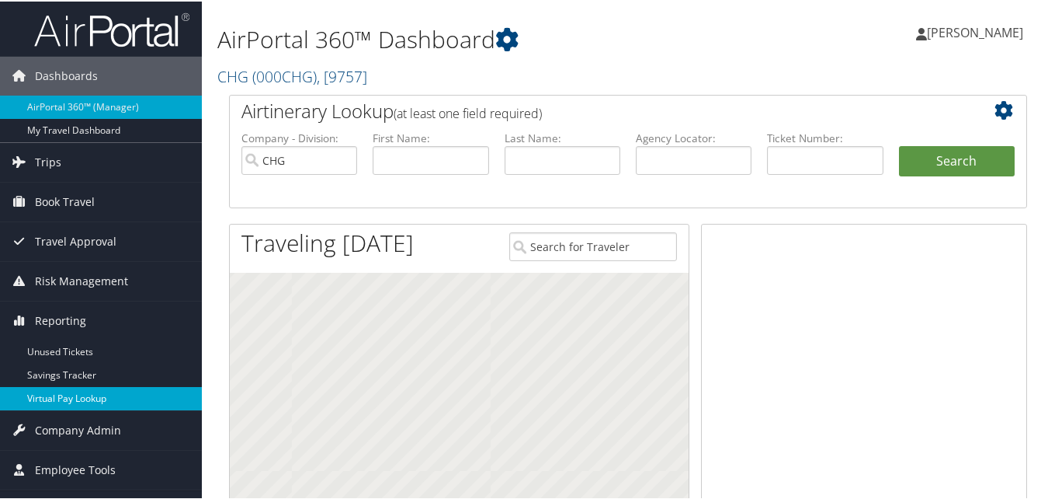
click at [45, 391] on link "Virtual Pay Lookup" at bounding box center [101, 396] width 202 height 23
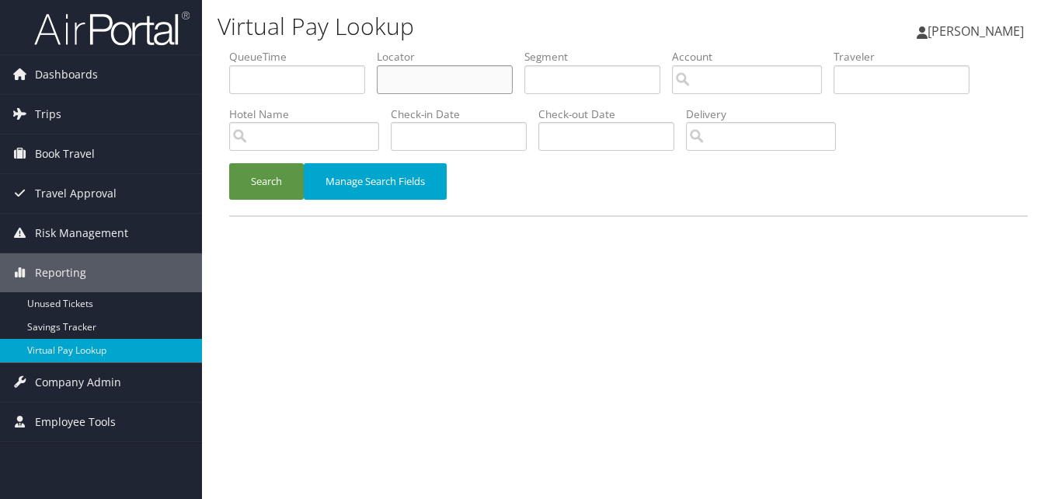
click at [391, 89] on input "text" at bounding box center [445, 79] width 136 height 29
paste input "COOZJM"
type input "COOZJM"
click at [282, 179] on button "Search" at bounding box center [266, 181] width 75 height 36
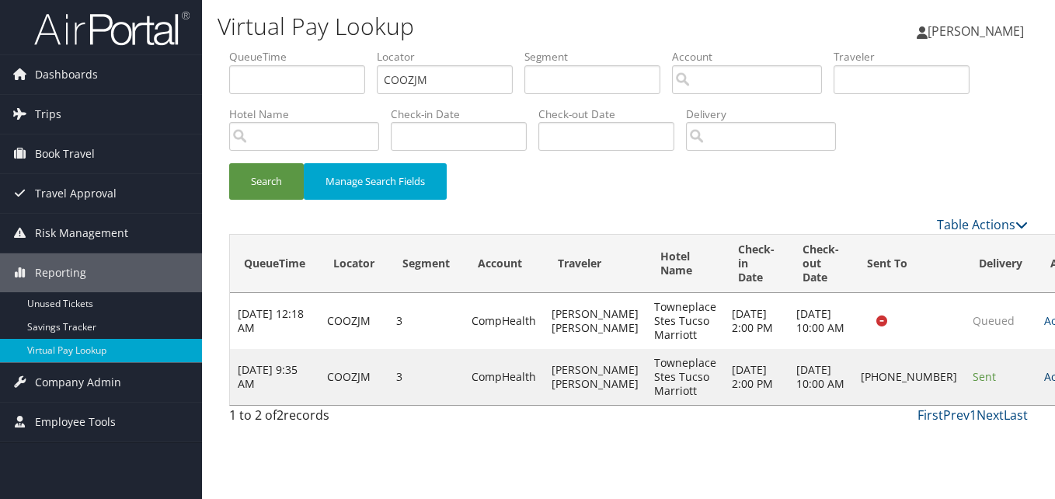
click at [1044, 384] on link "Actions" at bounding box center [1068, 376] width 49 height 15
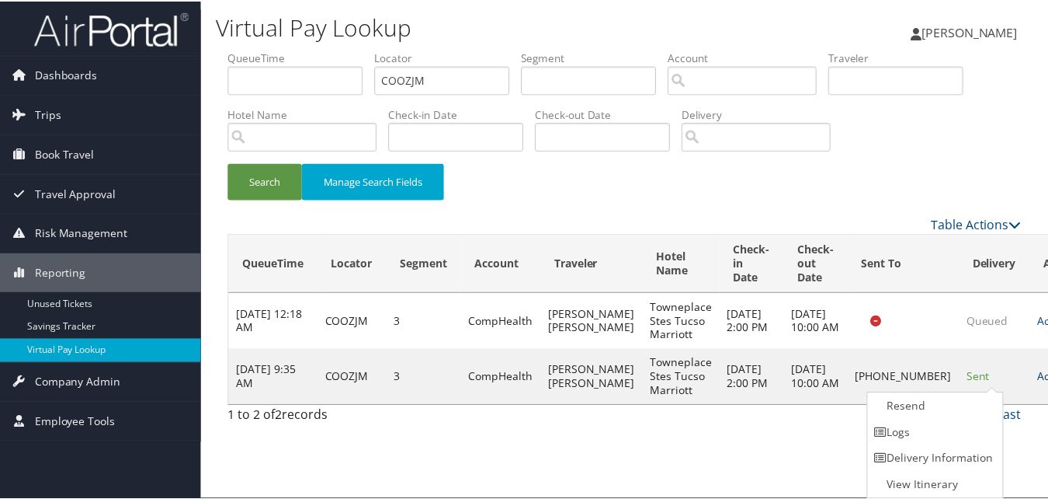
scroll to position [1, 0]
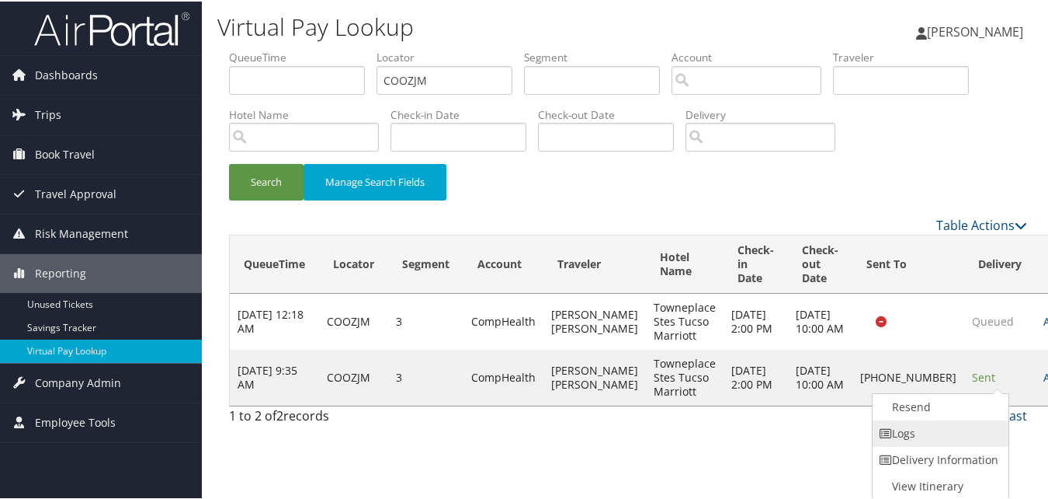
click at [921, 433] on link "Logs" at bounding box center [939, 432] width 133 height 26
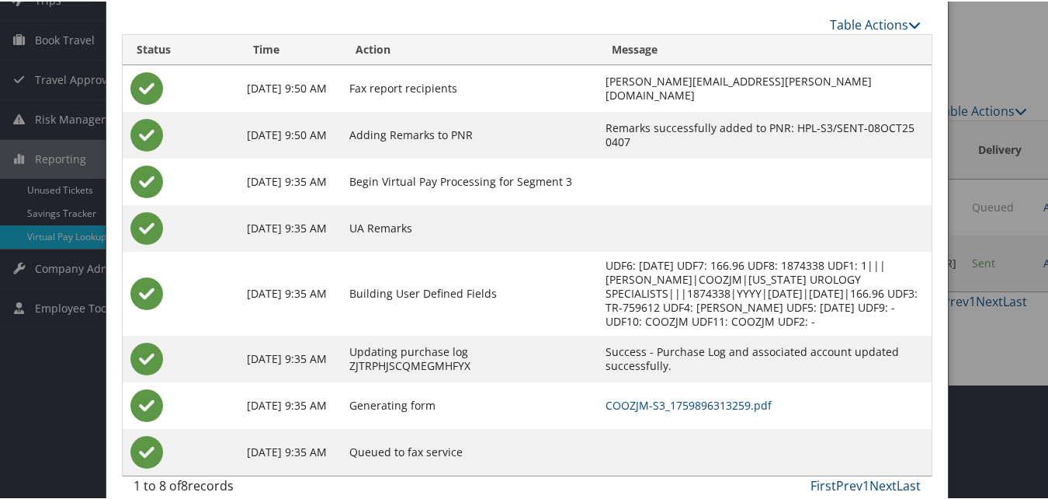
scroll to position [134, 0]
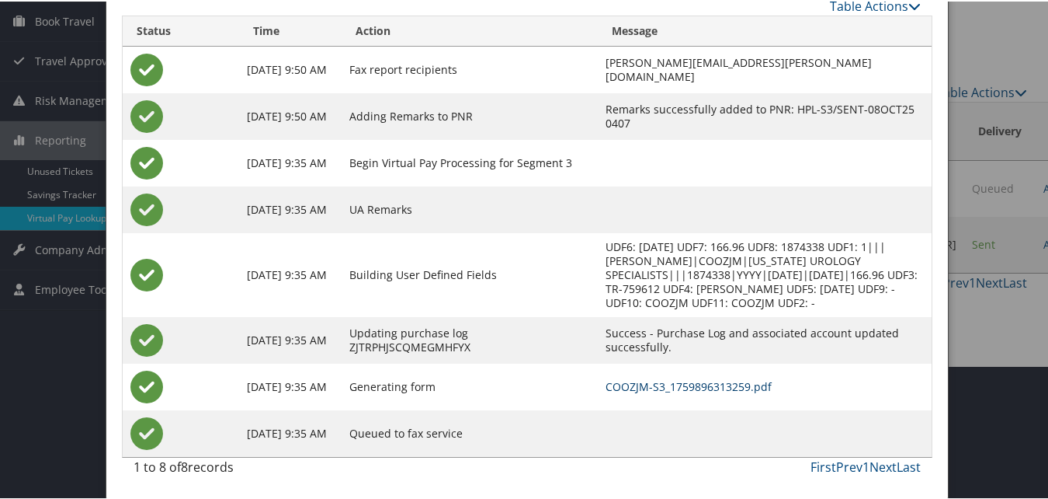
click at [653, 377] on link "COOZJM-S3_1759896313259.pdf" at bounding box center [689, 384] width 166 height 15
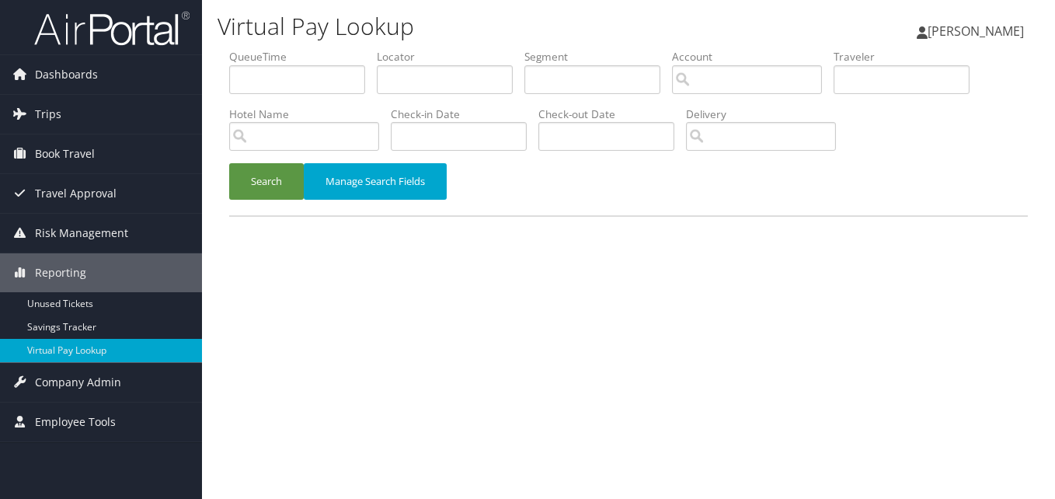
click at [457, 99] on li "Locator" at bounding box center [451, 77] width 148 height 57
click at [434, 82] on input "text" at bounding box center [445, 79] width 136 height 29
paste input "MJUBIL"
type input "MJUBIL"
click at [229, 163] on button "Search" at bounding box center [266, 181] width 75 height 36
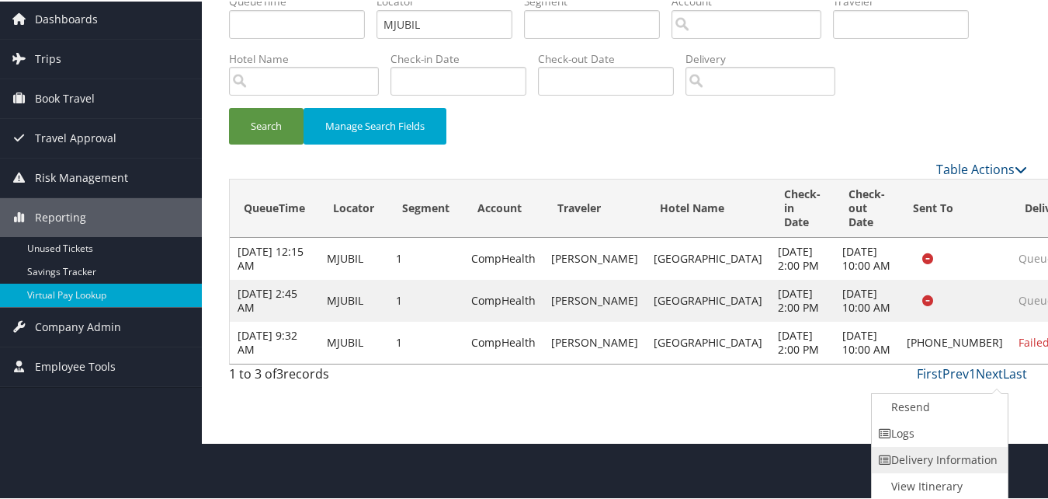
click at [914, 447] on link "Delivery Information" at bounding box center [938, 458] width 133 height 26
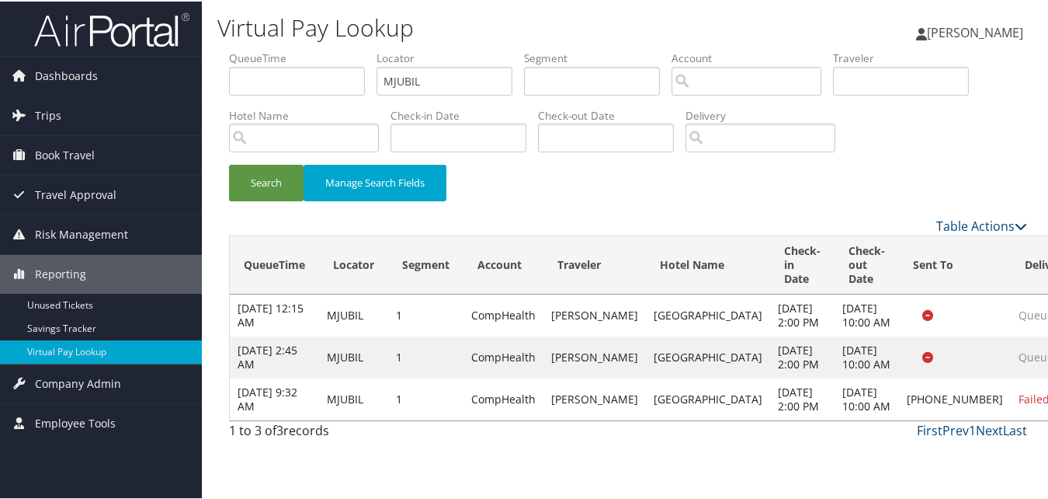
scroll to position [3, 0]
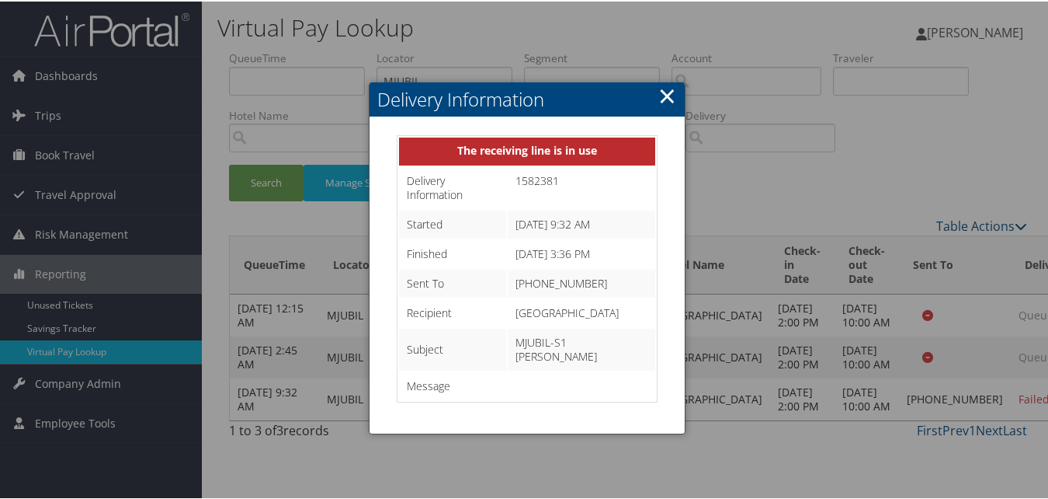
click at [665, 94] on link "×" at bounding box center [668, 93] width 18 height 31
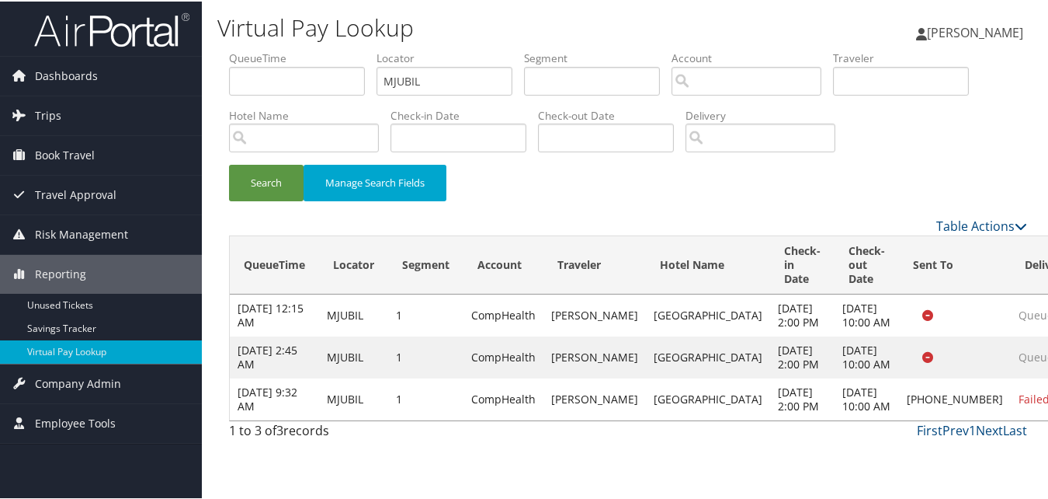
drag, startPoint x: 986, startPoint y: 438, endPoint x: 971, endPoint y: 440, distance: 15.6
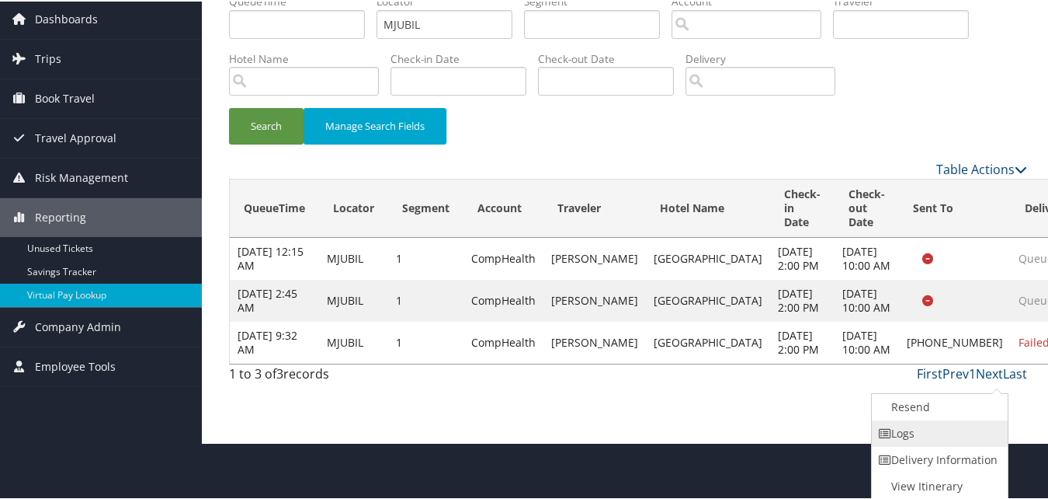
drag, startPoint x: 971, startPoint y: 440, endPoint x: 900, endPoint y: 438, distance: 70.7
click at [900, 438] on link "Logs" at bounding box center [938, 432] width 133 height 26
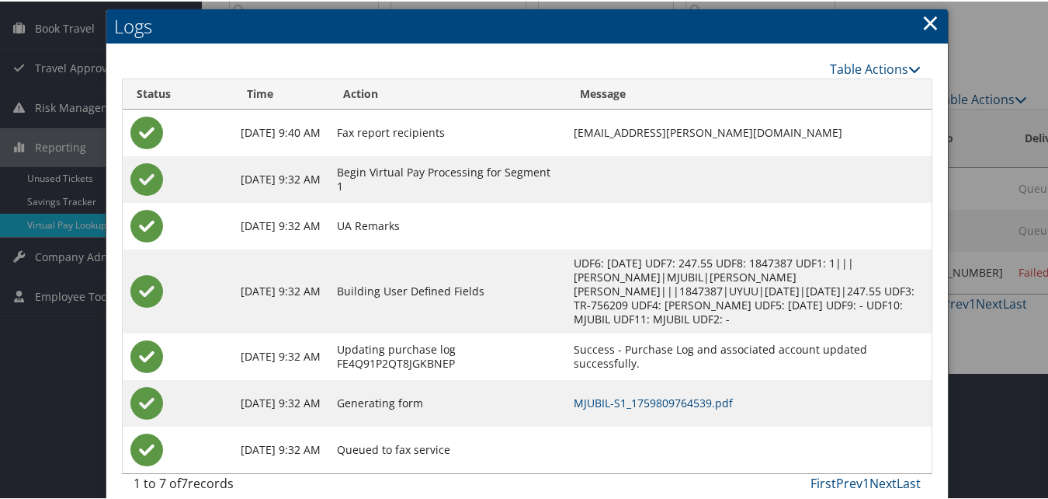
scroll to position [143, 0]
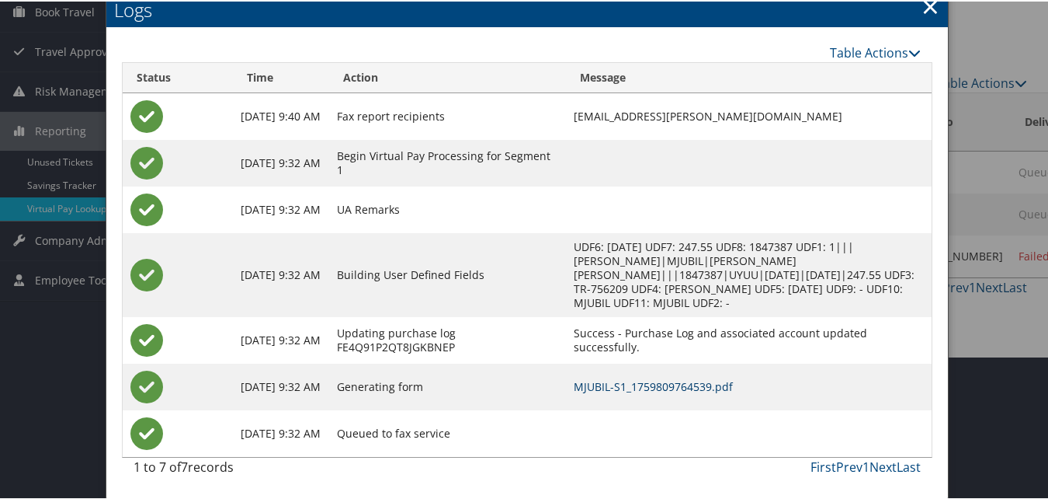
click at [638, 380] on link "MJUBIL-S1_1759809764539.pdf" at bounding box center [653, 384] width 159 height 15
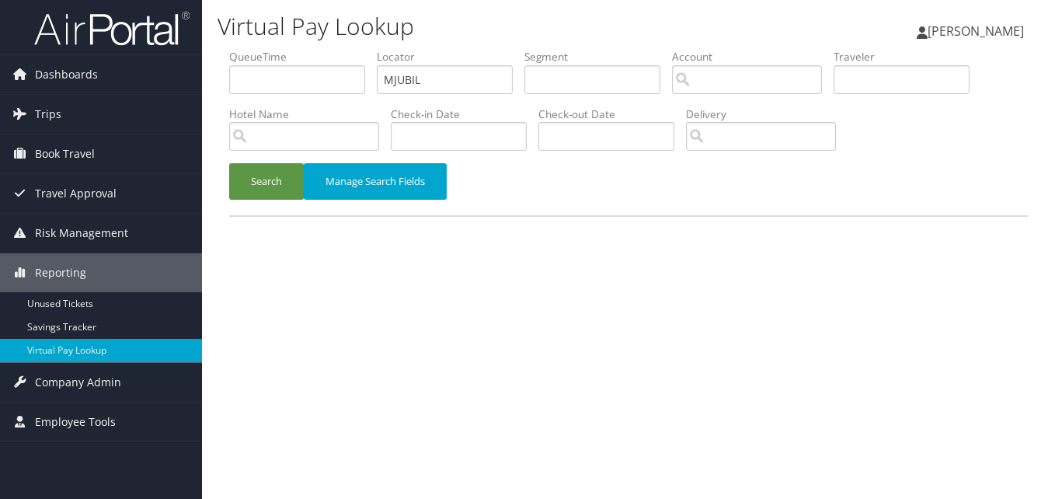
click at [350, 49] on ul "QueueTime Locator MJUBIL Segment Account Traveler Hotel Name Check-in Date Chec…" at bounding box center [628, 49] width 798 height 0
type input "WQOCXL"
click at [268, 165] on button "Search" at bounding box center [266, 181] width 75 height 36
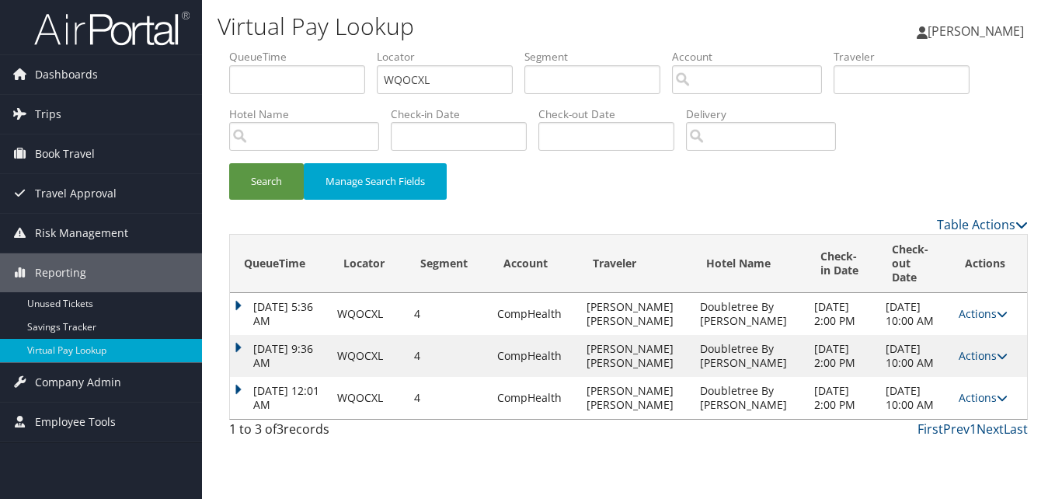
click at [989, 408] on td "Actions Resend Logs View Itinerary" at bounding box center [989, 398] width 76 height 42
click at [987, 405] on link "Actions" at bounding box center [982, 397] width 49 height 15
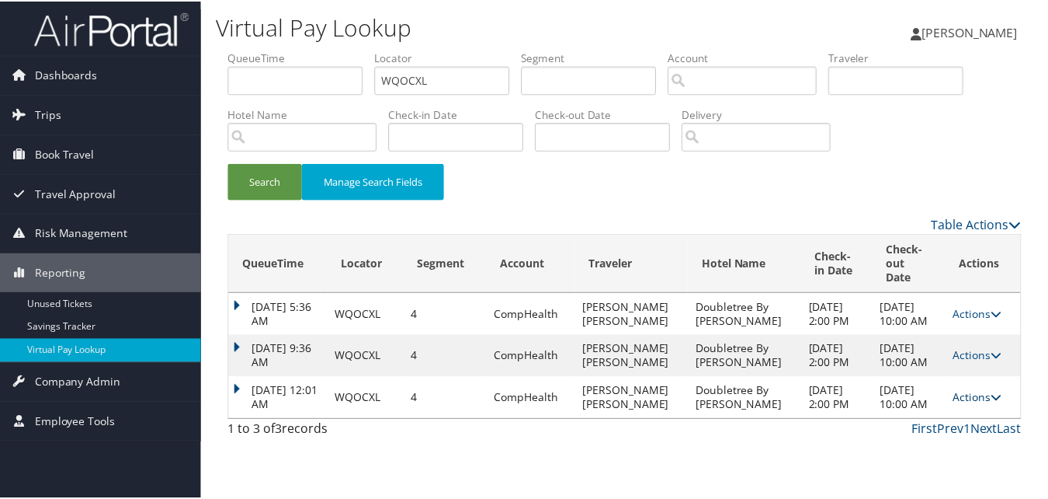
scroll to position [23, 0]
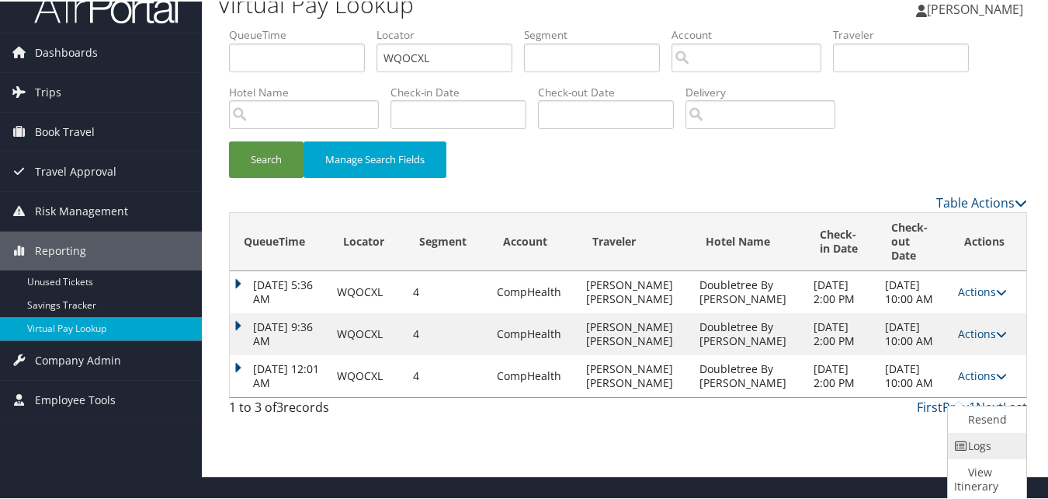
click at [968, 435] on link "Logs" at bounding box center [985, 444] width 75 height 26
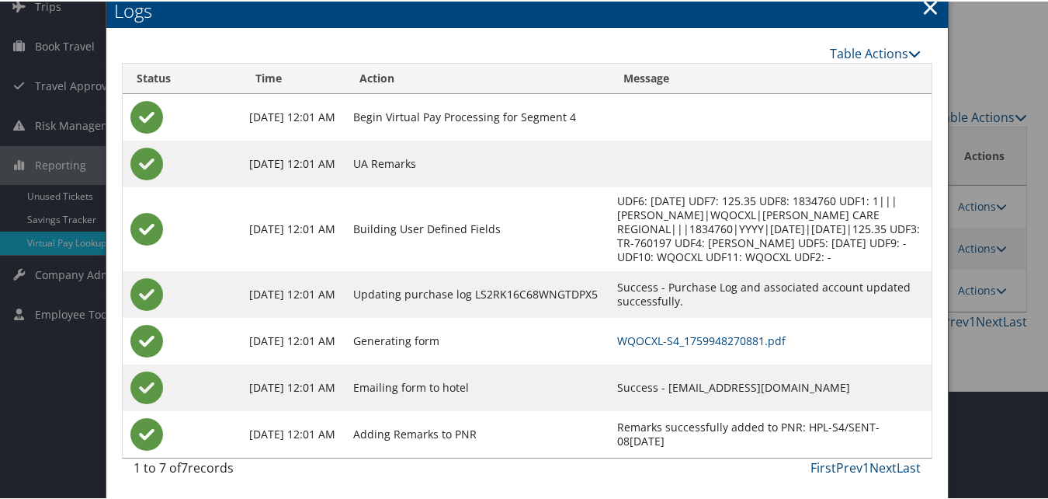
scroll to position [109, 0]
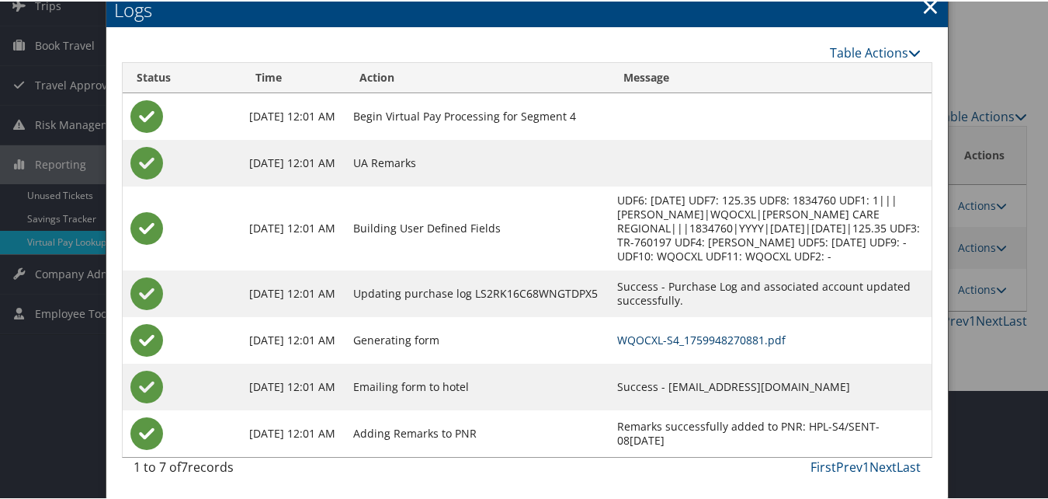
click at [635, 336] on link "WQOCXL-S4_1759948270881.pdf" at bounding box center [701, 338] width 169 height 15
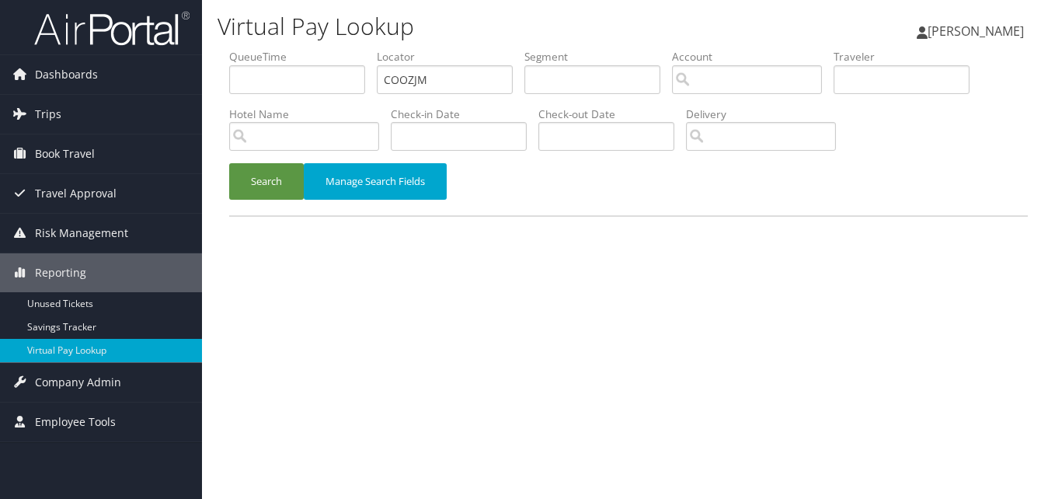
click at [281, 49] on ul "QueueTime Locator COOZJM Segment Account Traveler Hotel Name Check-in Date Chec…" at bounding box center [628, 49] width 798 height 0
click at [280, 187] on button "Search" at bounding box center [266, 181] width 75 height 36
click at [409, 82] on input "HTFOLV" at bounding box center [445, 79] width 136 height 29
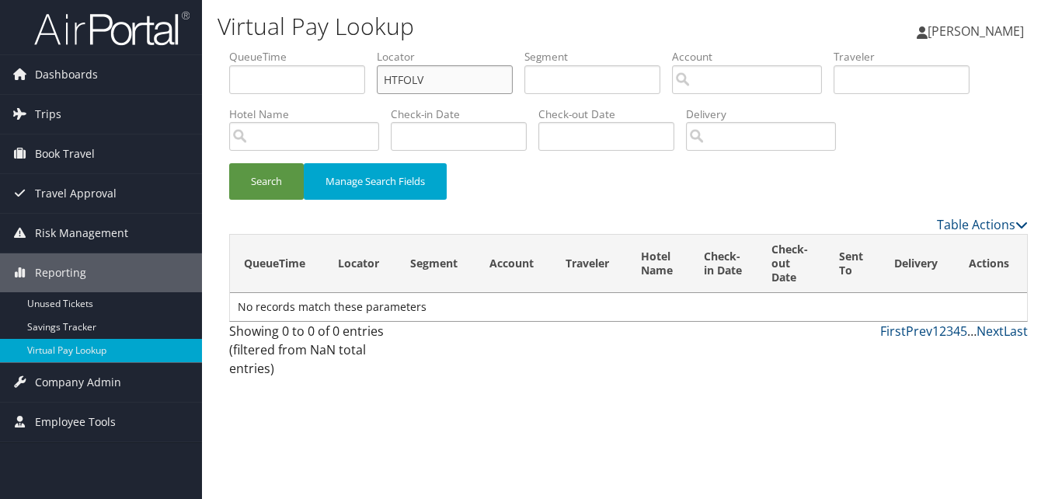
type input "HTFOLV"
click at [229, 163] on button "Search" at bounding box center [266, 181] width 75 height 36
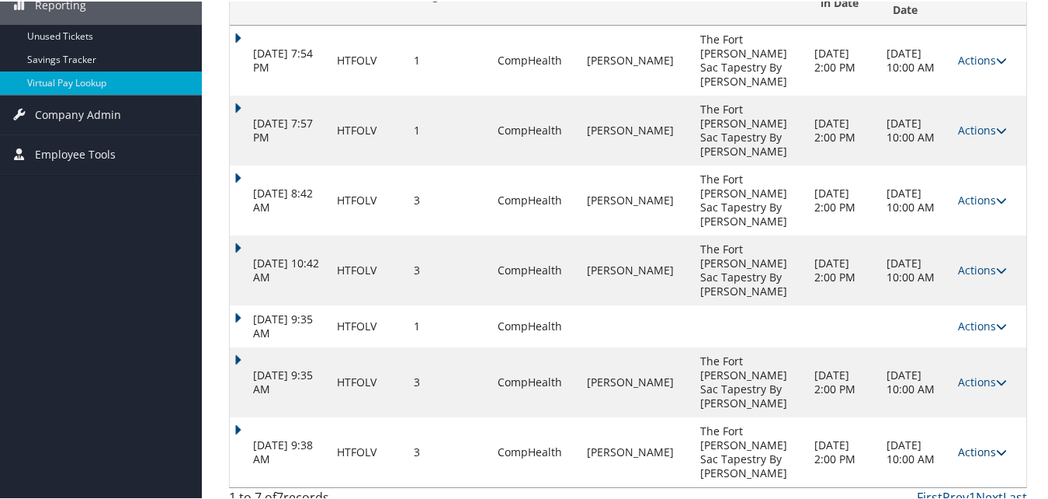
click at [959, 443] on link "Actions" at bounding box center [982, 450] width 49 height 15
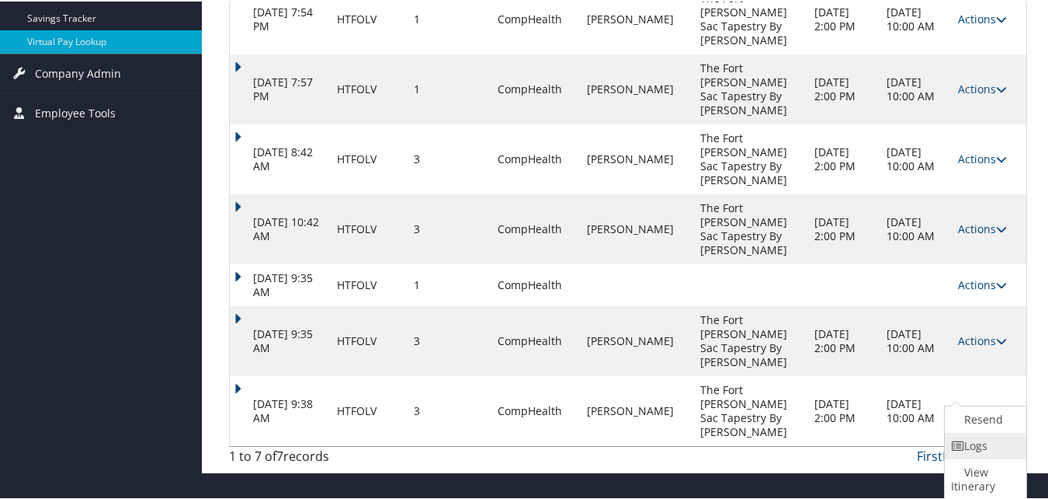
click at [951, 433] on link "Logs" at bounding box center [984, 444] width 78 height 26
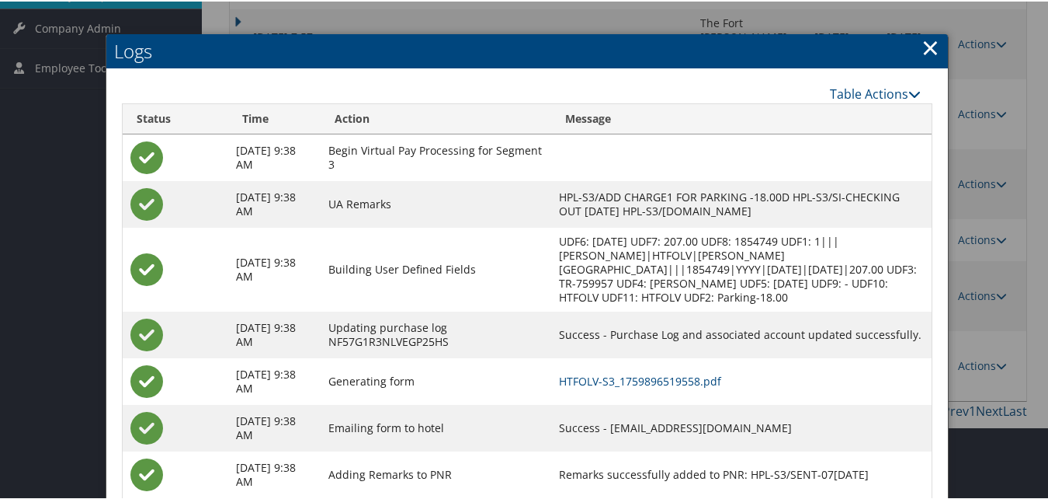
scroll to position [342, 0]
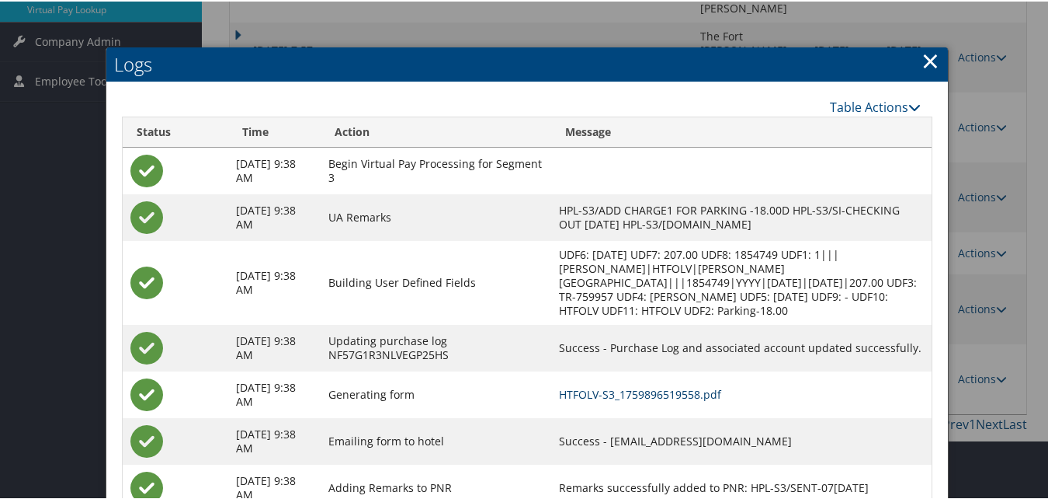
click at [665, 400] on link "HTFOLV-S3_1759896519558.pdf" at bounding box center [640, 392] width 162 height 15
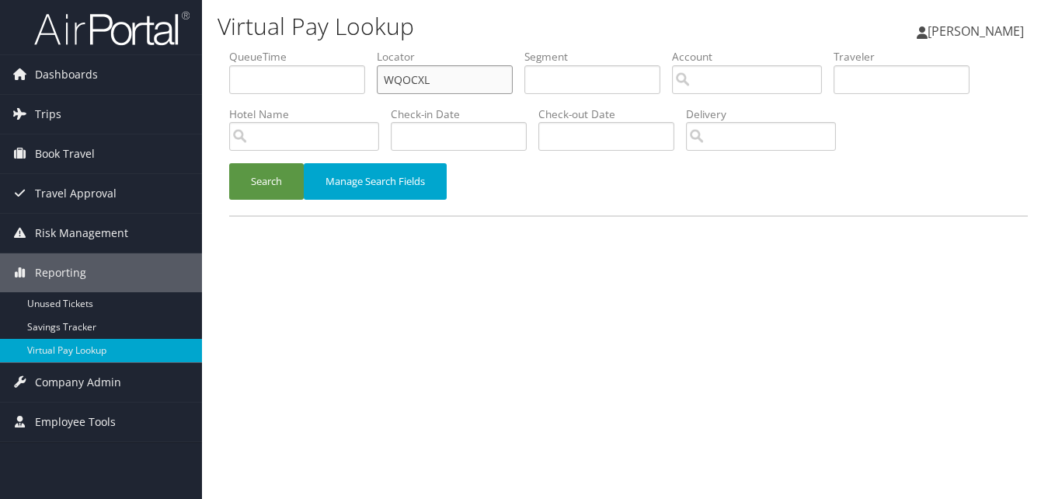
paste input "KEIKTI"
drag, startPoint x: 453, startPoint y: 85, endPoint x: 342, endPoint y: 89, distance: 111.1
click at [342, 49] on ul "QueueTime Locator KEIKTI Segment Account Traveler Hotel Name Check-in Date Chec…" at bounding box center [628, 49] width 798 height 0
type input "KEIKTI"
click at [255, 195] on button "Search" at bounding box center [266, 181] width 75 height 36
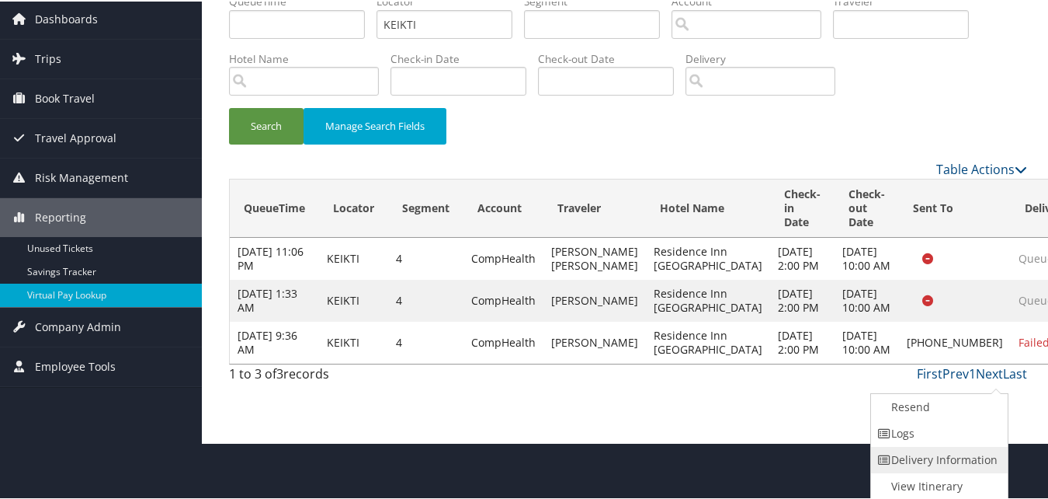
click at [925, 447] on link "Delivery Information" at bounding box center [937, 458] width 133 height 26
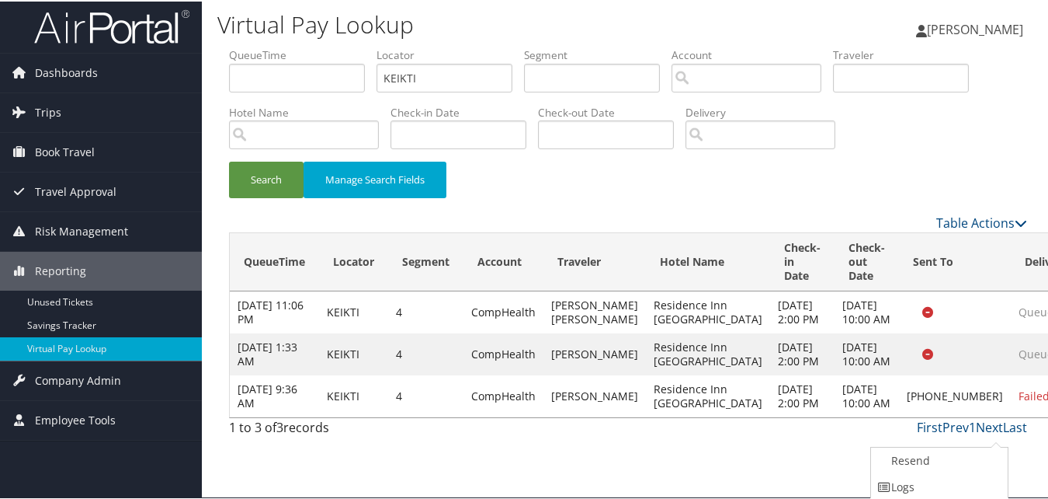
click at [1011, 415] on td "Failed" at bounding box center [1046, 395] width 71 height 42
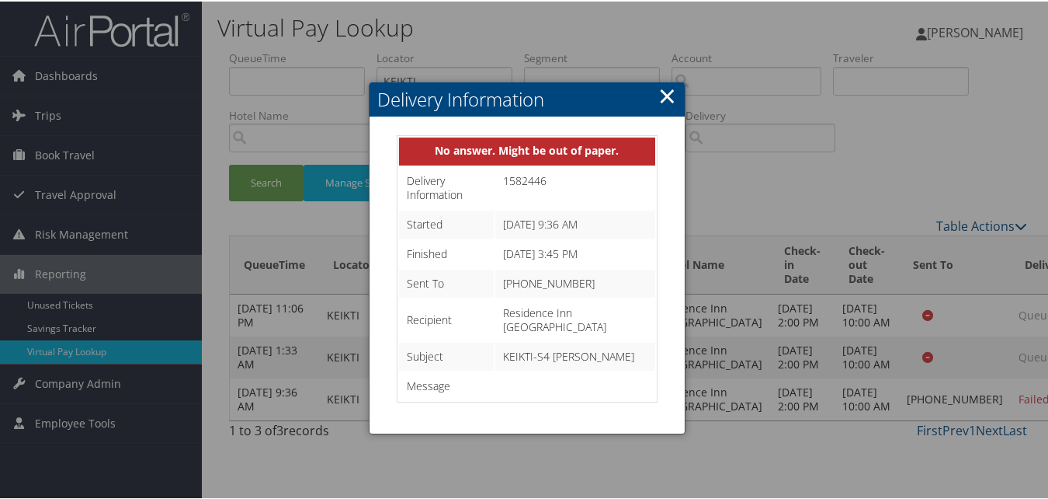
click at [666, 110] on div "Delivery Information No answer. Might be out of paper. Delivery Information 158…" at bounding box center [527, 257] width 316 height 352
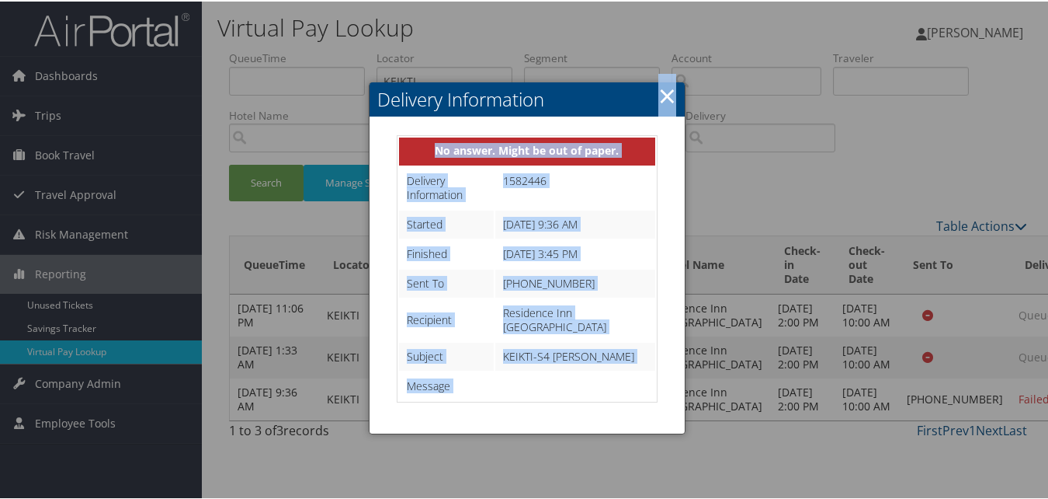
drag, startPoint x: 666, startPoint y: 110, endPoint x: 666, endPoint y: 89, distance: 21.0
click at [666, 89] on link "×" at bounding box center [668, 93] width 18 height 31
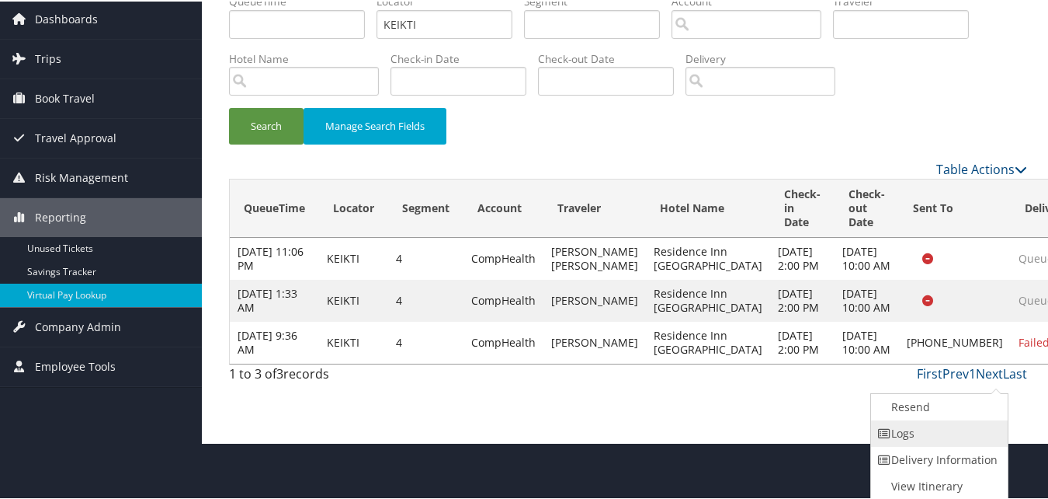
click at [921, 443] on link "Logs" at bounding box center [937, 432] width 133 height 26
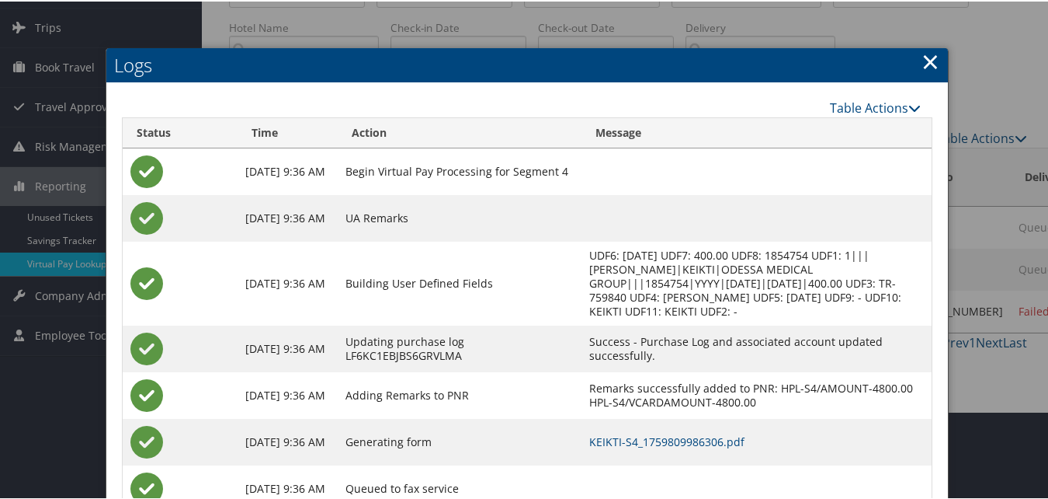
scroll to position [189, 0]
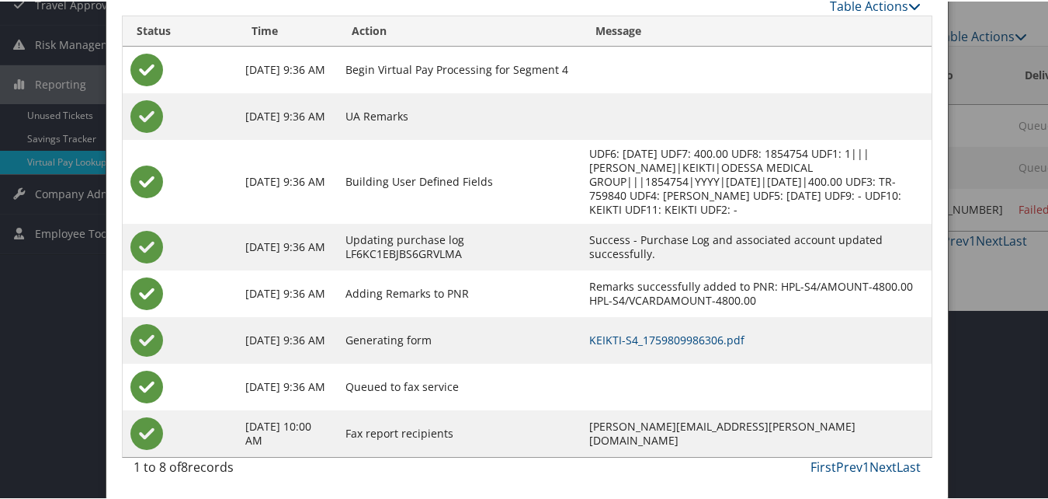
click at [639, 350] on td "KEIKTI-S4_1759809986306.pdf" at bounding box center [757, 338] width 350 height 47
click at [662, 334] on link "KEIKTI-S4_1759809986306.pdf" at bounding box center [666, 338] width 155 height 15
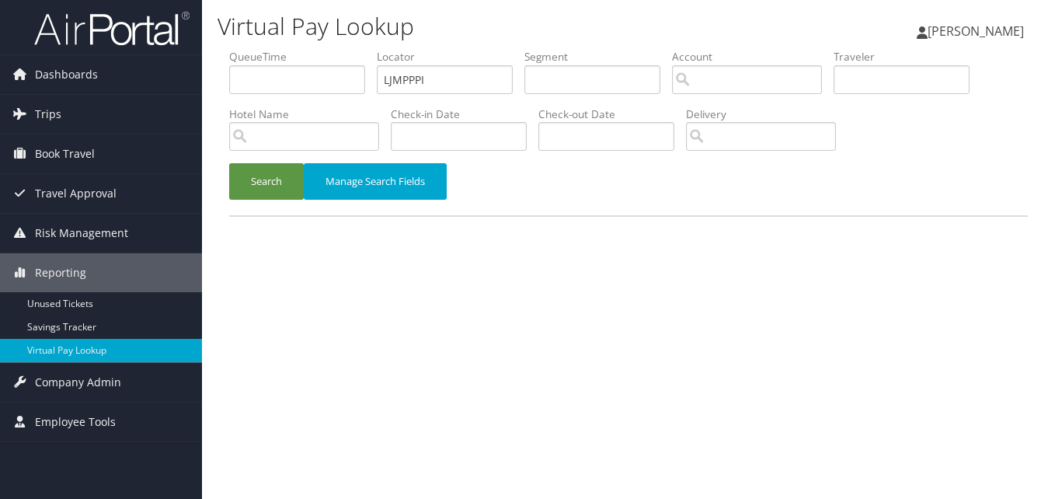
drag, startPoint x: 480, startPoint y: 76, endPoint x: 310, endPoint y: 95, distance: 171.1
click at [310, 49] on ul "QueueTime Locator LJMPPPI Segment Account Traveler Hotel Name Check-in Date Che…" at bounding box center [628, 49] width 798 height 0
click at [409, 79] on input "LJMPPP" at bounding box center [445, 79] width 136 height 29
click at [412, 79] on input "LJMPPP" at bounding box center [445, 79] width 136 height 29
type input "LJMPPP"
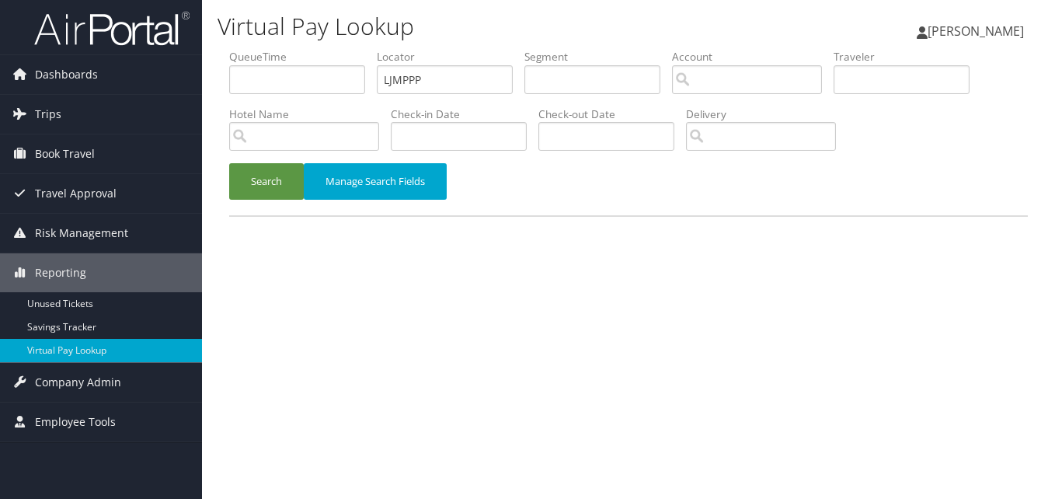
click at [229, 163] on button "Search" at bounding box center [266, 181] width 75 height 36
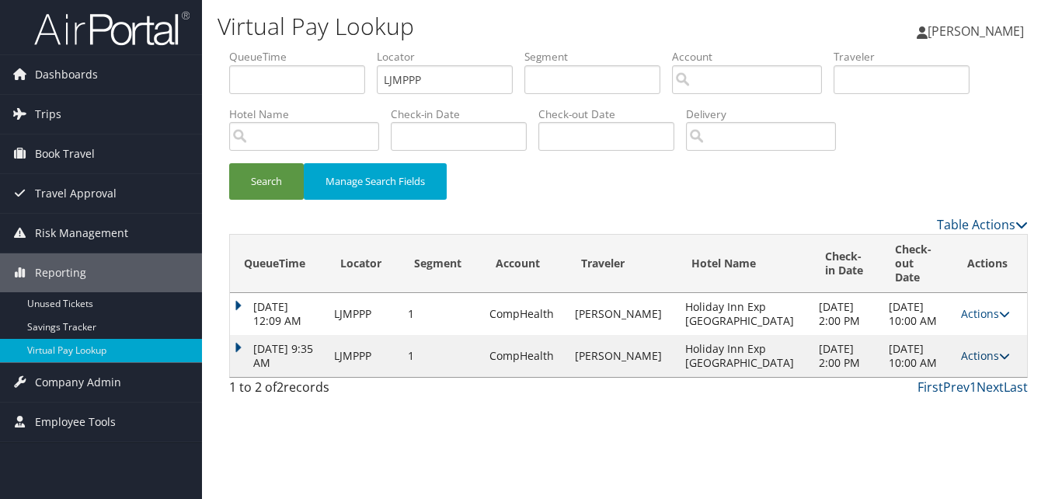
click at [975, 363] on link "Actions" at bounding box center [985, 355] width 49 height 15
click at [946, 404] on link "Logs" at bounding box center [951, 411] width 98 height 26
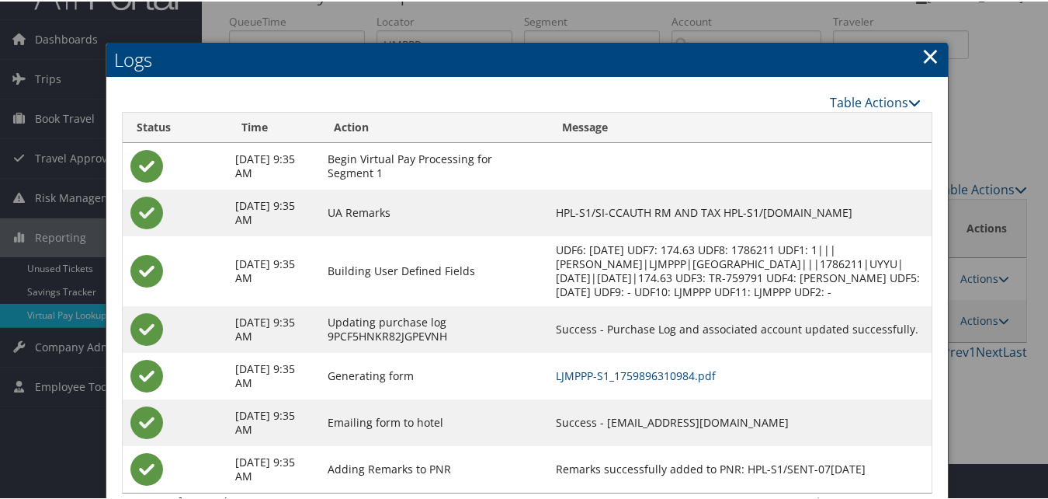
scroll to position [72, 0]
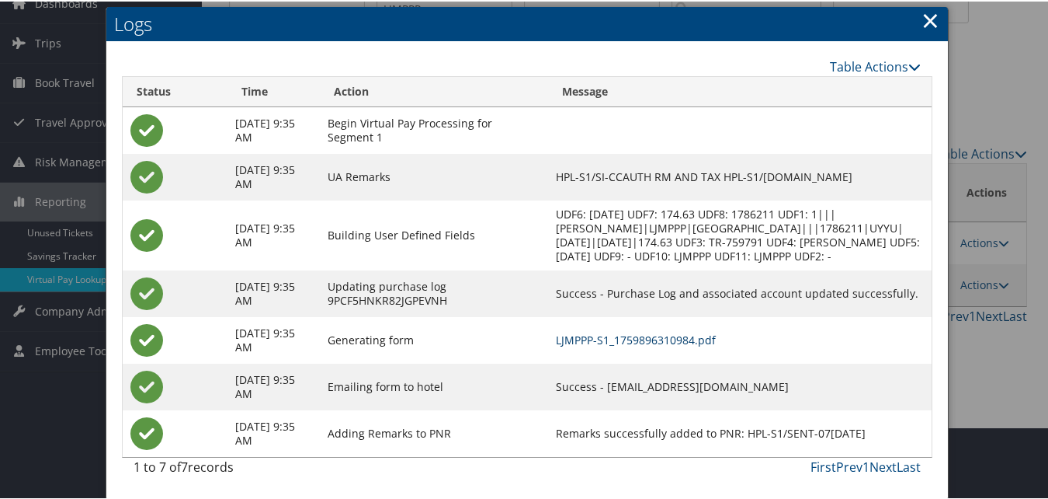
click at [630, 339] on link "LJMPPP-S1_1759896310984.pdf" at bounding box center [636, 338] width 160 height 15
